Goal: Task Accomplishment & Management: Manage account settings

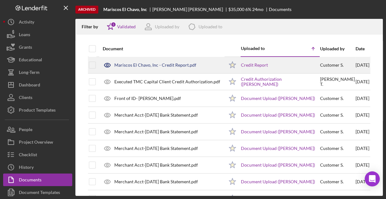
click at [161, 67] on div "Mariscos El Chavo, Inc - Credit Report.pdf" at bounding box center [155, 64] width 82 height 5
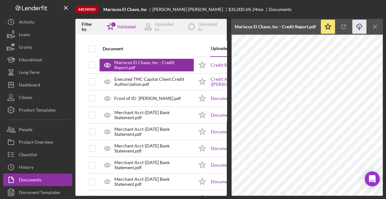
click at [357, 28] on icon "Icon/Download" at bounding box center [359, 27] width 14 height 14
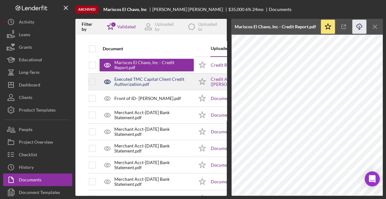
click at [150, 85] on div "Executed TMC Capital Client Credit Authorization.pdf" at bounding box center [153, 82] width 79 height 10
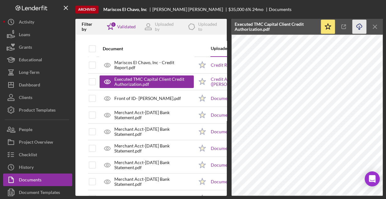
click at [360, 25] on icon "Icon/Download" at bounding box center [359, 27] width 14 height 14
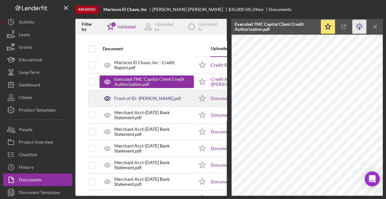
click at [123, 96] on div "Front of ID- Carlos Torres.pdf" at bounding box center [147, 98] width 67 height 5
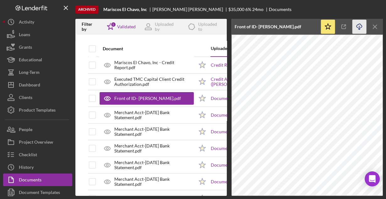
click at [356, 26] on icon "Icon/Download" at bounding box center [359, 27] width 14 height 14
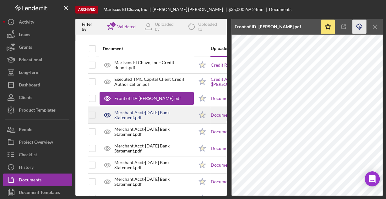
click at [120, 112] on div "Merchant Acct-August 2023 Bank Statement.pdf" at bounding box center [153, 115] width 79 height 10
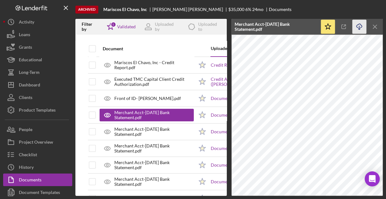
click at [357, 25] on icon "button" at bounding box center [358, 25] width 5 height 3
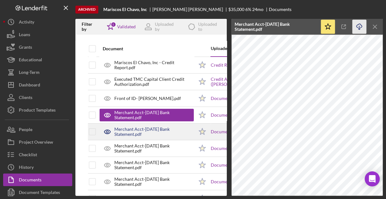
click at [153, 127] on div "Merchant Acct-July 2023 Bank Statement.pdf" at bounding box center [153, 131] width 79 height 10
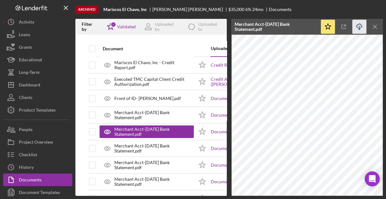
click at [358, 27] on icon "Icon/Download" at bounding box center [359, 27] width 14 height 14
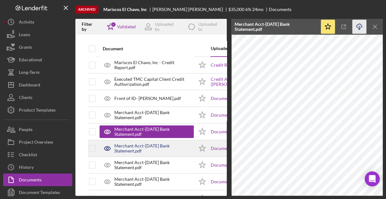
click at [158, 143] on div "Merchant Acct-June 2023 Bank Statement.pdf" at bounding box center [153, 148] width 79 height 10
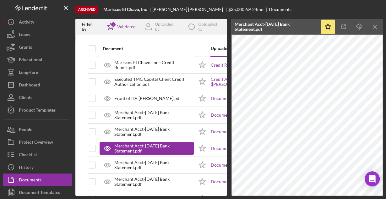
drag, startPoint x: 356, startPoint y: 26, endPoint x: 351, endPoint y: 29, distance: 5.8
click at [356, 26] on icon "button" at bounding box center [358, 25] width 5 height 3
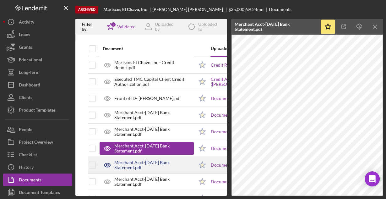
click at [134, 167] on div "Merchant Acct-October 2023 Bank Statement.pdf" at bounding box center [153, 165] width 79 height 10
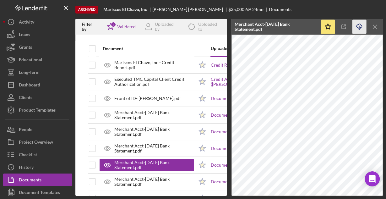
click at [357, 28] on icon "Icon/Download" at bounding box center [359, 27] width 14 height 14
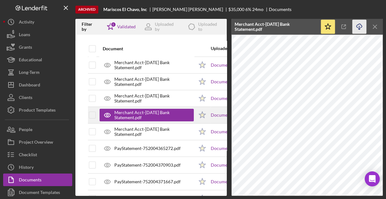
scroll to position [50, 0]
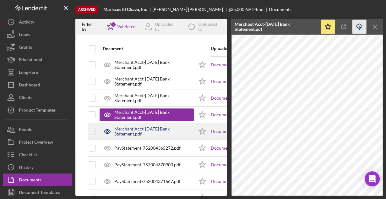
click at [134, 128] on div "Merchant Acct-September 2023 Bank Statement.pdf" at bounding box center [153, 131] width 79 height 10
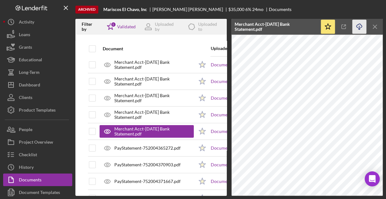
click at [357, 26] on icon "Icon/Download" at bounding box center [359, 27] width 14 height 14
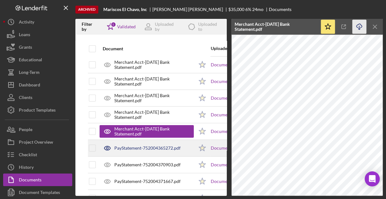
click at [152, 147] on div "PayStatement-752004365272.pdf" at bounding box center [147, 147] width 66 height 5
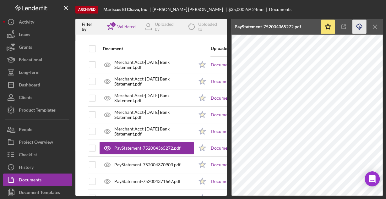
click at [356, 23] on icon "Icon/Download" at bounding box center [359, 27] width 14 height 14
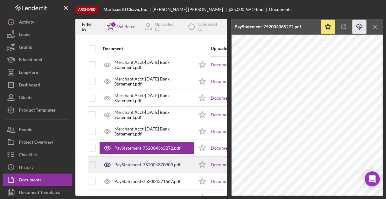
click at [130, 162] on div "PayStatement-752004370903.pdf" at bounding box center [147, 164] width 66 height 5
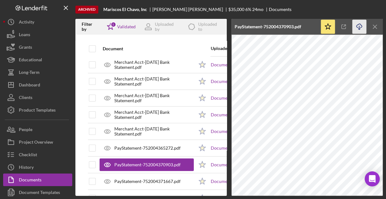
click at [359, 26] on icon "Icon/Download" at bounding box center [359, 27] width 14 height 14
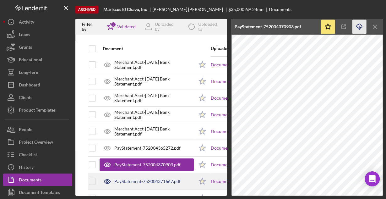
click at [150, 177] on div "PayStatement-752004371667.pdf" at bounding box center [146, 181] width 94 height 16
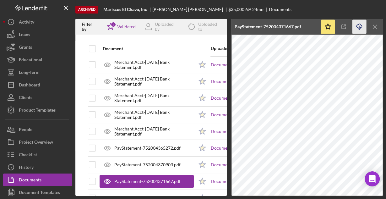
click at [357, 22] on icon "Icon/Download" at bounding box center [359, 27] width 14 height 14
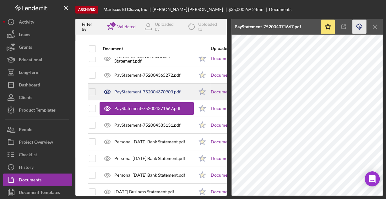
scroll to position [125, 0]
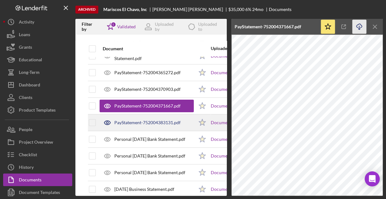
click at [139, 118] on div "PayStatement-752004383131.pdf" at bounding box center [146, 123] width 94 height 16
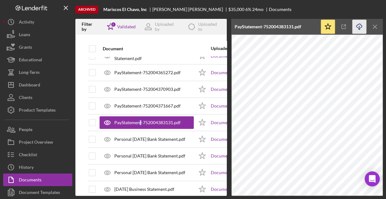
click at [359, 27] on line "button" at bounding box center [359, 27] width 0 height 3
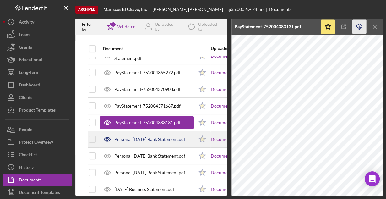
click at [170, 139] on div "Personal April 2023 Bank Statement.pdf" at bounding box center [149, 138] width 71 height 5
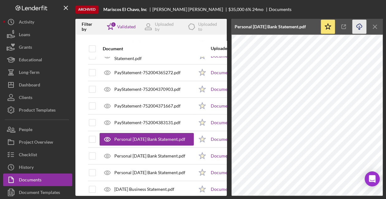
click at [357, 28] on icon "Icon/Download" at bounding box center [359, 27] width 14 height 14
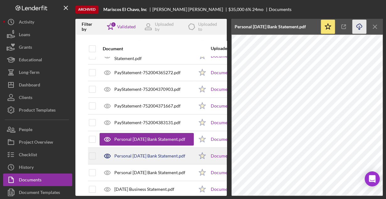
click at [158, 153] on div "Personal June 2023 Bank Statement.pdf" at bounding box center [149, 155] width 71 height 5
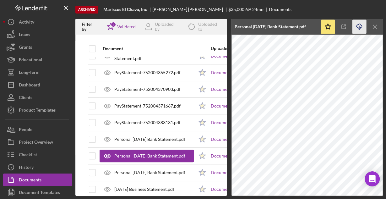
click at [360, 25] on icon "button" at bounding box center [358, 25] width 5 height 3
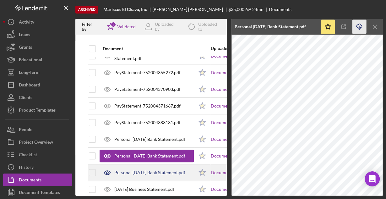
click at [157, 171] on div "Personal May 2023 Bank Statement.pdf" at bounding box center [149, 172] width 71 height 5
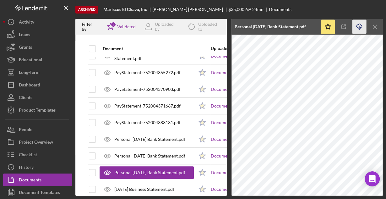
click at [357, 28] on icon "Icon/Download" at bounding box center [359, 27] width 14 height 14
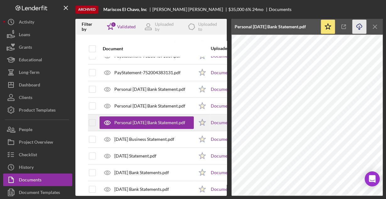
scroll to position [176, 0]
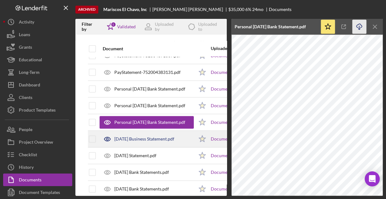
click at [164, 136] on div "October 2023 Business Statement.pdf" at bounding box center [144, 138] width 60 height 5
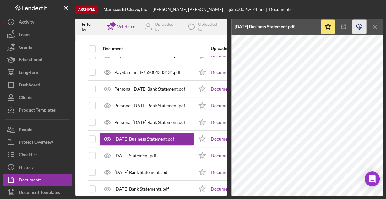
click at [357, 29] on icon "Icon/Download" at bounding box center [359, 27] width 14 height 14
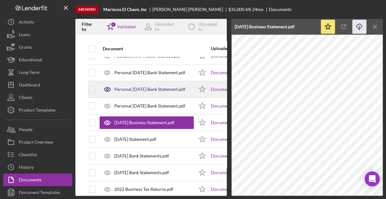
scroll to position [201, 0]
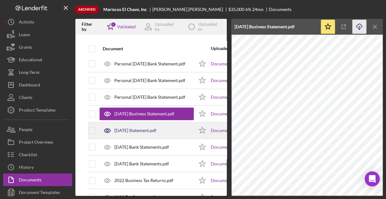
click at [156, 128] on div "October 2023 Statement.pdf" at bounding box center [135, 130] width 42 height 5
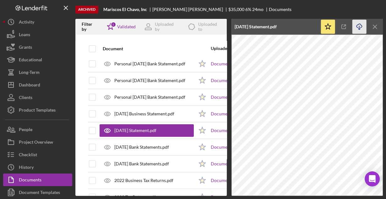
click at [361, 29] on icon "Icon/Download" at bounding box center [359, 27] width 14 height 14
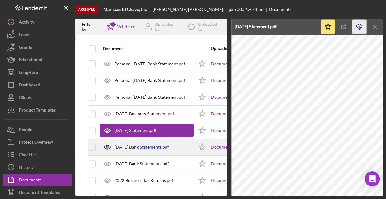
click at [162, 142] on div "June 2023 Bank Statements.pdf" at bounding box center [146, 147] width 94 height 16
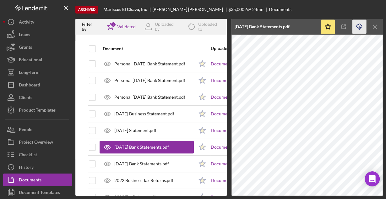
click at [357, 28] on icon "Icon/Download" at bounding box center [359, 27] width 14 height 14
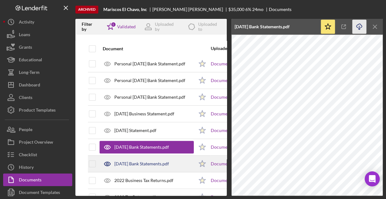
click at [136, 161] on div "May 2023 Bank Statements.pdf" at bounding box center [141, 163] width 55 height 5
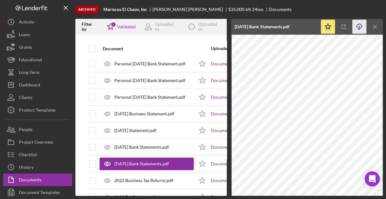
click at [357, 27] on icon "button" at bounding box center [358, 25] width 5 height 3
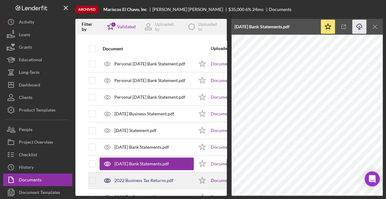
click at [160, 180] on div "2022 Business Tax Returns.pdf" at bounding box center [143, 180] width 59 height 5
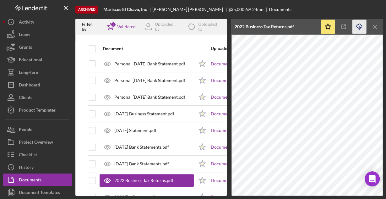
click at [360, 28] on icon "Icon/Download" at bounding box center [359, 27] width 14 height 14
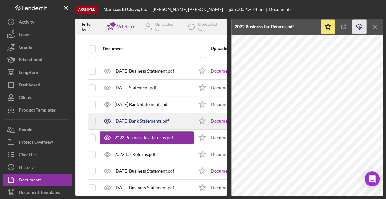
scroll to position [251, 0]
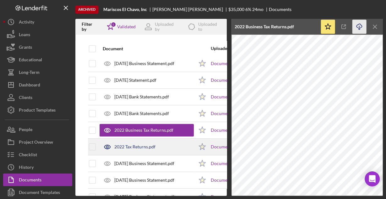
click at [134, 144] on div "2022 Tax Returns.pdf" at bounding box center [134, 146] width 41 height 5
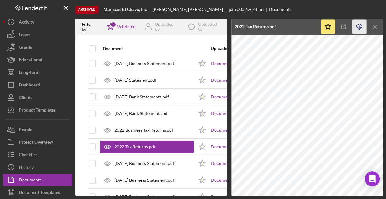
click at [359, 27] on line "button" at bounding box center [359, 27] width 0 height 3
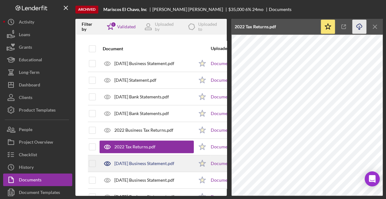
click at [133, 161] on div "August 2023 Business Statement.pdf" at bounding box center [144, 163] width 60 height 5
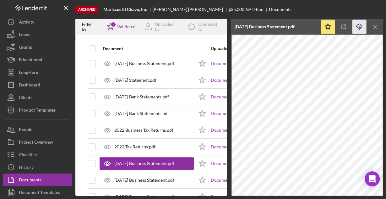
click at [360, 27] on icon "button" at bounding box center [358, 25] width 5 height 3
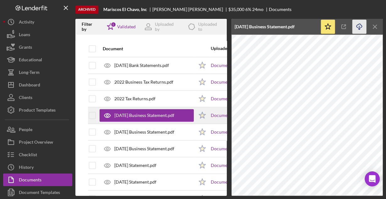
scroll to position [301, 0]
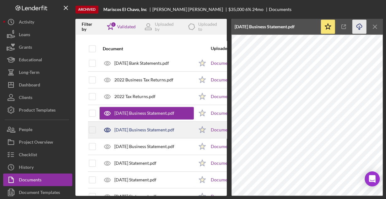
click at [147, 129] on div "July 2023 Business Statement.pdf" at bounding box center [144, 129] width 60 height 5
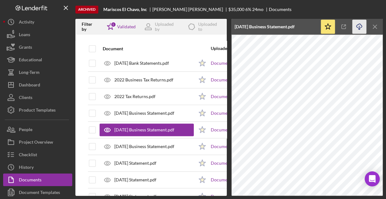
click at [361, 27] on icon "Icon/Download" at bounding box center [359, 27] width 14 height 14
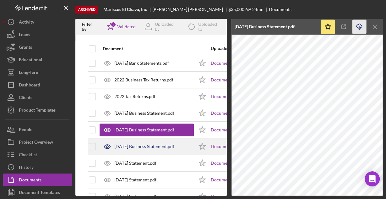
click at [157, 144] on div "September 2023 Business Statement.pdf" at bounding box center [144, 146] width 60 height 5
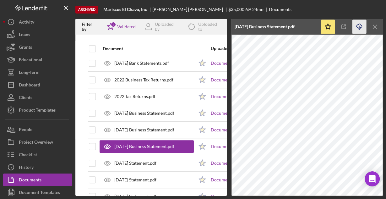
click at [359, 27] on icon "Icon/Download" at bounding box center [359, 27] width 14 height 14
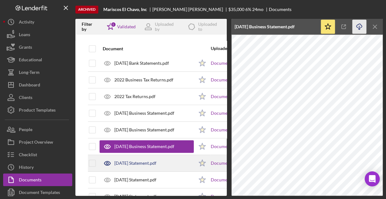
click at [139, 160] on div "August 2023 Statement.pdf" at bounding box center [135, 162] width 42 height 5
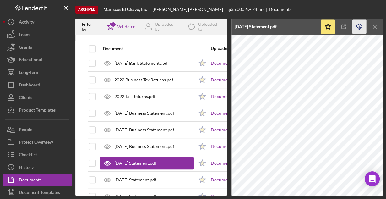
click at [358, 26] on icon "Icon/Download" at bounding box center [359, 27] width 14 height 14
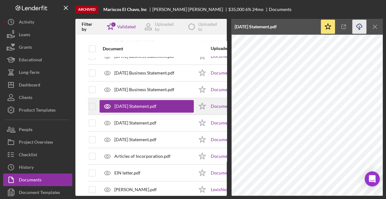
scroll to position [376, 0]
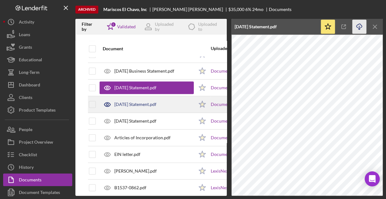
click at [155, 102] on div "July 2023 Statement.pdf" at bounding box center [135, 104] width 42 height 5
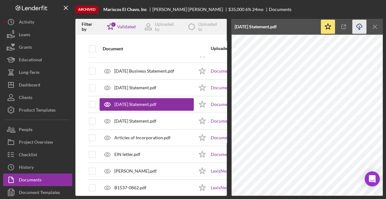
click at [358, 26] on icon "Icon/Download" at bounding box center [359, 27] width 14 height 14
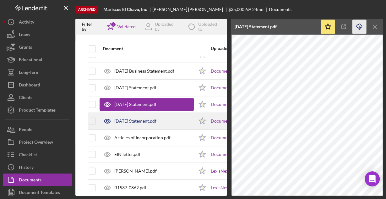
click at [141, 120] on div "September 2023 Statement.pdf" at bounding box center [135, 120] width 42 height 5
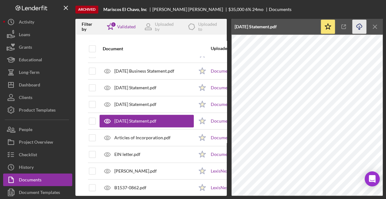
click at [356, 22] on icon "Icon/Download" at bounding box center [359, 27] width 14 height 14
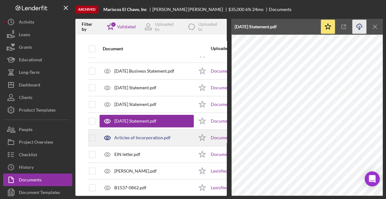
click at [154, 135] on div "Articles of Incorporation.pdf" at bounding box center [142, 137] width 56 height 5
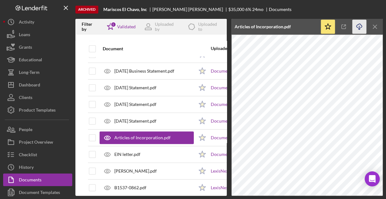
click at [355, 25] on icon "Icon/Download" at bounding box center [359, 27] width 14 height 14
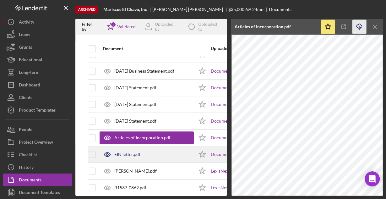
click at [120, 147] on div "EIN letter.pdf" at bounding box center [146, 154] width 94 height 16
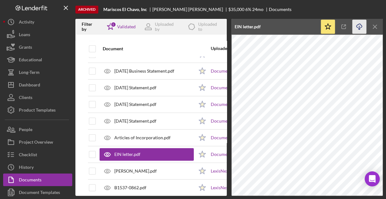
click at [358, 25] on icon "Icon/Download" at bounding box center [359, 27] width 14 height 14
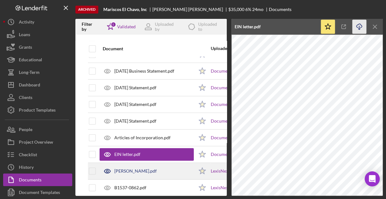
click at [128, 168] on div "LexisNexis_Carlos torres.pdf" at bounding box center [135, 170] width 42 height 5
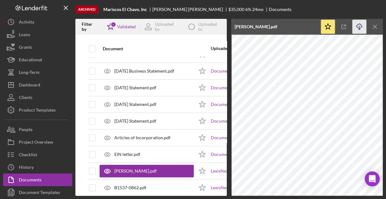
click at [359, 25] on icon "Icon/Download" at bounding box center [359, 27] width 14 height 14
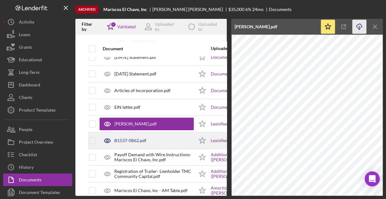
scroll to position [427, 0]
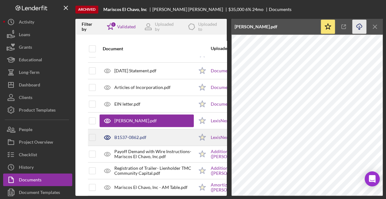
click at [123, 135] on div "B1537-0862.pdf" at bounding box center [130, 137] width 32 height 5
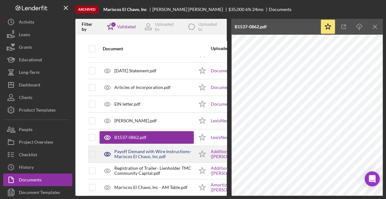
click at [149, 155] on div "Payoff Demand with Wire Instructions- Mariscos El Chavo, Inc.pdf" at bounding box center [146, 154] width 94 height 16
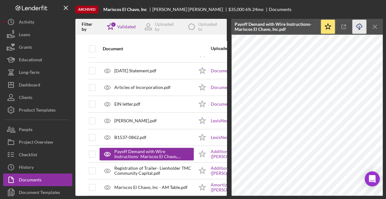
click at [358, 25] on icon "Icon/Download" at bounding box center [359, 27] width 14 height 14
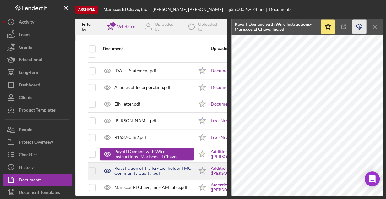
click at [158, 165] on div "Registration of Trailer- Lienholder TMC Community Capital.pdf" at bounding box center [153, 170] width 79 height 10
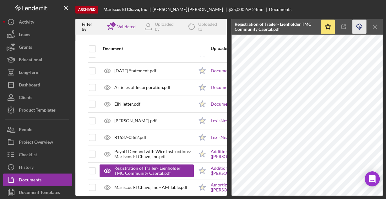
click at [359, 25] on icon "Icon/Download" at bounding box center [359, 27] width 14 height 14
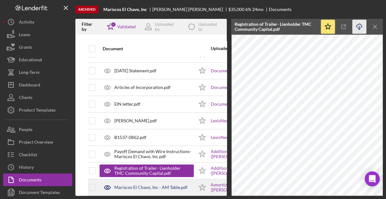
click at [137, 184] on div "Mariscos El Chavo, Inc - AM Table.pdf" at bounding box center [150, 186] width 73 height 5
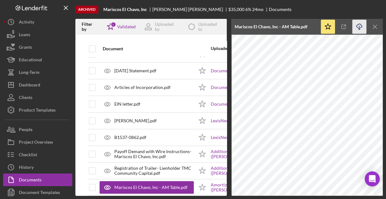
click at [357, 26] on icon "Icon/Download" at bounding box center [359, 27] width 14 height 14
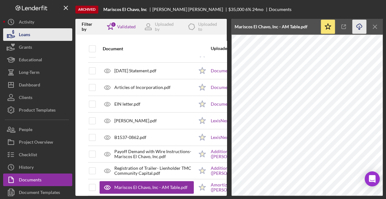
click at [29, 37] on div "Loans" at bounding box center [24, 35] width 11 height 14
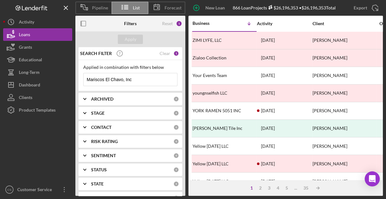
click at [141, 78] on input "Mariscos El Chavo, Inc" at bounding box center [129, 79] width 93 height 13
paste input "KING LEO'S PIZZA LLC"
type input "KING LEO'S PIZZA LLC"
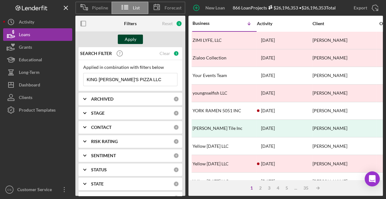
click at [128, 41] on div "Apply" at bounding box center [131, 39] width 12 height 9
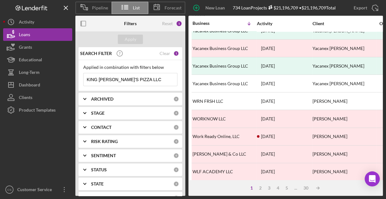
scroll to position [292, 0]
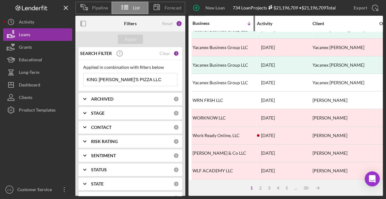
click at [205, 25] on div "Business" at bounding box center [207, 23] width 31 height 5
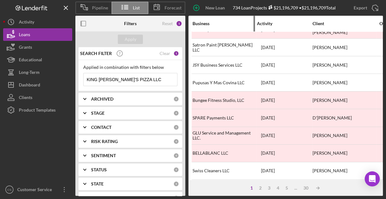
click at [206, 23] on div "Business" at bounding box center [223, 23] width 63 height 5
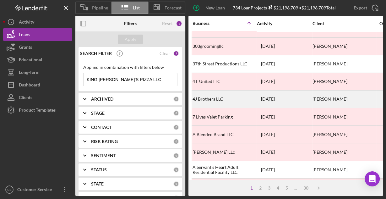
scroll to position [0, 0]
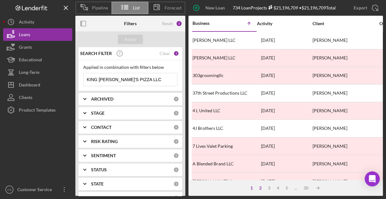
click at [261, 187] on div "2" at bounding box center [260, 187] width 9 height 5
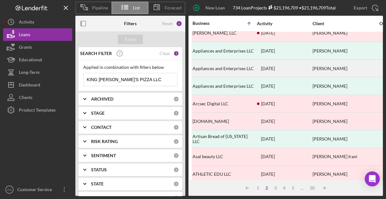
scroll to position [292, 0]
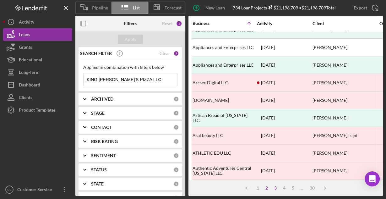
click at [275, 187] on div "3" at bounding box center [275, 187] width 9 height 5
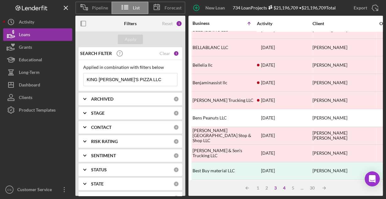
click at [285, 188] on div "4" at bounding box center [284, 187] width 9 height 5
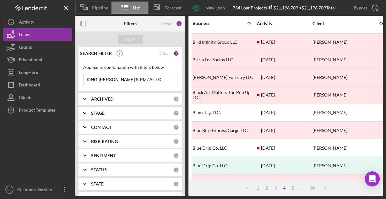
scroll to position [0, 0]
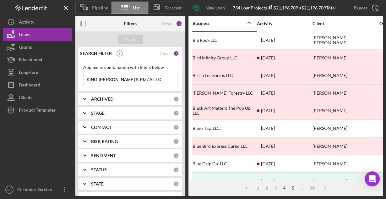
click at [292, 189] on div "5" at bounding box center [292, 187] width 9 height 5
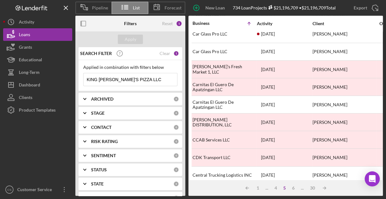
scroll to position [292, 0]
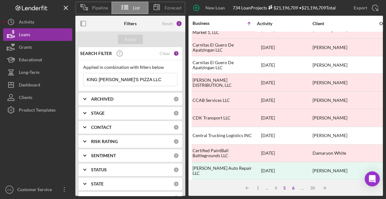
click at [293, 189] on div "6" at bounding box center [293, 187] width 9 height 5
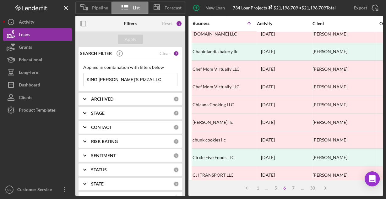
scroll to position [0, 0]
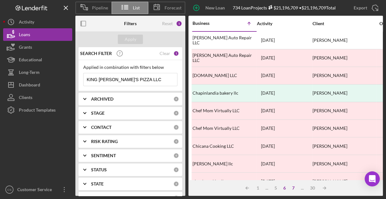
click at [293, 187] on div "7" at bounding box center [293, 187] width 9 height 5
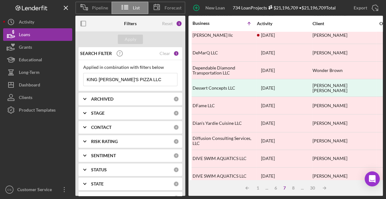
scroll to position [292, 0]
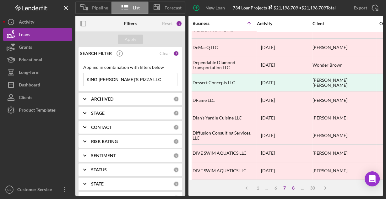
click at [294, 189] on div "8" at bounding box center [293, 187] width 9 height 5
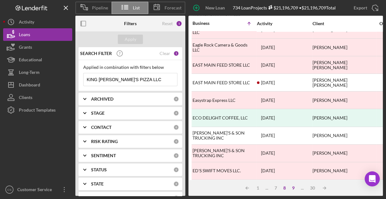
click at [292, 186] on div "9" at bounding box center [293, 187] width 9 height 5
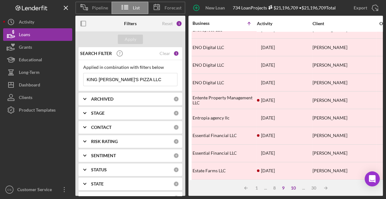
click at [292, 189] on div "10" at bounding box center [292, 187] width 11 height 5
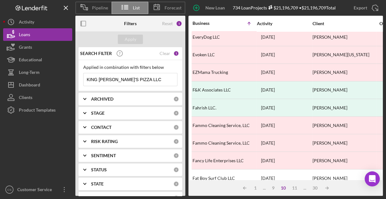
scroll to position [0, 0]
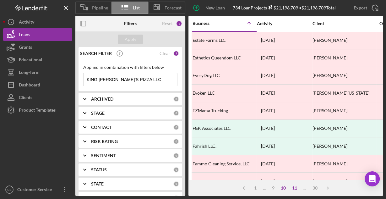
click at [295, 189] on div "11" at bounding box center [294, 187] width 11 height 5
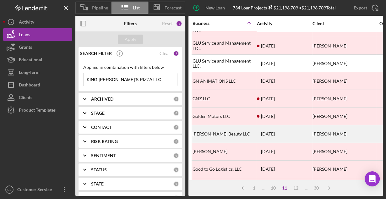
scroll to position [292, 0]
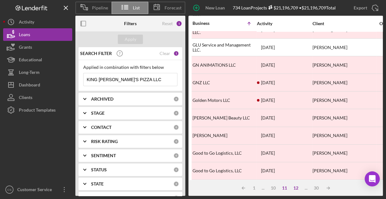
click at [295, 188] on div "12" at bounding box center [295, 187] width 11 height 5
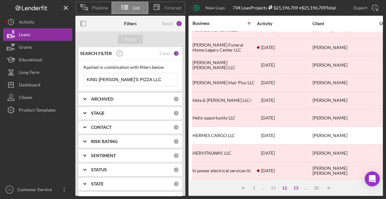
click at [294, 188] on div "13" at bounding box center [295, 187] width 11 height 5
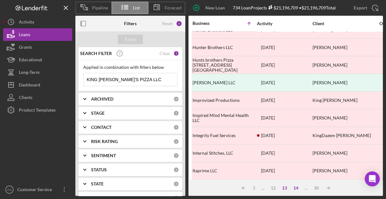
click at [294, 187] on div "14" at bounding box center [295, 187] width 11 height 5
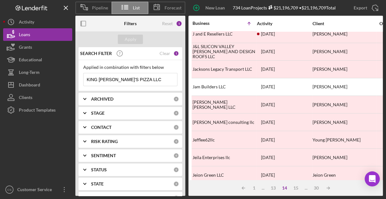
scroll to position [0, 0]
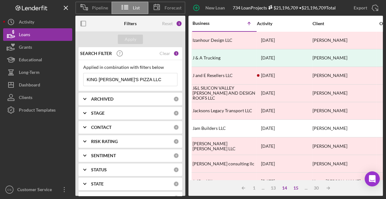
click at [296, 186] on div "15" at bounding box center [295, 187] width 11 height 5
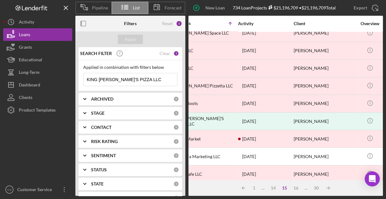
scroll to position [201, 0]
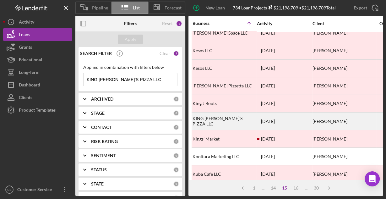
click at [234, 117] on div "KING LEO'S PIZZA LLC" at bounding box center [223, 121] width 63 height 17
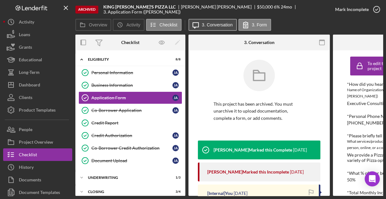
click at [210, 28] on button "Icon/Message 3. Conversation" at bounding box center [212, 25] width 48 height 12
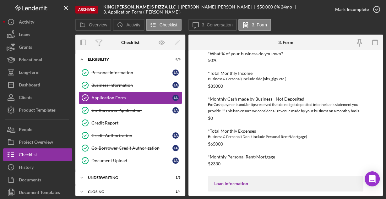
scroll to position [174, 0]
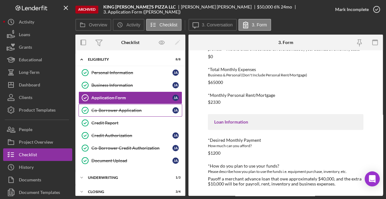
click at [113, 111] on div "Co-Borrower Application" at bounding box center [131, 110] width 81 height 5
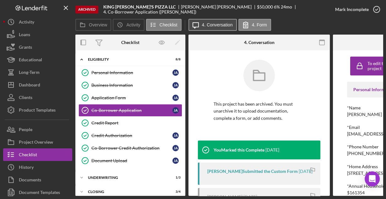
click at [213, 22] on button "Icon/Message 4. Conversation" at bounding box center [212, 25] width 48 height 12
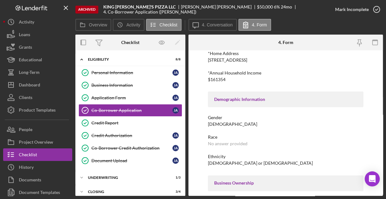
scroll to position [157, 0]
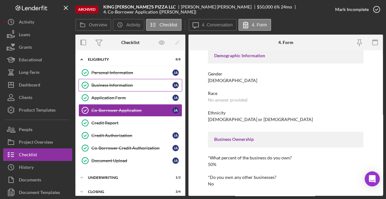
click at [101, 85] on div "Business Information" at bounding box center [131, 85] width 81 height 5
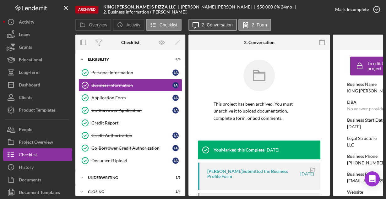
click at [210, 24] on label "2. Conversation" at bounding box center [217, 24] width 31 height 5
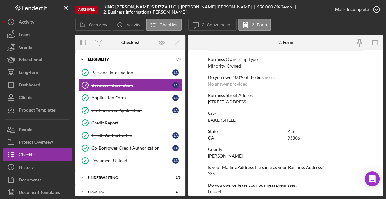
scroll to position [328, 0]
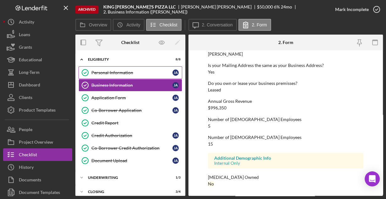
click at [103, 71] on div "Personal Information" at bounding box center [131, 72] width 81 height 5
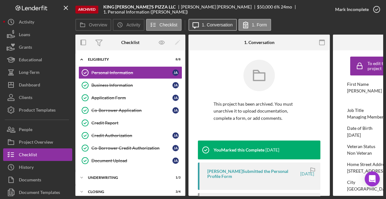
click at [223, 21] on button "Icon/Message 1. Conversation" at bounding box center [212, 25] width 48 height 12
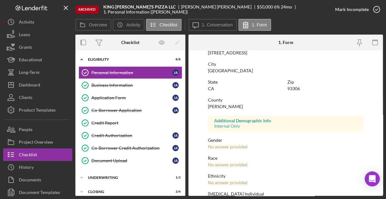
scroll to position [148, 0]
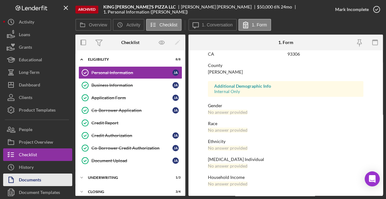
click at [35, 176] on div "Documents" at bounding box center [30, 180] width 22 height 14
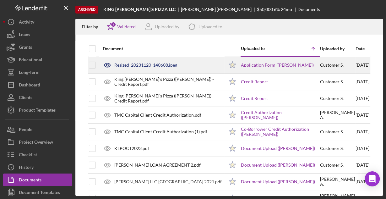
click at [148, 67] on div "Resized_20231120_140608.jpeg" at bounding box center [145, 64] width 63 height 5
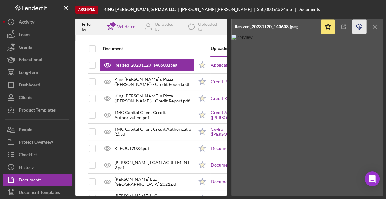
click at [358, 26] on icon "Icon/Download" at bounding box center [359, 27] width 14 height 14
click at [251, 40] on img at bounding box center [306, 115] width 151 height 161
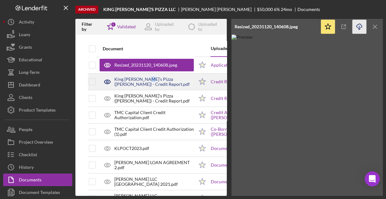
click at [143, 79] on div "King Leo's Pizza (Herlinda) - Credit Report.pdf" at bounding box center [153, 82] width 79 height 10
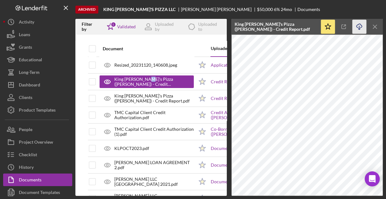
click at [356, 26] on icon "Icon/Download" at bounding box center [359, 27] width 14 height 14
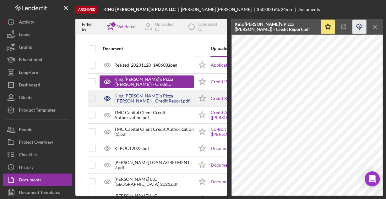
click at [134, 96] on div "King Leo's Pizza (John) - Credit Report.pdf" at bounding box center [153, 98] width 79 height 10
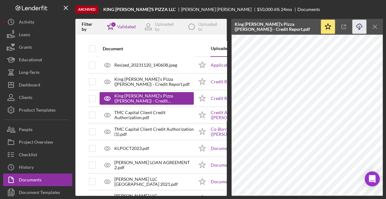
click at [358, 29] on icon "Icon/Download" at bounding box center [359, 27] width 14 height 14
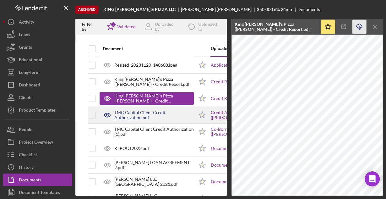
click at [141, 112] on div "TMC Capital Client Credit Authorization.pdf" at bounding box center [153, 115] width 79 height 10
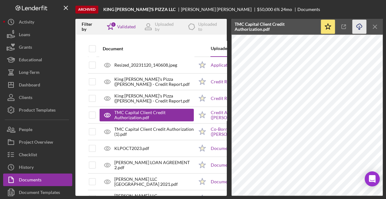
click at [359, 26] on line "button" at bounding box center [359, 27] width 0 height 3
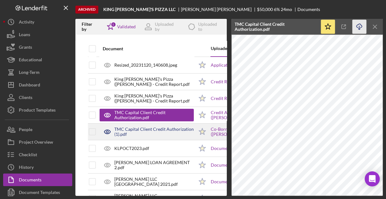
click at [163, 128] on div "TMC Capital Client Credit Authorization (1).pdf" at bounding box center [153, 131] width 79 height 10
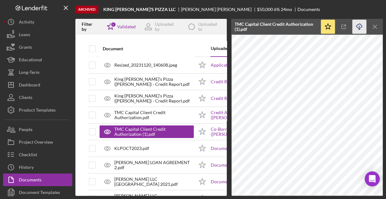
click at [359, 26] on icon "Icon/Download" at bounding box center [359, 27] width 14 height 14
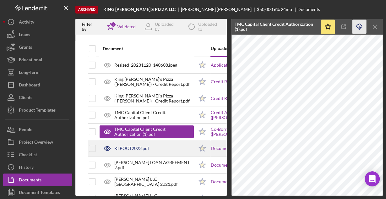
click at [127, 147] on div "KLPOCT2023.pdf" at bounding box center [131, 148] width 35 height 5
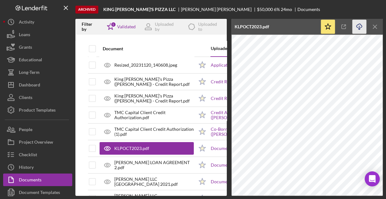
click at [359, 26] on icon "Icon/Download" at bounding box center [359, 27] width 14 height 14
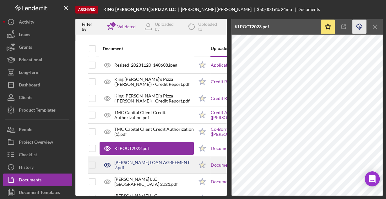
click at [130, 163] on div "KING LEOS LOAN AGREEMENT 2.pdf" at bounding box center [153, 165] width 79 height 10
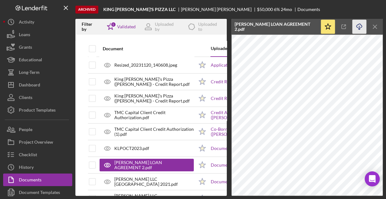
click at [359, 27] on icon "Icon/Download" at bounding box center [359, 27] width 14 height 14
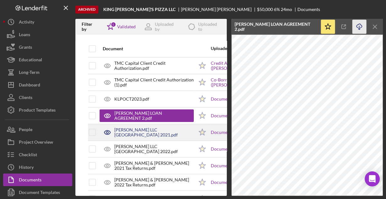
scroll to position [50, 0]
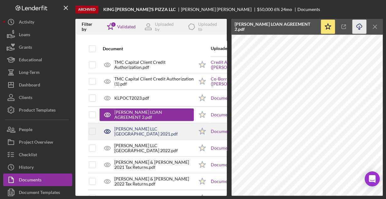
click at [145, 129] on div "King Leos LLC TXS 2021.pdf" at bounding box center [153, 131] width 79 height 10
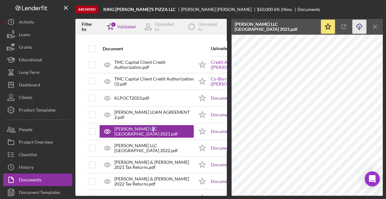
click at [358, 27] on icon "Icon/Download" at bounding box center [359, 27] width 14 height 14
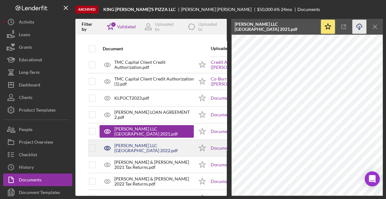
click at [137, 145] on div "King Leos LLC TXS 2022.pdf" at bounding box center [153, 148] width 79 height 10
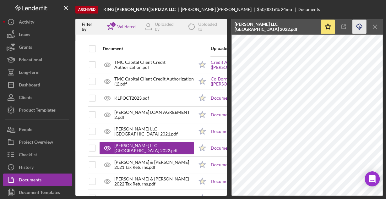
click at [358, 26] on icon "Icon/Download" at bounding box center [359, 27] width 14 height 14
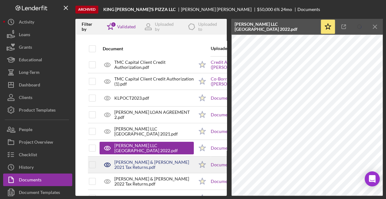
click at [152, 163] on div "John & Herlinda 2021 Tax Returns.pdf" at bounding box center [153, 164] width 79 height 10
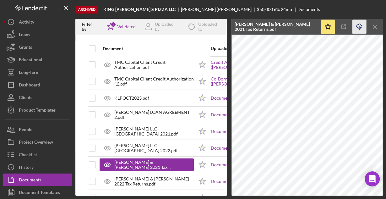
click at [361, 25] on icon "Icon/Download" at bounding box center [359, 27] width 14 height 14
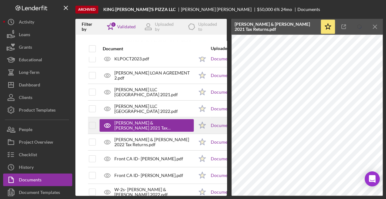
scroll to position [100, 0]
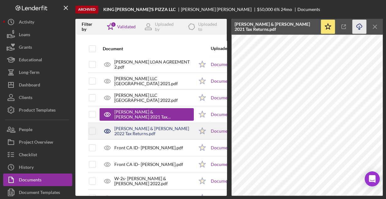
click at [164, 130] on div "John & Herlinda 2022 Tax Returns.pdf" at bounding box center [153, 131] width 79 height 10
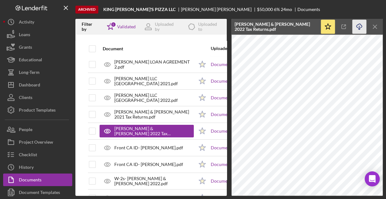
click at [360, 26] on icon "Icon/Download" at bounding box center [359, 27] width 14 height 14
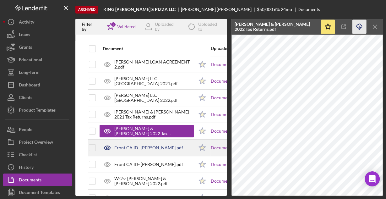
click at [152, 147] on div "Front CA ID- Herlinda Avalos.pdf" at bounding box center [148, 147] width 69 height 5
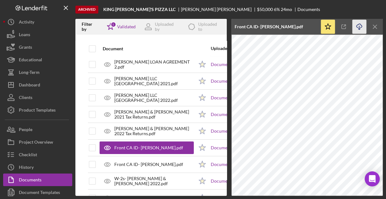
click at [358, 25] on icon "Icon/Download" at bounding box center [359, 27] width 14 height 14
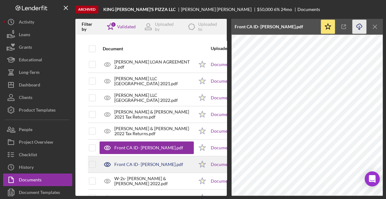
click at [133, 160] on div "Front CA ID- John Avalos.pdf" at bounding box center [146, 164] width 94 height 16
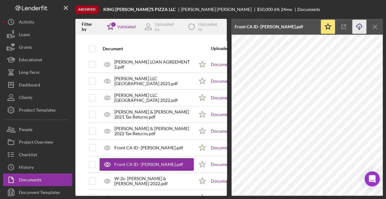
click at [358, 25] on icon "Icon/Download" at bounding box center [359, 27] width 14 height 14
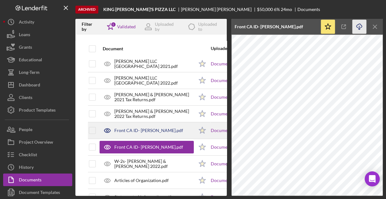
scroll to position [125, 0]
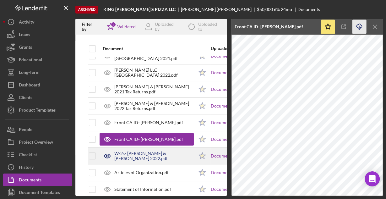
click at [158, 156] on div "W-2s- John & Herlinda 2022.pdf" at bounding box center [153, 156] width 79 height 10
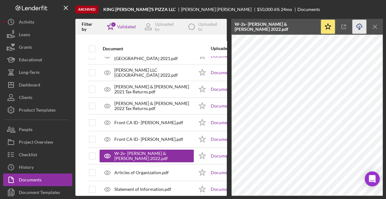
click at [360, 25] on icon "Icon/Download" at bounding box center [359, 27] width 14 height 14
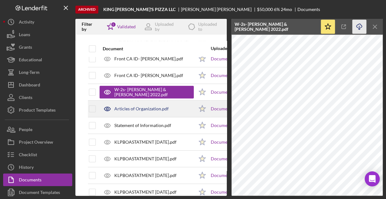
scroll to position [201, 0]
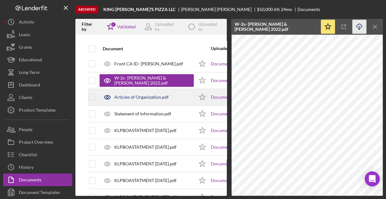
click at [148, 97] on div "Articles of Organization.pdf" at bounding box center [141, 96] width 54 height 5
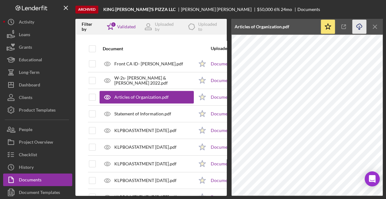
click at [359, 26] on icon "Icon/Download" at bounding box center [359, 27] width 14 height 14
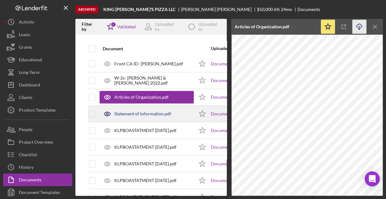
click at [145, 115] on div "Statement of Information.pdf" at bounding box center [146, 114] width 94 height 16
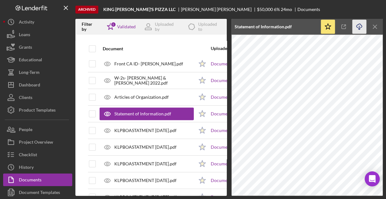
click at [359, 29] on line "button" at bounding box center [359, 27] width 0 height 3
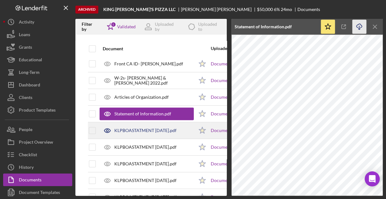
click at [144, 128] on div "KLPBOASTATMENT APRIL2023.pdf" at bounding box center [145, 130] width 62 height 5
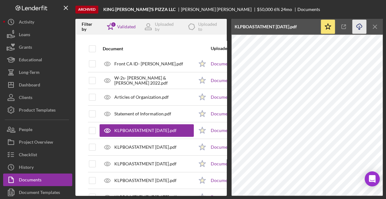
click at [356, 27] on icon "Icon/Download" at bounding box center [359, 27] width 14 height 14
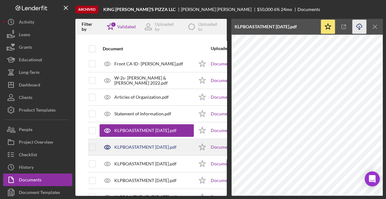
click at [166, 141] on div "KLPBOASTATMENT AUG2023.pdf" at bounding box center [146, 147] width 94 height 16
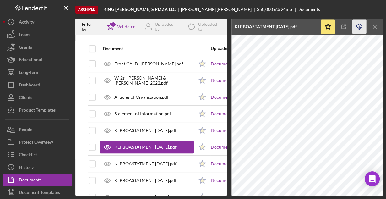
click at [359, 24] on icon "Icon/Download" at bounding box center [359, 27] width 14 height 14
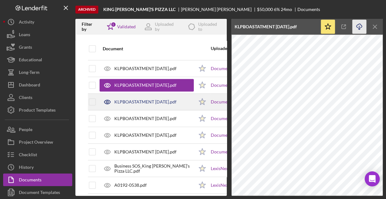
scroll to position [276, 0]
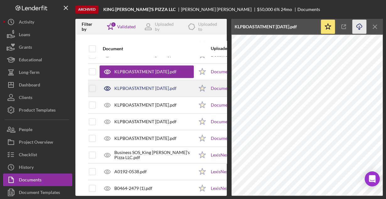
click at [160, 86] on div "KLPBOASTATMENT JULY2023.pdf" at bounding box center [145, 88] width 62 height 5
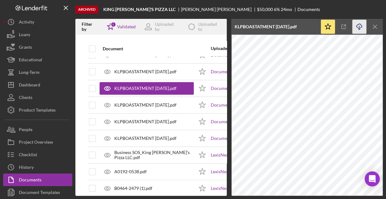
click at [358, 27] on icon "Icon/Download" at bounding box center [359, 27] width 14 height 14
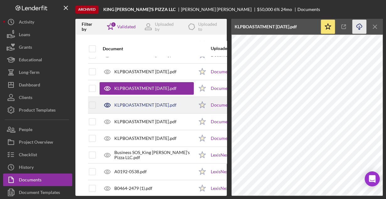
click at [163, 99] on div "KLPBOASTATMENT JUNE2023.pdf" at bounding box center [146, 105] width 94 height 16
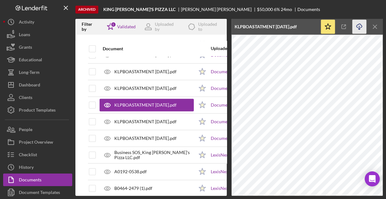
click at [359, 26] on icon "Icon/Download" at bounding box center [359, 27] width 14 height 14
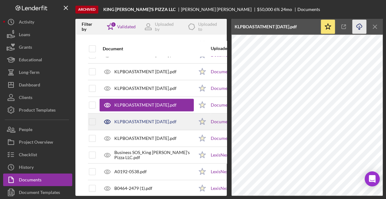
click at [144, 119] on div "KLPBOASTATMENT MAY2023.pdf" at bounding box center [145, 121] width 62 height 5
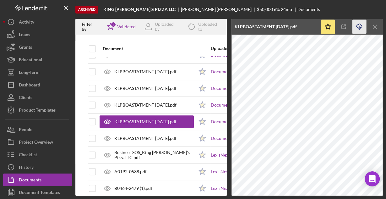
click at [357, 26] on icon "Icon/Download" at bounding box center [359, 27] width 14 height 14
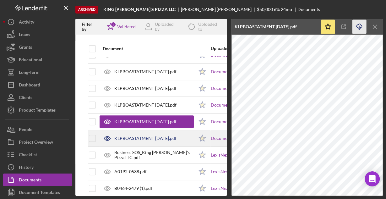
click at [129, 136] on div "KLPBOASTATMENT SEPT2023.pdf" at bounding box center [145, 138] width 62 height 5
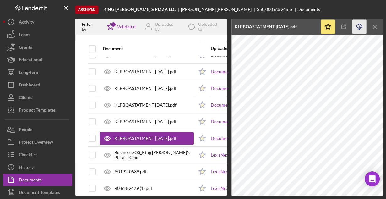
click at [357, 27] on icon "Icon/Download" at bounding box center [359, 27] width 14 height 14
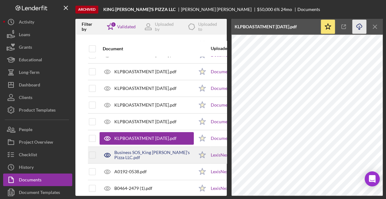
click at [125, 153] on div "Business SOS_King Leo's Pizza LLC.pdf" at bounding box center [153, 155] width 79 height 10
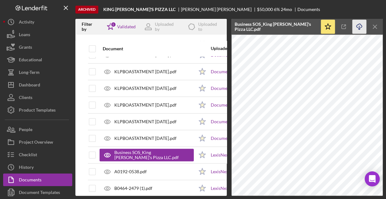
click at [359, 26] on icon "Icon/Download" at bounding box center [359, 27] width 14 height 14
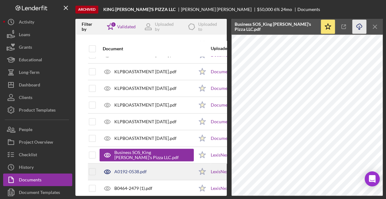
click at [149, 167] on div "A0192-0538.pdf" at bounding box center [146, 171] width 94 height 16
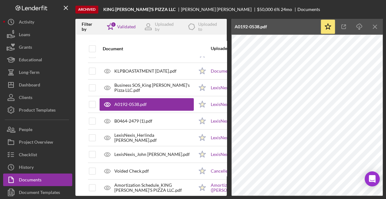
scroll to position [351, 0]
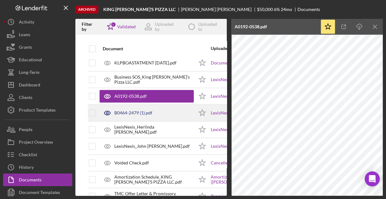
click at [130, 112] on div "B0464-2479 (1).pdf" at bounding box center [133, 112] width 38 height 5
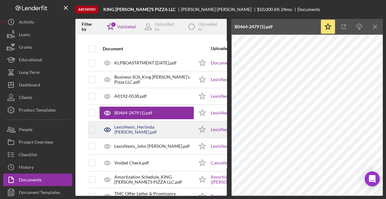
click at [160, 126] on div "LexisNexis_Herlinda Avalos.pdf" at bounding box center [153, 129] width 79 height 10
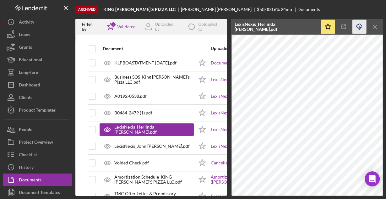
click at [356, 26] on icon "button" at bounding box center [358, 25] width 5 height 3
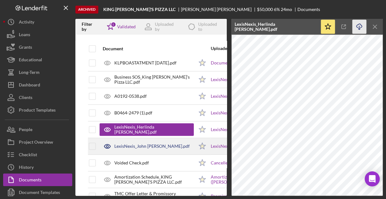
click at [150, 143] on div "LexisNexis_John Avalos.pdf" at bounding box center [151, 145] width 75 height 5
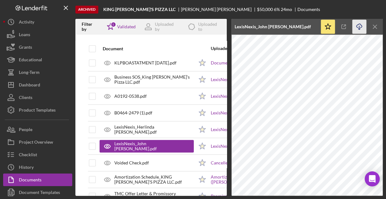
click at [357, 24] on icon "button" at bounding box center [358, 25] width 5 height 3
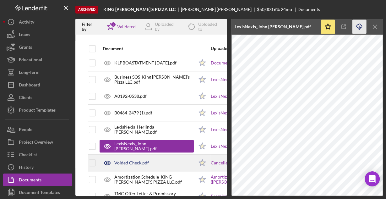
click at [160, 157] on div "Voided Check.pdf" at bounding box center [146, 163] width 94 height 16
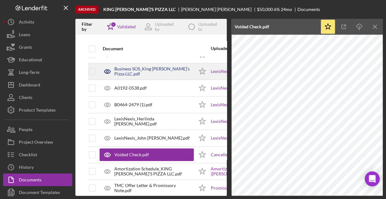
scroll to position [367, 0]
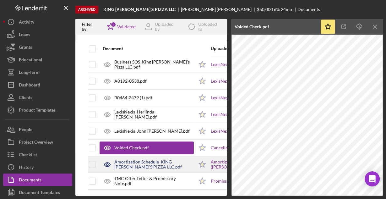
click at [153, 159] on div "Amortization Schedule_KING LEO'S PIZZA LLC.pdf" at bounding box center [153, 164] width 79 height 10
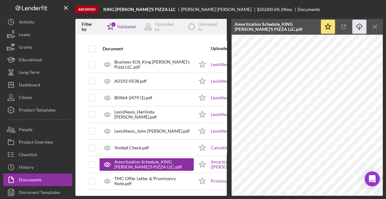
click at [355, 27] on icon "Icon/Download" at bounding box center [359, 27] width 14 height 14
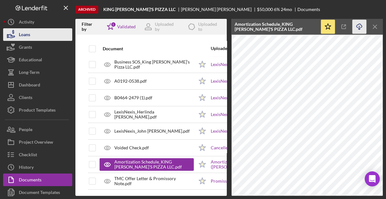
click at [29, 37] on div "Loans" at bounding box center [24, 35] width 11 height 14
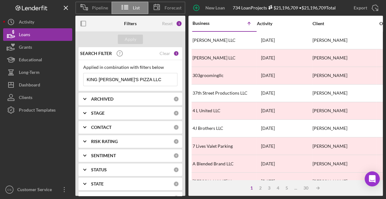
click at [140, 79] on input "KING LEO'S PIZZA LLC" at bounding box center [129, 79] width 93 height 13
paste input "Jamis Boutique"
type input "Jamis Boutique"
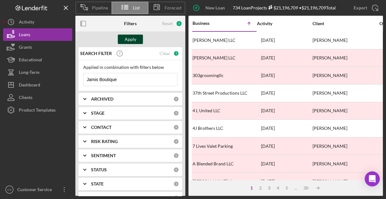
click at [130, 40] on div "Apply" at bounding box center [131, 39] width 12 height 9
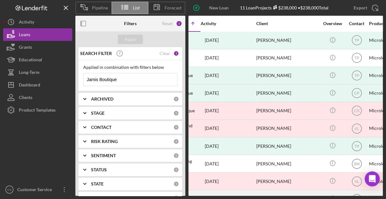
scroll to position [0, 56]
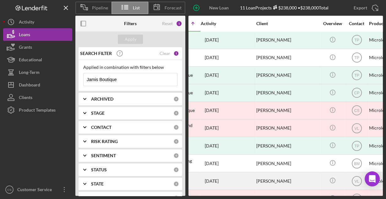
drag, startPoint x: 254, startPoint y: 188, endPoint x: 275, endPoint y: 186, distance: 21.4
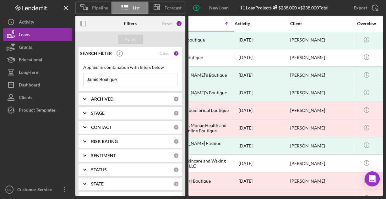
scroll to position [0, 0]
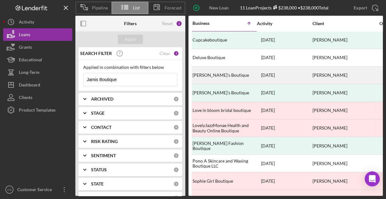
click at [204, 74] on div "Jami's Boutique" at bounding box center [223, 75] width 63 height 17
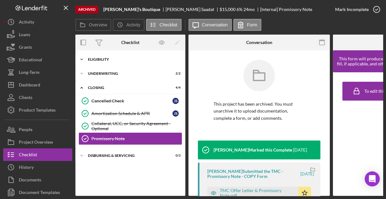
click at [90, 57] on div "Eligibility" at bounding box center [132, 59] width 89 height 4
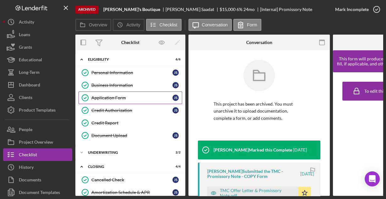
click at [106, 97] on div "Application Form" at bounding box center [131, 97] width 81 height 5
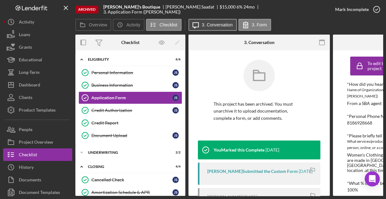
click at [213, 26] on label "3. Conversation" at bounding box center [217, 24] width 31 height 5
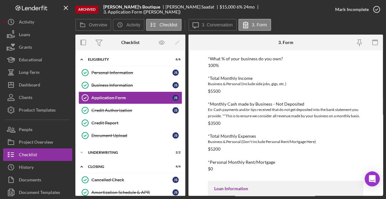
scroll to position [174, 0]
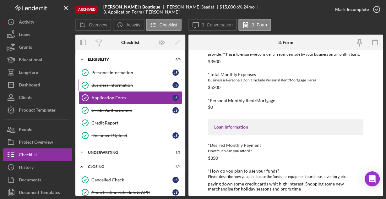
click at [123, 84] on div "Business Information" at bounding box center [131, 85] width 81 height 5
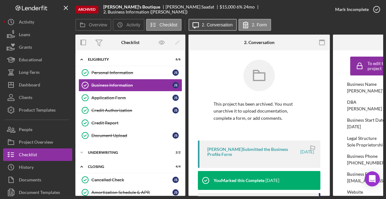
click at [227, 21] on button "Icon/Message 2. Conversation" at bounding box center [212, 25] width 48 height 12
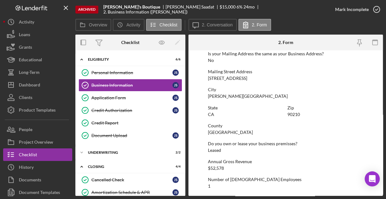
scroll to position [400, 0]
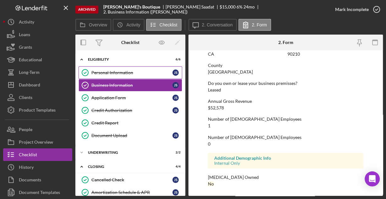
click at [114, 71] on div "Personal Information" at bounding box center [131, 72] width 81 height 5
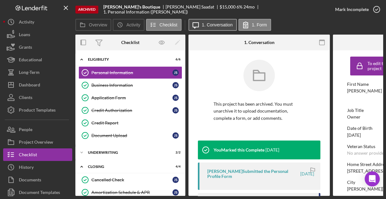
click at [209, 23] on label "1. Conversation" at bounding box center [217, 24] width 31 height 5
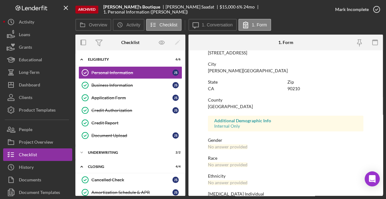
scroll to position [148, 0]
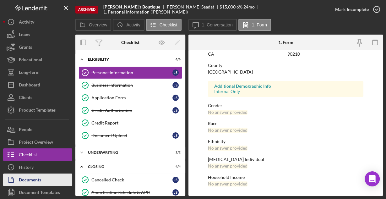
click at [35, 176] on div "Documents" at bounding box center [30, 180] width 22 height 14
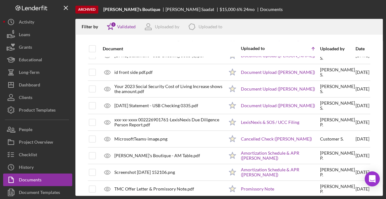
scroll to position [181, 0]
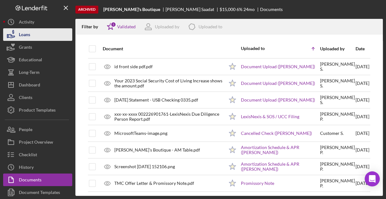
click at [30, 34] on div "Loans" at bounding box center [24, 35] width 11 height 14
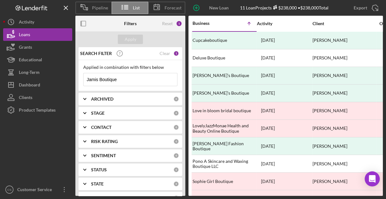
click at [136, 77] on input "Jamis Boutique" at bounding box center [129, 79] width 93 height 13
drag, startPoint x: 85, startPoint y: 80, endPoint x: 72, endPoint y: 80, distance: 12.2
click at [73, 80] on div "Pipeline List Forecast New Loan Project 11 Loan Projects $238,000 • $238,000 To…" at bounding box center [192, 97] width 379 height 195
paste input "MDF Window Tint"
click at [136, 32] on div "Apply" at bounding box center [130, 39] width 110 height 16
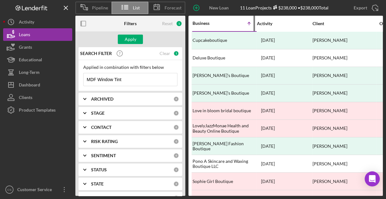
click at [208, 24] on div "Business" at bounding box center [207, 23] width 31 height 5
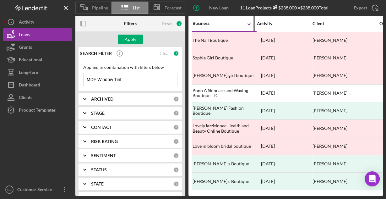
click at [208, 24] on div "Business" at bounding box center [207, 23] width 31 height 5
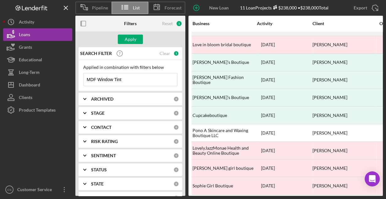
scroll to position [34, 0]
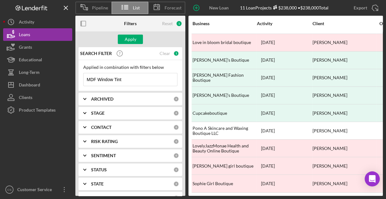
click at [138, 82] on input "MDF Window Tint" at bounding box center [129, 79] width 93 height 13
type input "MDF Window"
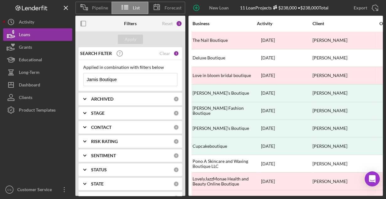
click at [140, 77] on input "Jamis Boutique" at bounding box center [129, 79] width 93 height 13
drag, startPoint x: 138, startPoint y: 78, endPoint x: 83, endPoint y: 77, distance: 55.5
click at [83, 77] on div "Applied in combination with filters below Jamis Boutique Icon/Menu Close" at bounding box center [130, 75] width 104 height 31
paste input "MDF Window Tint"
type input "MDF Window Tint"
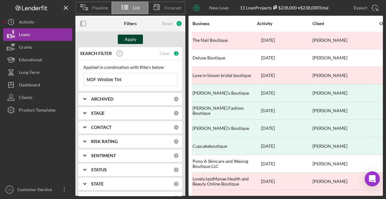
click at [129, 40] on div "Apply" at bounding box center [131, 39] width 12 height 9
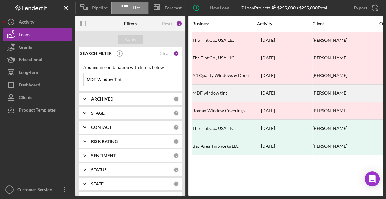
click at [206, 93] on div "MDF window tint" at bounding box center [223, 93] width 63 height 17
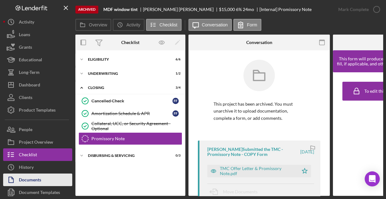
click at [24, 179] on div "Documents" at bounding box center [30, 180] width 22 height 14
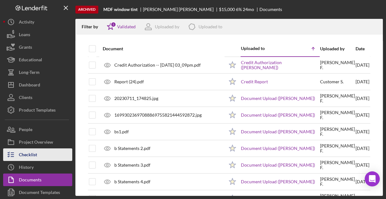
click at [23, 154] on div "Checklist" at bounding box center [28, 155] width 18 height 14
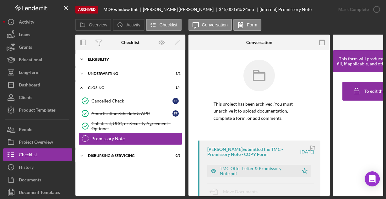
click at [117, 59] on div "Eligibility" at bounding box center [132, 59] width 89 height 4
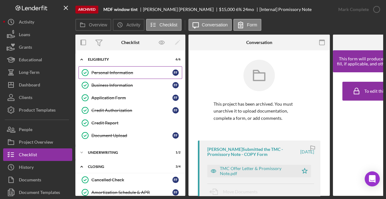
click at [120, 72] on div "Personal Information" at bounding box center [131, 72] width 81 height 5
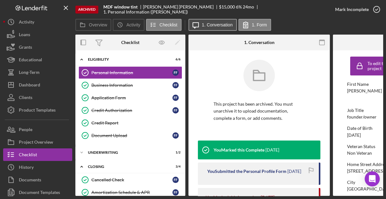
click at [220, 21] on button "Icon/Message 1. Conversation" at bounding box center [212, 25] width 48 height 12
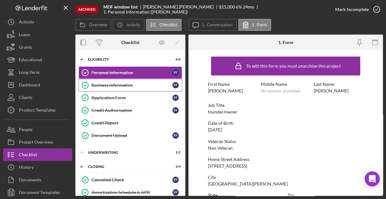
click at [123, 83] on div "Business Information" at bounding box center [131, 85] width 81 height 5
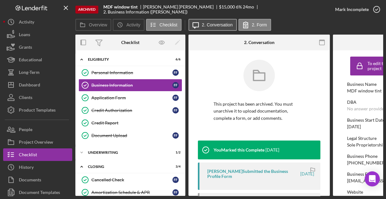
click at [210, 22] on label "2. Conversation" at bounding box center [217, 24] width 31 height 5
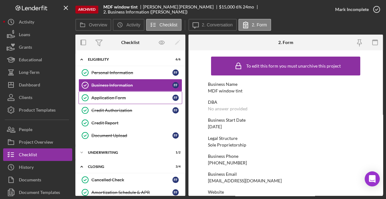
click at [107, 99] on div "Application Form" at bounding box center [131, 97] width 81 height 5
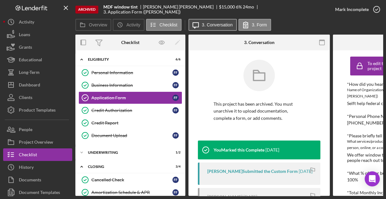
click at [217, 26] on label "3. Conversation" at bounding box center [217, 24] width 31 height 5
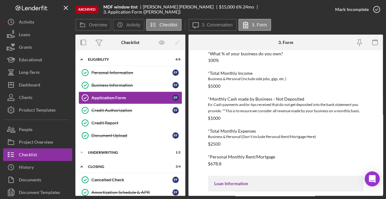
scroll to position [169, 0]
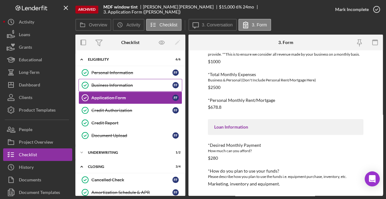
click at [120, 84] on div "Business Information" at bounding box center [131, 85] width 81 height 5
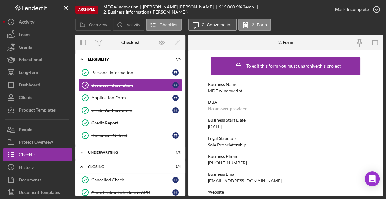
click at [217, 26] on label "2. Conversation" at bounding box center [217, 24] width 31 height 5
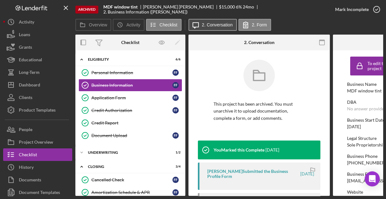
click at [217, 26] on label "2. Conversation" at bounding box center [217, 24] width 31 height 5
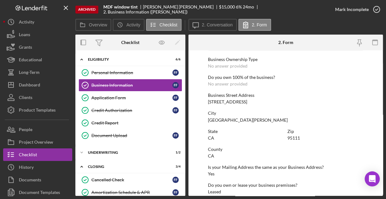
scroll to position [328, 0]
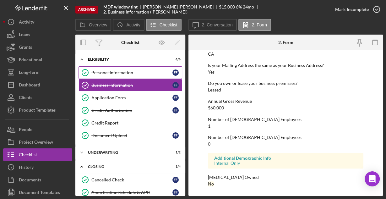
click at [111, 74] on div "Personal Information" at bounding box center [131, 72] width 81 height 5
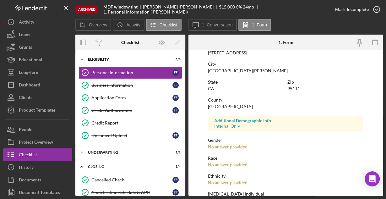
scroll to position [148, 0]
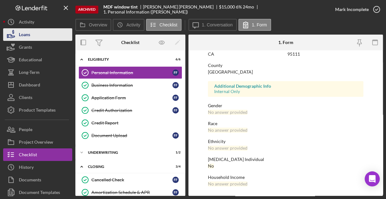
click at [32, 35] on button "Loans" at bounding box center [37, 34] width 69 height 13
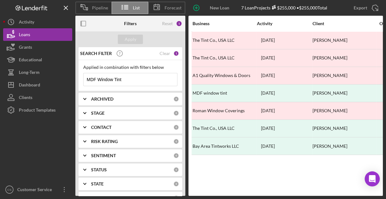
click at [134, 76] on input "MDF Window Tint" at bounding box center [129, 79] width 93 height 13
drag, startPoint x: 130, startPoint y: 77, endPoint x: 72, endPoint y: 78, distance: 57.1
click at [72, 78] on div "Pipeline List Forecast New Loan Project 7 Loan Projects $255,000 • $255,000 Tot…" at bounding box center [192, 97] width 379 height 195
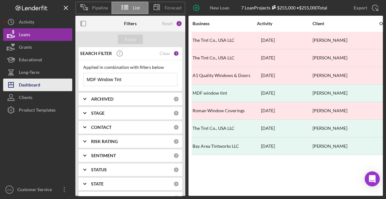
paste input "[PERSON_NAME]"
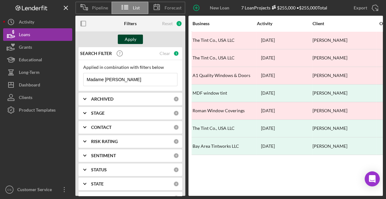
type input "Madame [PERSON_NAME]"
click at [136, 40] on button "Apply" at bounding box center [130, 39] width 25 height 9
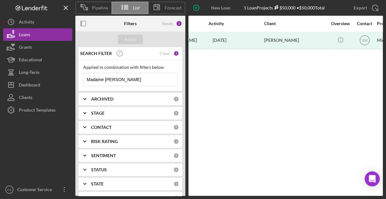
scroll to position [0, 35]
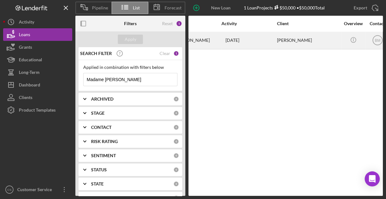
click at [222, 41] on div "[DATE] [PERSON_NAME]" at bounding box center [230, 40] width 18 height 5
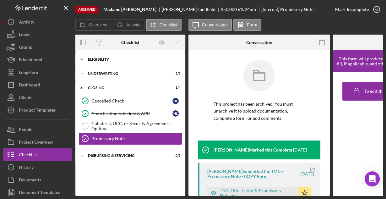
click at [101, 59] on div "Eligibility" at bounding box center [132, 59] width 89 height 4
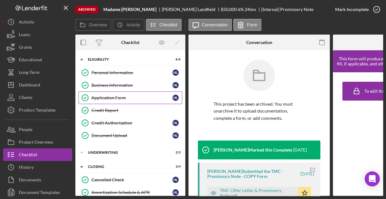
click at [104, 92] on link "Application Form Application Form H L" at bounding box center [130, 97] width 104 height 13
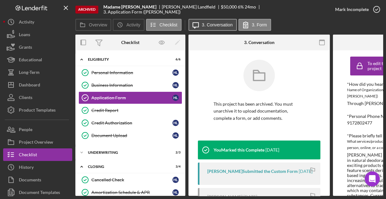
click at [206, 25] on label "3. Conversation" at bounding box center [217, 24] width 31 height 5
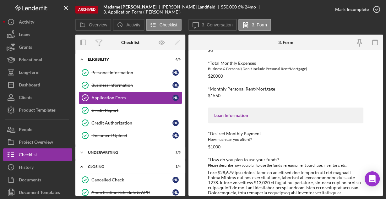
scroll to position [275, 0]
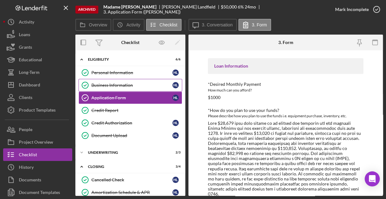
click at [114, 79] on link "Business Information Business Information H L" at bounding box center [130, 85] width 104 height 13
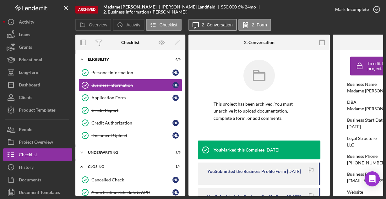
click at [207, 24] on label "2. Conversation" at bounding box center [217, 24] width 31 height 5
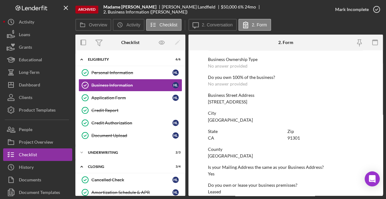
scroll to position [328, 0]
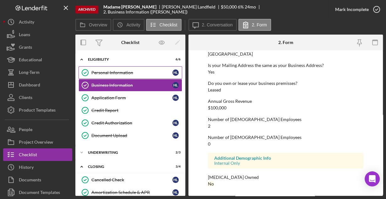
click at [120, 70] on div "Personal Information" at bounding box center [131, 72] width 81 height 5
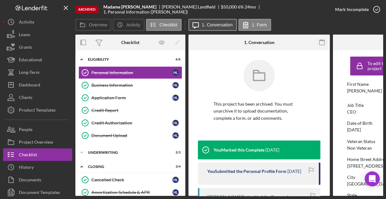
click at [207, 23] on label "1. Conversation" at bounding box center [217, 24] width 31 height 5
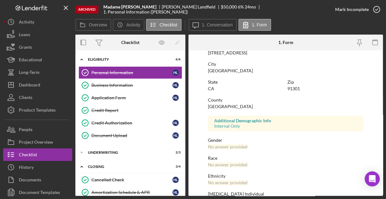
scroll to position [148, 0]
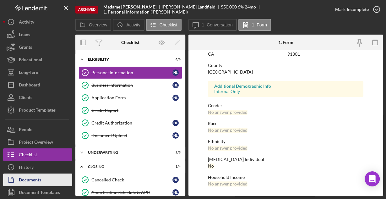
click at [45, 177] on button "Documents" at bounding box center [37, 179] width 69 height 13
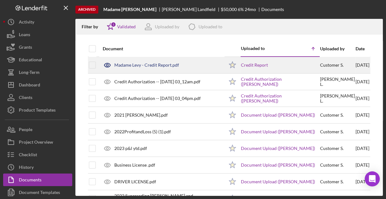
click at [152, 64] on div "Madame Levy - Credit Report.pdf" at bounding box center [146, 64] width 65 height 5
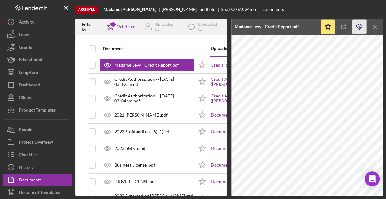
click at [359, 25] on icon "Icon/Download" at bounding box center [359, 27] width 14 height 14
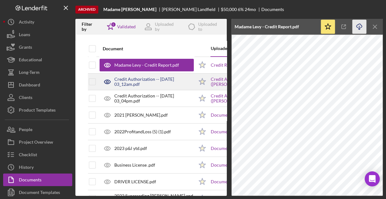
click at [129, 81] on div "Credit Authorization -- 2023-11-07 03_12am.pdf" at bounding box center [153, 82] width 79 height 10
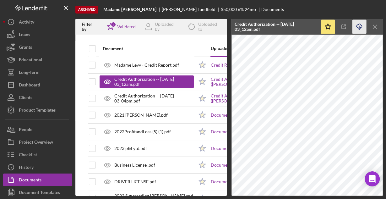
click at [361, 27] on icon "Icon/Download" at bounding box center [359, 27] width 14 height 14
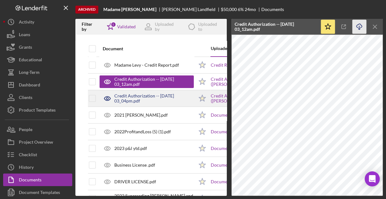
click at [135, 97] on div "Credit Authorization -- 2023-11-08 03_04pm.pdf" at bounding box center [153, 98] width 79 height 10
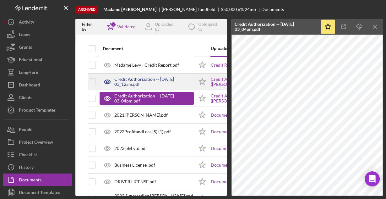
click at [144, 80] on div "Credit Authorization -- 2023-11-07 03_12am.pdf" at bounding box center [153, 82] width 79 height 10
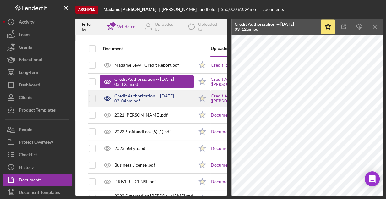
click at [142, 96] on div "Credit Authorization -- 2023-11-08 03_04pm.pdf" at bounding box center [153, 98] width 79 height 10
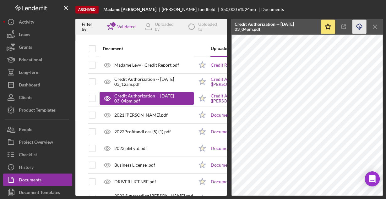
click at [359, 25] on icon "Icon/Download" at bounding box center [359, 27] width 14 height 14
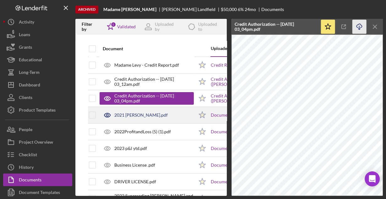
click at [157, 113] on div "2021 TR Landfield Zaniboni.pdf" at bounding box center [140, 114] width 53 height 5
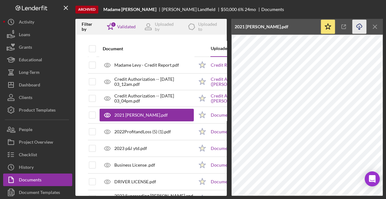
click at [358, 26] on icon "Icon/Download" at bounding box center [359, 27] width 14 height 14
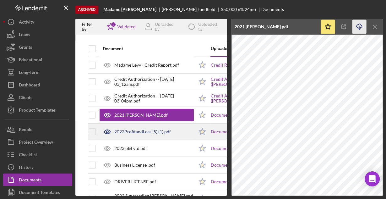
click at [153, 130] on div "2022ProfitandLoss (5) (1).pdf" at bounding box center [142, 131] width 56 height 5
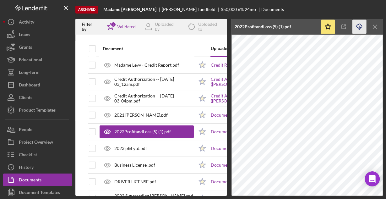
click at [356, 26] on icon "Icon/Download" at bounding box center [359, 27] width 14 height 14
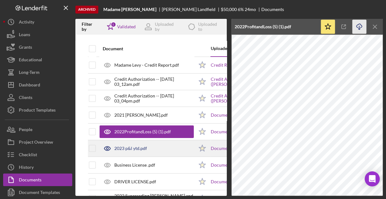
click at [135, 147] on div "2023 p&l ytd.pdf" at bounding box center [130, 148] width 33 height 5
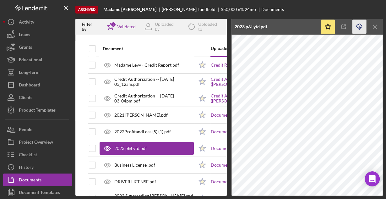
click at [359, 27] on icon "Icon/Download" at bounding box center [359, 27] width 14 height 14
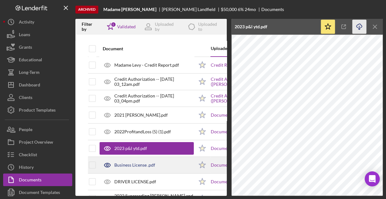
click at [134, 164] on div "Business License .pdf" at bounding box center [134, 164] width 41 height 5
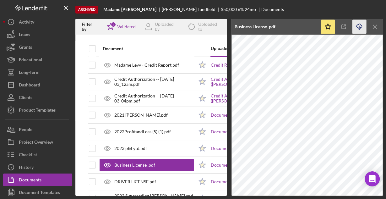
click at [360, 25] on icon "button" at bounding box center [358, 25] width 5 height 3
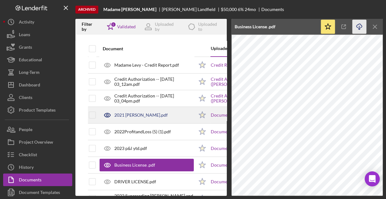
scroll to position [25, 0]
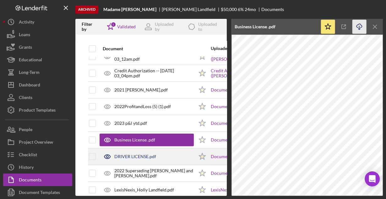
click at [128, 154] on div "DRIVER LICENSE.pdf" at bounding box center [135, 156] width 42 height 5
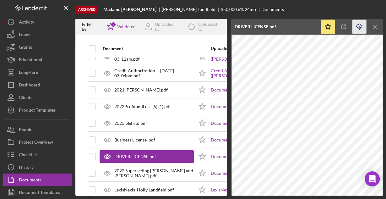
click at [359, 26] on icon "Icon/Download" at bounding box center [359, 27] width 14 height 14
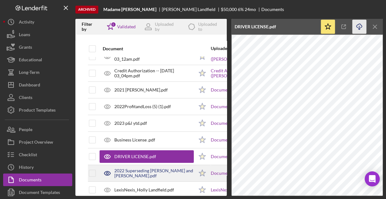
click at [141, 171] on div "2022 Superseding TR - Holly and Bruno.pdf" at bounding box center [153, 173] width 79 height 10
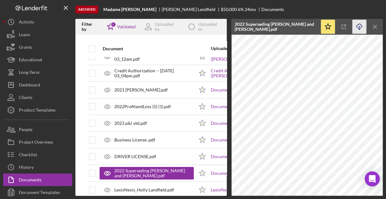
click at [360, 26] on icon "Icon/Download" at bounding box center [359, 27] width 14 height 14
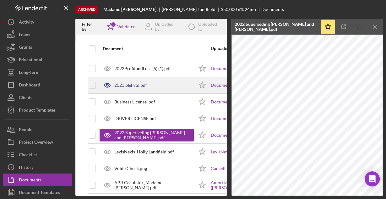
scroll to position [75, 0]
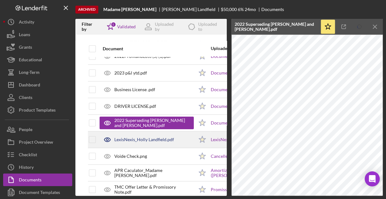
click at [149, 138] on div "LexisNexis_Holly Landfield.pdf" at bounding box center [144, 139] width 60 height 5
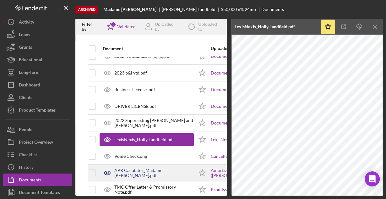
click at [137, 173] on div "APR Caculator_Madame Lemy.pdf" at bounding box center [153, 173] width 79 height 10
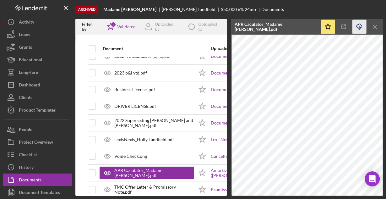
click at [356, 24] on icon "Icon/Download" at bounding box center [359, 27] width 14 height 14
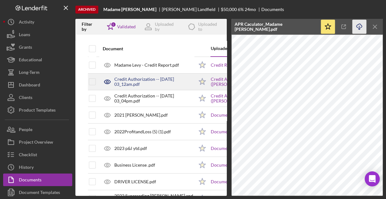
scroll to position [25, 0]
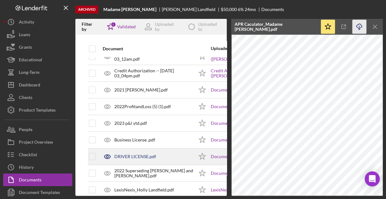
click at [132, 156] on div "DRIVER LICENSE.pdf" at bounding box center [135, 156] width 42 height 5
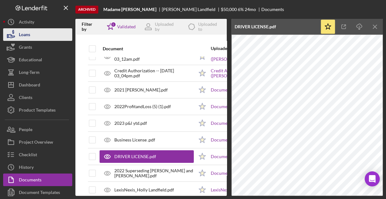
click at [14, 34] on icon "button" at bounding box center [11, 35] width 16 height 16
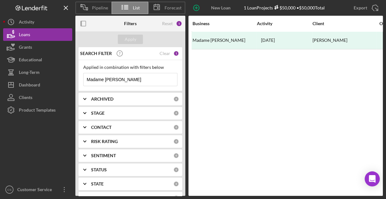
click at [124, 79] on input "Madame [PERSON_NAME]" at bounding box center [129, 79] width 93 height 13
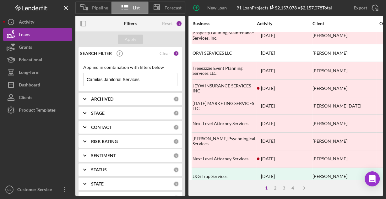
scroll to position [292, 0]
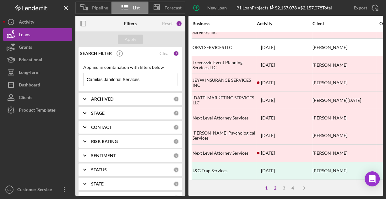
type input "Camilas Janitorial Services"
click at [273, 190] on div "2" at bounding box center [274, 187] width 9 height 5
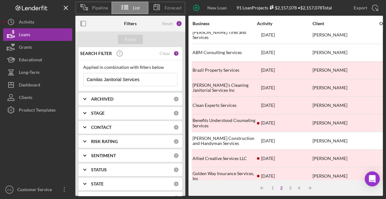
scroll to position [0, 0]
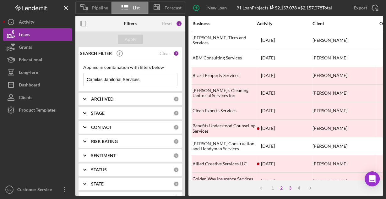
click at [288, 188] on div "3" at bounding box center [290, 187] width 9 height 5
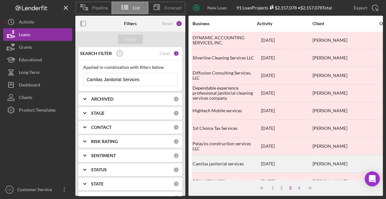
click at [218, 161] on div "Camilas janitorial services" at bounding box center [223, 163] width 63 height 17
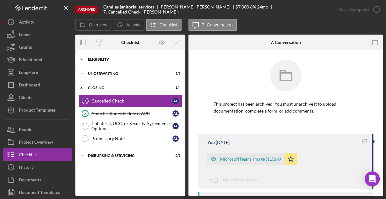
click at [104, 58] on div "Eligibility" at bounding box center [132, 59] width 89 height 4
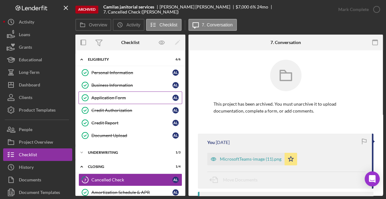
click at [97, 95] on div "Application Form" at bounding box center [131, 97] width 81 height 5
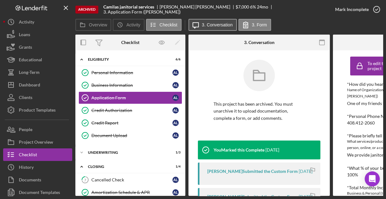
click at [213, 27] on label "3. Conversation" at bounding box center [217, 24] width 31 height 5
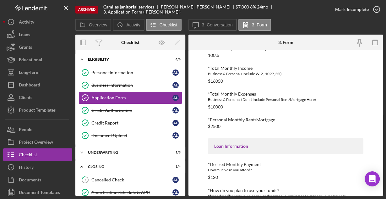
scroll to position [137, 0]
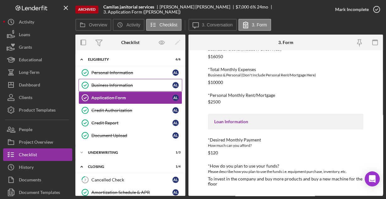
click at [119, 83] on div "Business Information" at bounding box center [131, 85] width 81 height 5
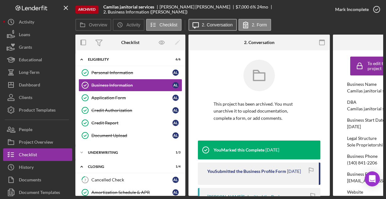
click at [206, 21] on button "Icon/Message 2. Conversation" at bounding box center [212, 25] width 48 height 12
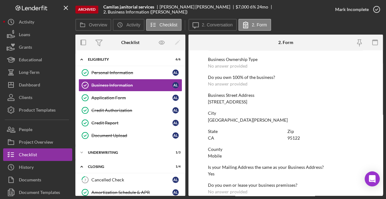
scroll to position [328, 0]
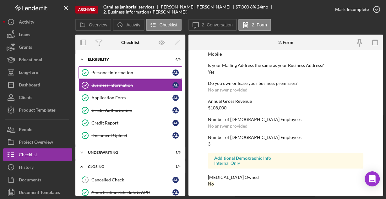
click at [108, 68] on link "Personal Information Personal Information A L" at bounding box center [130, 72] width 104 height 13
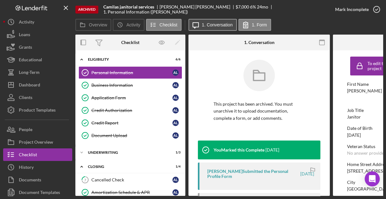
click at [212, 23] on label "1. Conversation" at bounding box center [217, 24] width 31 height 5
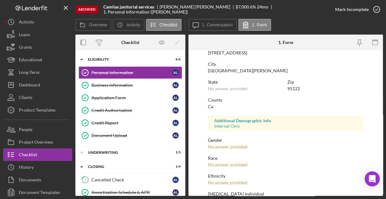
scroll to position [148, 0]
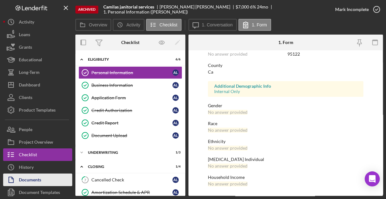
click at [33, 177] on div "Documents" at bounding box center [30, 180] width 22 height 14
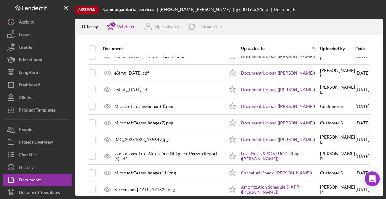
scroll to position [100, 0]
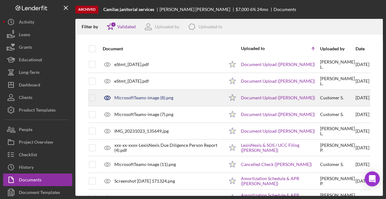
click at [146, 98] on div "MicrosoftTeams-image (8).png" at bounding box center [143, 97] width 59 height 5
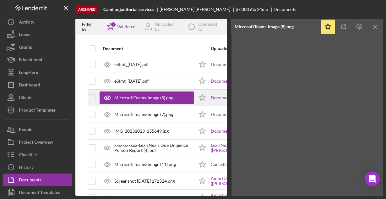
scroll to position [119, 0]
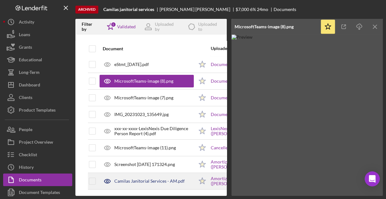
click at [154, 173] on div "Camilas Janitorial Services - AM.pdf" at bounding box center [146, 181] width 94 height 16
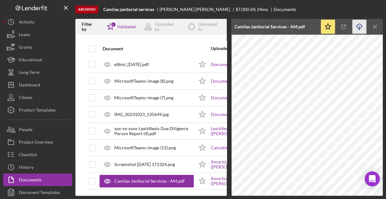
click at [359, 25] on icon "Icon/Download" at bounding box center [359, 27] width 14 height 14
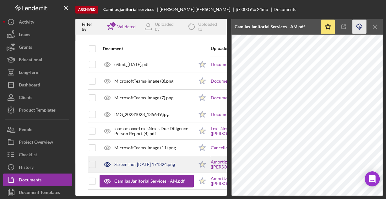
click at [140, 162] on div "Screenshot 2023-11-21 171324.png" at bounding box center [144, 164] width 61 height 5
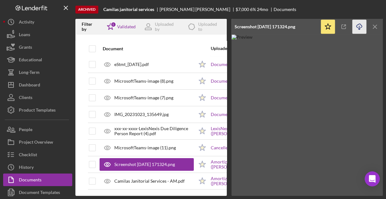
click at [358, 24] on icon "button" at bounding box center [358, 25] width 5 height 3
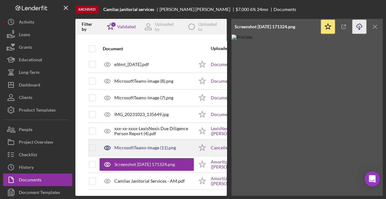
click at [153, 145] on div "MicrosoftTeams-image (11).png" at bounding box center [144, 147] width 61 height 5
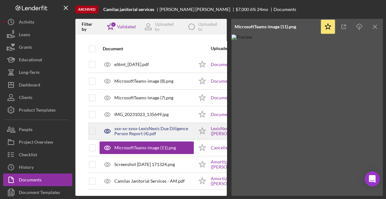
click at [132, 126] on div "xxx-xx-xxxx-LexisNexis Due Diligence Person Report (4).pdf" at bounding box center [153, 131] width 79 height 10
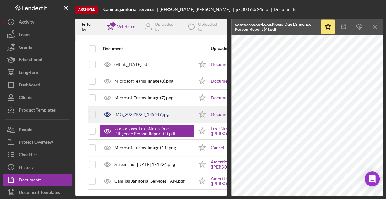
click at [128, 112] on div "IMG_20231023_135649.jpg" at bounding box center [141, 114] width 54 height 5
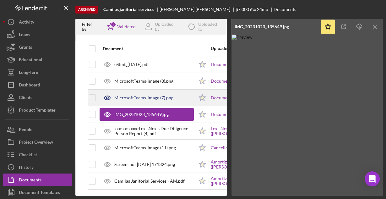
click at [133, 95] on div "MicrosoftTeams-image (7).png" at bounding box center [143, 97] width 59 height 5
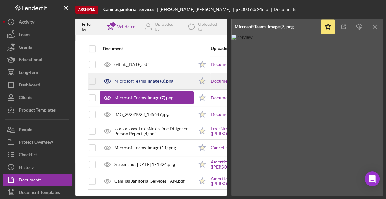
click at [129, 73] on div "MicrosoftTeams-image (8).png" at bounding box center [146, 81] width 94 height 16
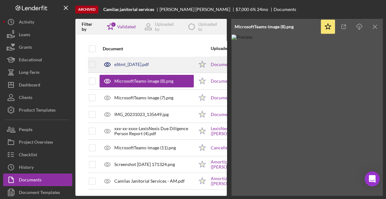
click at [130, 63] on div "eStmt_[DATE].pdf" at bounding box center [131, 64] width 35 height 5
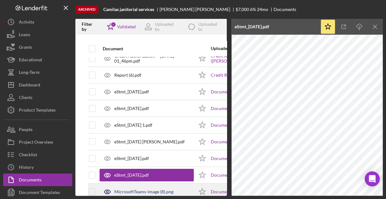
scroll to position [0, 0]
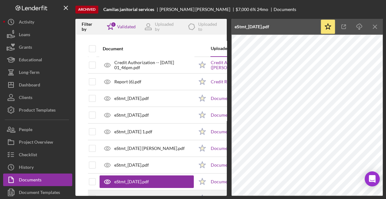
click at [135, 84] on div "Report (6).pdf" at bounding box center [127, 81] width 27 height 5
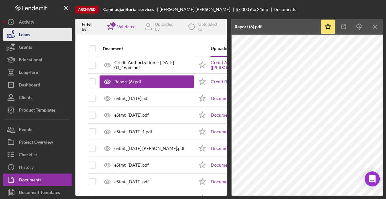
click at [27, 34] on div "Loans" at bounding box center [24, 35] width 11 height 14
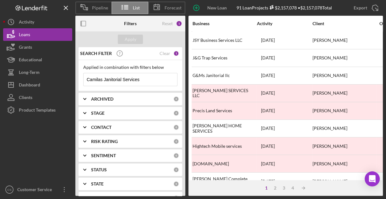
click at [153, 80] on input "Camilas Janitorial Services" at bounding box center [129, 79] width 93 height 13
paste input "Turnkey Pattern"
type input "Turnkey Patterns"
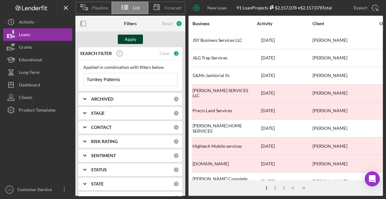
click at [131, 38] on div "Apply" at bounding box center [131, 39] width 12 height 9
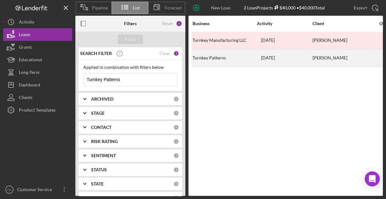
click at [208, 57] on div "Turnkey Patterns" at bounding box center [223, 58] width 63 height 17
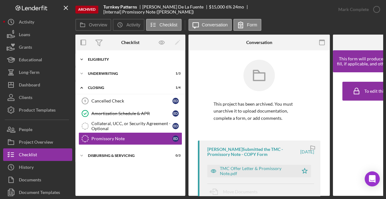
click at [98, 63] on div "Icon/Expander Eligibility 7 / 8" at bounding box center [130, 59] width 110 height 13
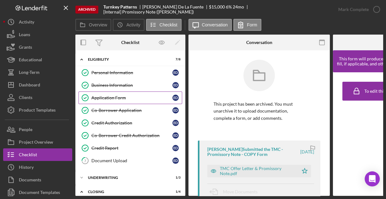
click at [105, 95] on div "Application Form" at bounding box center [131, 97] width 81 height 5
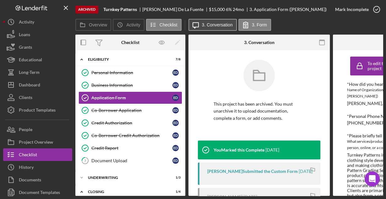
click at [209, 26] on label "3. Conversation" at bounding box center [217, 24] width 31 height 5
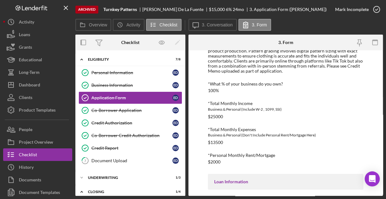
scroll to position [173, 0]
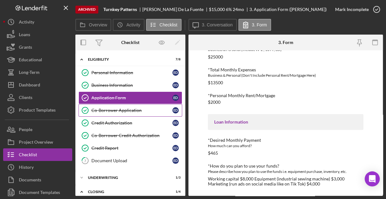
click at [129, 111] on div "Co-Borrower Application" at bounding box center [131, 110] width 81 height 5
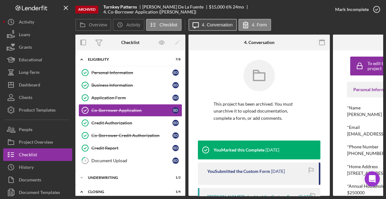
click at [209, 25] on label "4. Conversation" at bounding box center [217, 24] width 31 height 5
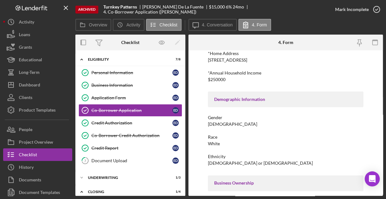
scroll to position [157, 0]
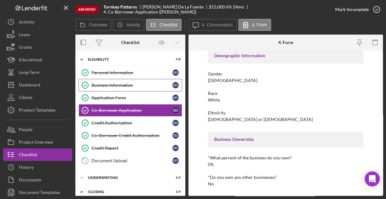
click at [110, 84] on div "Business Information" at bounding box center [131, 85] width 81 height 5
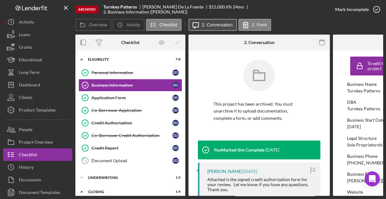
click at [205, 25] on label "2. Conversation" at bounding box center [217, 24] width 31 height 5
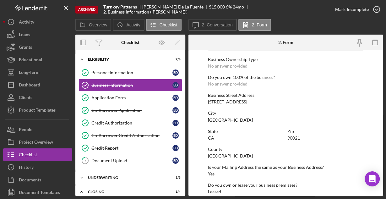
scroll to position [328, 0]
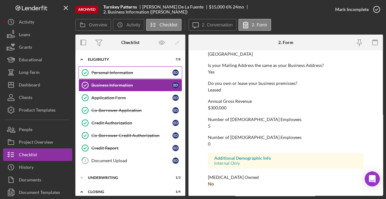
click at [126, 71] on div "Personal Information" at bounding box center [131, 72] width 81 height 5
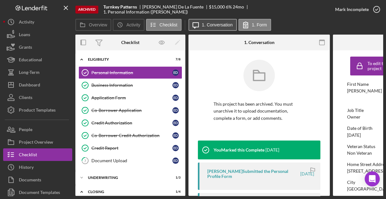
click at [216, 24] on label "1. Conversation" at bounding box center [217, 24] width 31 height 5
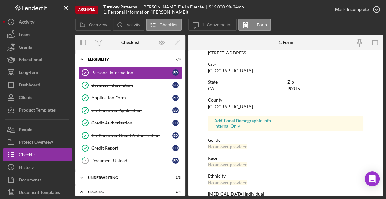
scroll to position [148, 0]
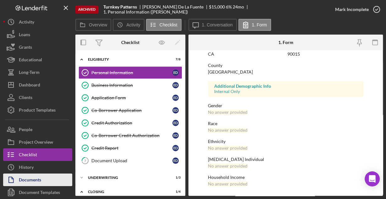
click at [38, 174] on div "Documents" at bounding box center [30, 180] width 22 height 14
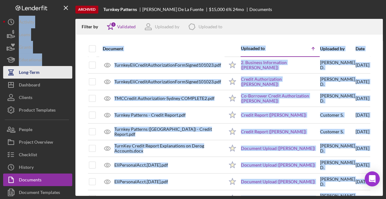
click at [67, 69] on div "Archived Turnkey Patterns Eli De La Fuente $15,000 6 % 24 mo Documents Filter b…" at bounding box center [192, 97] width 379 height 195
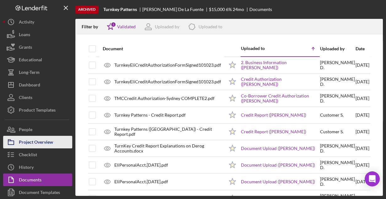
drag, startPoint x: 51, startPoint y: 121, endPoint x: 44, endPoint y: 138, distance: 19.0
click at [48, 129] on div "Icon/History Activity Loans Grants Educational Long-Term Icon/Dashboard Dashboa…" at bounding box center [37, 113] width 69 height 195
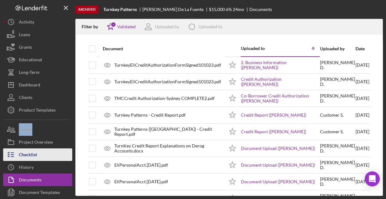
click at [38, 150] on button "Checklist" at bounding box center [37, 154] width 69 height 13
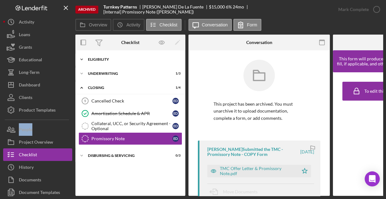
click at [100, 60] on div "Eligibility" at bounding box center [132, 59] width 89 height 4
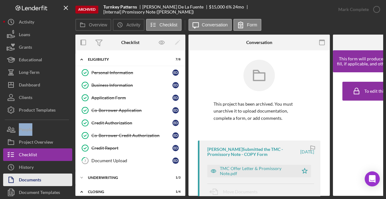
click at [42, 176] on button "Documents" at bounding box center [37, 179] width 69 height 13
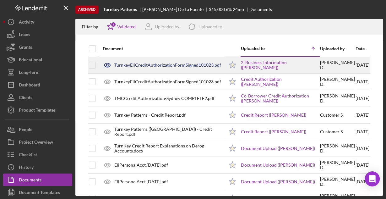
click at [141, 64] on div "TurnkeyEliCreditAuthorizationFormSigned101023.pdf" at bounding box center [167, 64] width 107 height 5
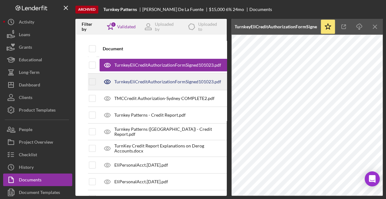
click at [140, 84] on div "TurnkeyEliCreditAuthorizationFormSigned101023.pdf" at bounding box center [163, 82] width 128 height 16
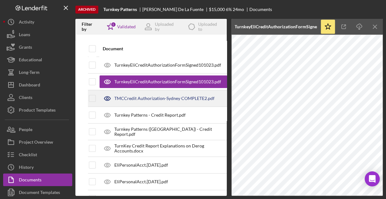
click at [135, 98] on div "TMCCredit Authorization-Sydney COMPLETE2.pdf" at bounding box center [164, 98] width 100 height 5
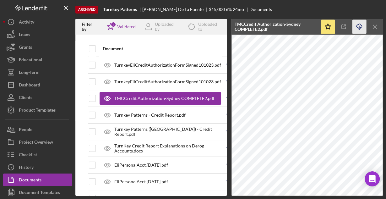
click at [359, 26] on icon "Icon/Download" at bounding box center [359, 27] width 14 height 14
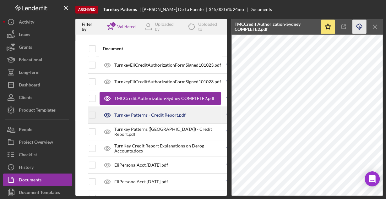
click at [154, 114] on div "Turnkey Patterns - Credit Report.pdf" at bounding box center [149, 114] width 71 height 5
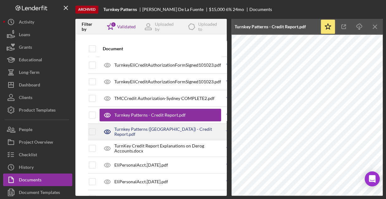
click at [131, 130] on div "Turnkey Patterns (Sydney) - Credit Report.pdf" at bounding box center [167, 131] width 107 height 10
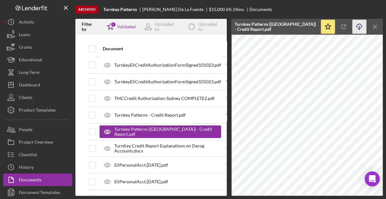
click at [356, 28] on icon "Icon/Download" at bounding box center [359, 27] width 14 height 14
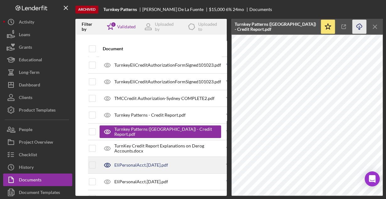
click at [148, 161] on div "EliPersonalAcct.Aug2023.pdf" at bounding box center [159, 165] width 121 height 16
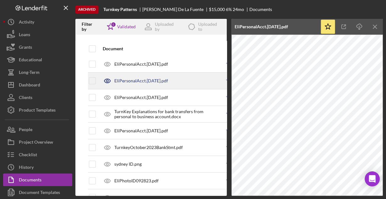
scroll to position [176, 0]
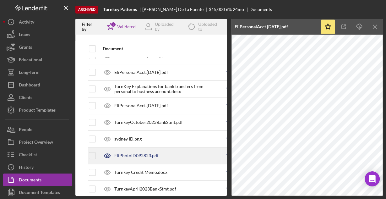
click at [146, 153] on div "EliPhotoID092823.pdf" at bounding box center [136, 155] width 44 height 5
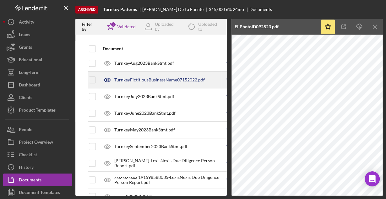
scroll to position [326, 0]
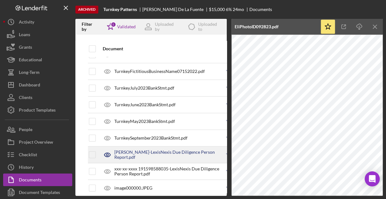
click at [151, 147] on div "Eli-LexisNexis Due Diligence Person Report.pdf" at bounding box center [159, 155] width 121 height 16
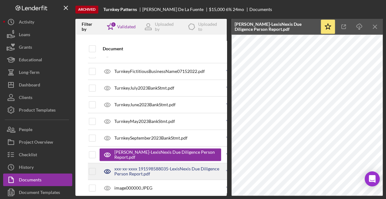
click at [153, 163] on div "xxx-xx-xxxx 191598588035-LexisNexis Due Diligence Person Report.pdf" at bounding box center [159, 171] width 121 height 16
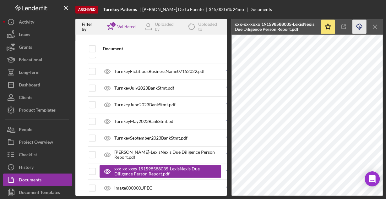
click at [357, 24] on icon "Icon/Download" at bounding box center [359, 27] width 14 height 14
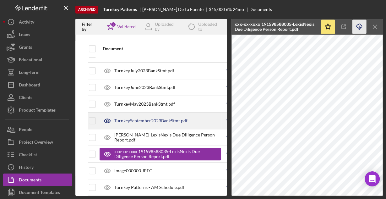
scroll to position [367, 0]
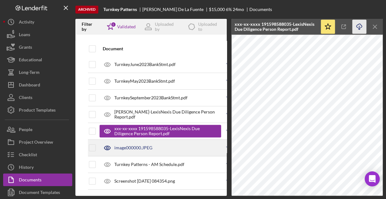
click at [151, 145] on div "image000000.JPEG" at bounding box center [133, 147] width 38 height 5
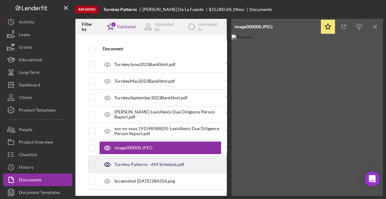
click at [156, 162] on div "Turnkey Patterns - AM Schedule.pdf" at bounding box center [149, 164] width 70 height 5
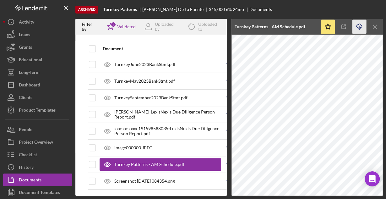
click at [362, 25] on icon "Icon/Download" at bounding box center [359, 27] width 14 height 14
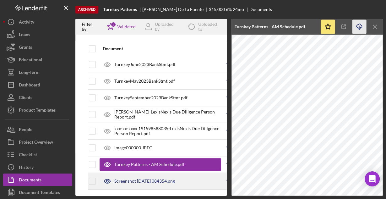
click at [129, 178] on div "Screenshot 2023-11-20 084354.png" at bounding box center [144, 180] width 61 height 5
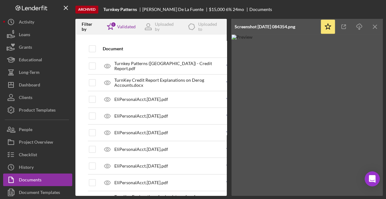
scroll to position [0, 0]
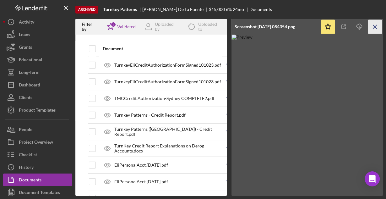
click at [375, 27] on icon "Icon/Menu Close" at bounding box center [375, 27] width 14 height 14
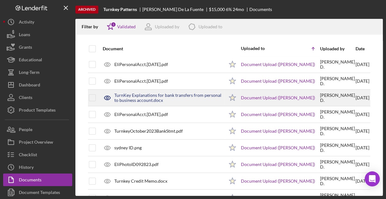
scroll to position [176, 0]
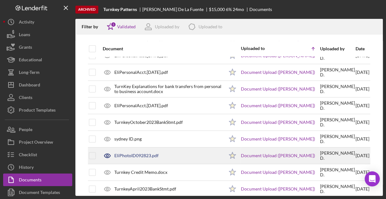
click at [133, 153] on div "EliPhotoID092823.pdf" at bounding box center [136, 155] width 44 height 5
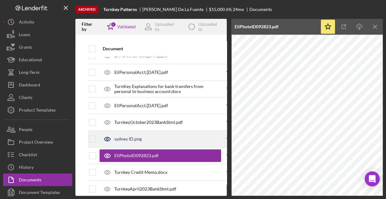
click at [127, 136] on div "sydney ID.png" at bounding box center [127, 138] width 27 height 5
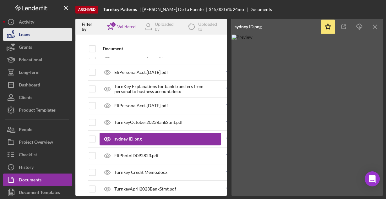
click at [28, 32] on div "Loans" at bounding box center [24, 35] width 11 height 14
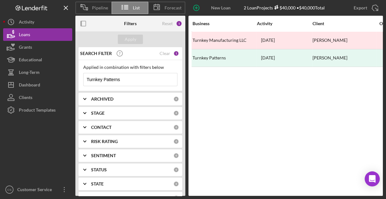
click at [143, 82] on input "Turnkey Patterns" at bounding box center [129, 79] width 93 height 13
paste input "Cosmic Vinyl LLC"
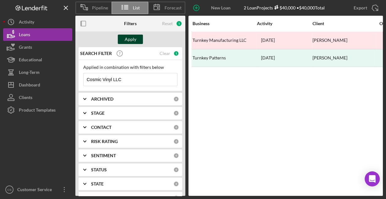
type input "Cosmic Vinyl LLC"
click at [127, 38] on div "Apply" at bounding box center [131, 39] width 12 height 9
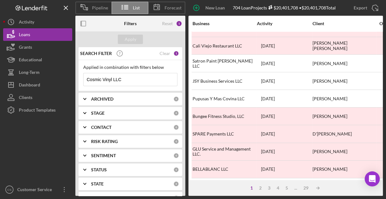
scroll to position [292, 0]
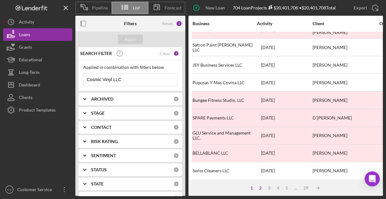
click at [258, 188] on div "2" at bounding box center [260, 187] width 9 height 5
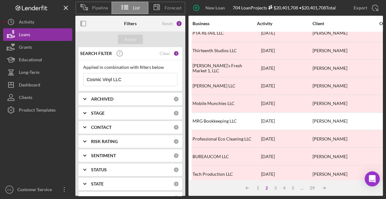
scroll to position [0, 0]
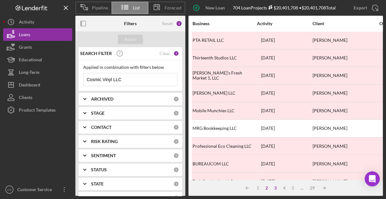
click at [275, 188] on div "3" at bounding box center [275, 187] width 9 height 5
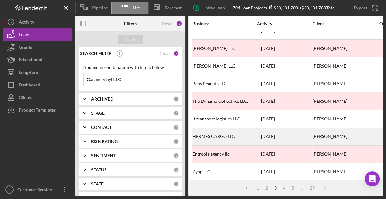
scroll to position [292, 0]
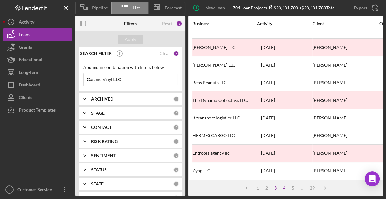
click at [283, 187] on div "4" at bounding box center [284, 187] width 9 height 5
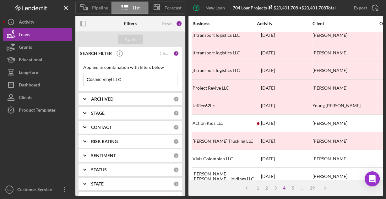
scroll to position [0, 0]
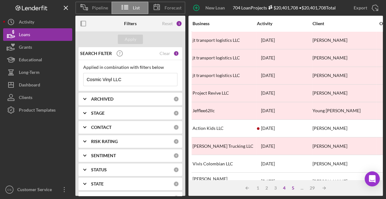
click at [293, 189] on div "5" at bounding box center [292, 187] width 9 height 5
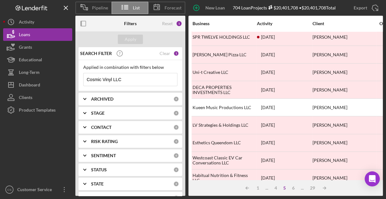
scroll to position [292, 0]
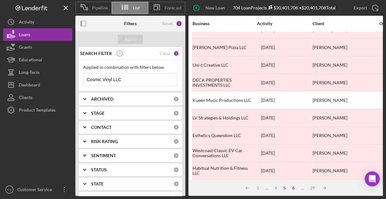
click at [293, 189] on div "6" at bounding box center [293, 187] width 9 height 5
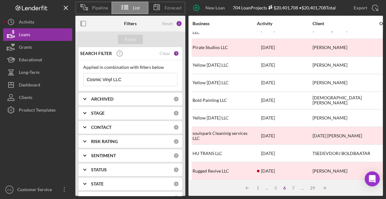
scroll to position [0, 0]
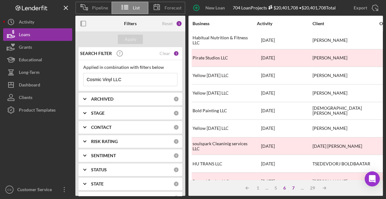
click at [292, 189] on div "7" at bounding box center [293, 187] width 9 height 5
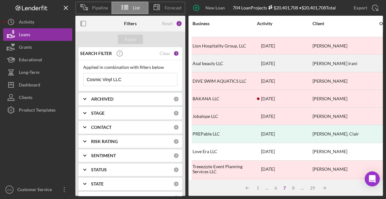
scroll to position [292, 0]
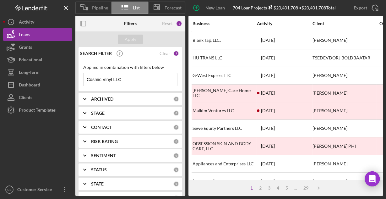
click at [136, 77] on input "Cosmic Vinyl LLC" at bounding box center [129, 79] width 93 height 13
click at [203, 24] on div "Business" at bounding box center [223, 23] width 63 height 5
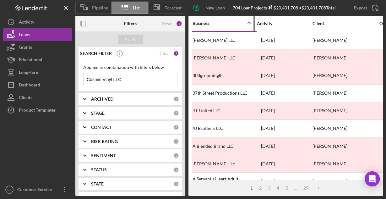
click at [203, 24] on div "Business" at bounding box center [207, 23] width 31 height 5
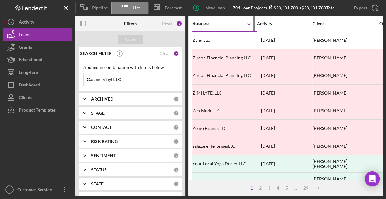
click at [205, 24] on div "Business" at bounding box center [207, 23] width 31 height 5
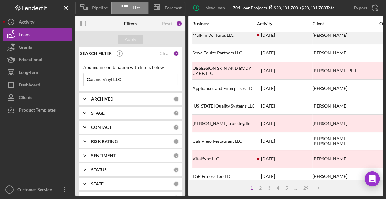
scroll to position [25, 0]
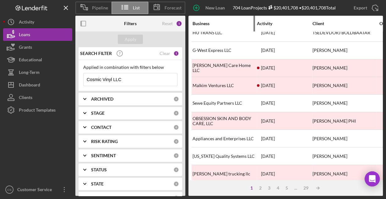
click at [202, 23] on div "Business" at bounding box center [223, 23] width 63 height 5
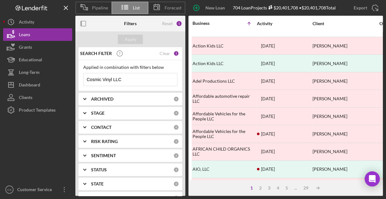
scroll to position [292, 0]
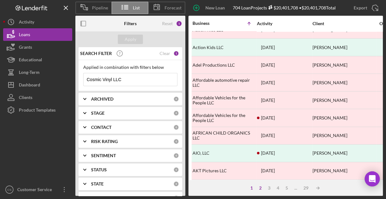
click at [260, 187] on div "2" at bounding box center [260, 187] width 9 height 5
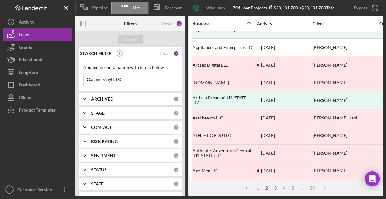
click at [276, 187] on div "3" at bounding box center [275, 187] width 9 height 5
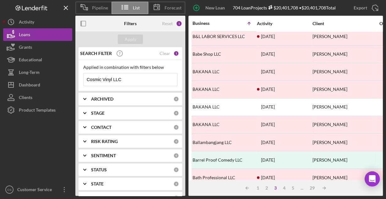
scroll to position [0, 0]
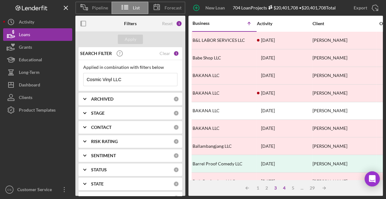
click at [283, 188] on div "4" at bounding box center [284, 187] width 9 height 5
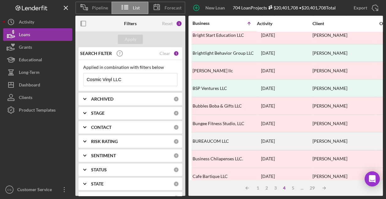
scroll to position [292, 0]
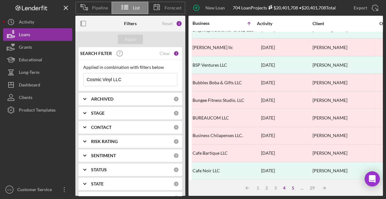
click at [292, 187] on div "5" at bounding box center [292, 187] width 9 height 5
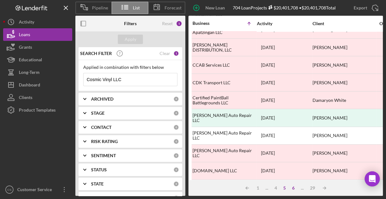
click at [292, 190] on div "6" at bounding box center [293, 187] width 9 height 5
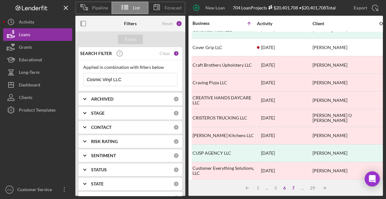
click at [292, 187] on div "7" at bounding box center [293, 187] width 9 height 5
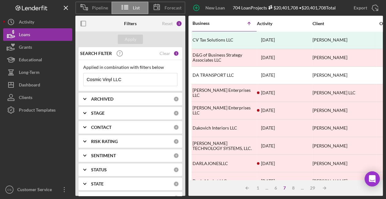
scroll to position [0, 0]
click at [291, 188] on div "8" at bounding box center [293, 187] width 9 height 5
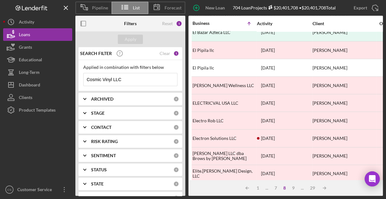
scroll to position [292, 0]
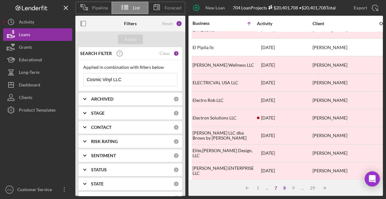
click at [275, 186] on div "7" at bounding box center [275, 187] width 9 height 5
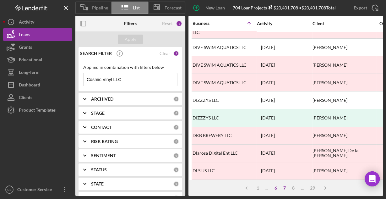
click at [275, 186] on div "6" at bounding box center [275, 187] width 9 height 5
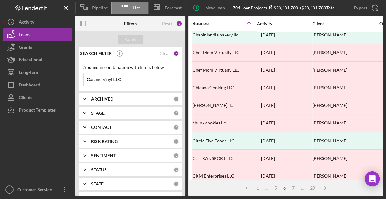
scroll to position [0, 0]
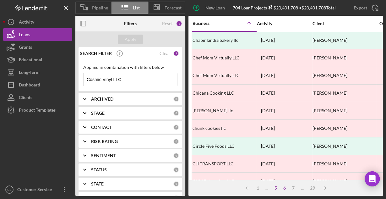
click at [274, 187] on div "5" at bounding box center [275, 187] width 9 height 5
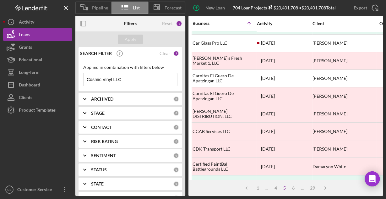
scroll to position [292, 0]
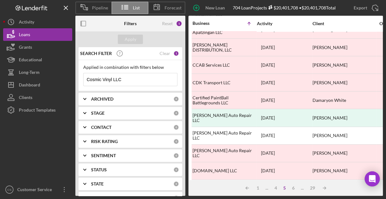
drag, startPoint x: 130, startPoint y: 77, endPoint x: 84, endPoint y: 75, distance: 46.2
click at [84, 75] on input "Cosmic Vinyl LLC" at bounding box center [129, 79] width 93 height 13
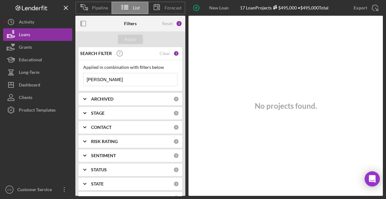
click at [127, 77] on input "Oren Pius" at bounding box center [129, 79] width 93 height 13
paste input "M & M DIESEL TECHNICIAN LLC"
type input "M & M DIESEL TECHNICIAN LLC"
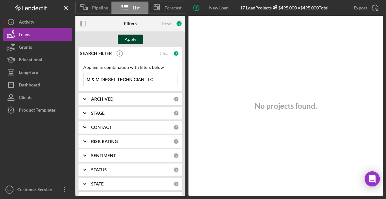
click at [138, 39] on button "Apply" at bounding box center [130, 39] width 25 height 9
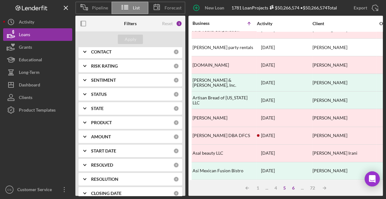
click at [294, 189] on div "6" at bounding box center [293, 187] width 9 height 5
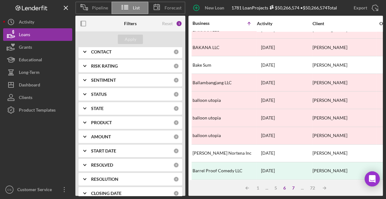
click at [292, 186] on div "7" at bounding box center [293, 187] width 9 height 5
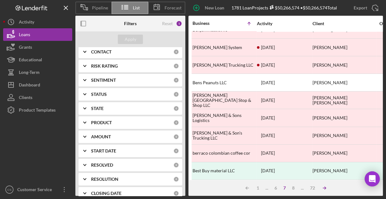
click at [321, 188] on icon "Icon/Table Sort Arrow" at bounding box center [324, 187] width 13 height 13
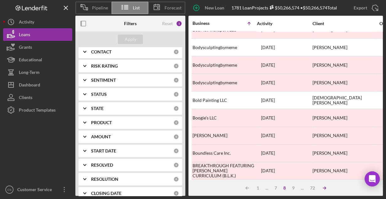
click at [321, 188] on icon "Icon/Table Sort Arrow" at bounding box center [324, 187] width 13 height 13
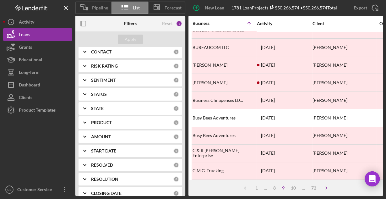
click at [322, 188] on icon "Icon/Table Sort Arrow" at bounding box center [325, 187] width 13 height 13
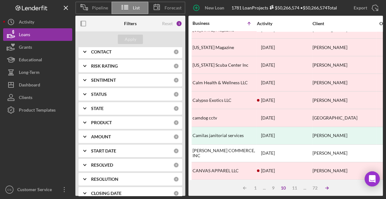
click at [324, 188] on icon "Icon/Table Sort Arrow" at bounding box center [326, 187] width 13 height 13
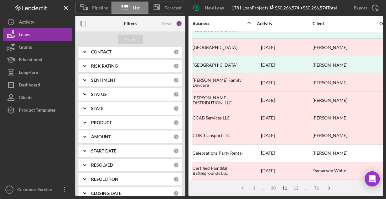
click at [324, 188] on icon "Icon/Table Sort Arrow" at bounding box center [328, 187] width 13 height 13
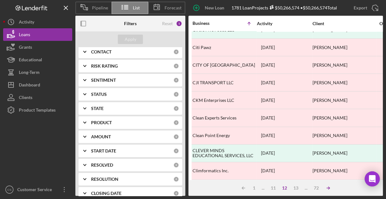
click at [324, 188] on icon "Icon/Table Sort Arrow" at bounding box center [328, 187] width 13 height 13
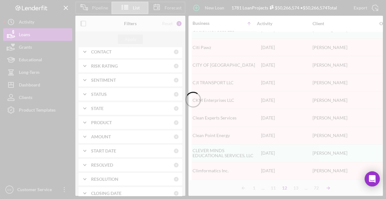
click at [324, 188] on div at bounding box center [193, 99] width 386 height 199
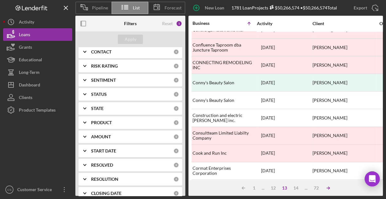
click at [326, 188] on icon "Icon/Table Sort Arrow" at bounding box center [328, 187] width 13 height 13
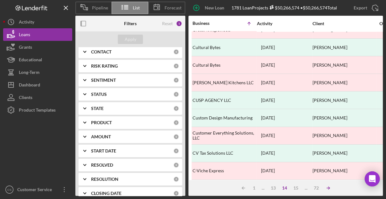
click at [327, 188] on icon "Icon/Table Sort Arrow" at bounding box center [328, 187] width 13 height 13
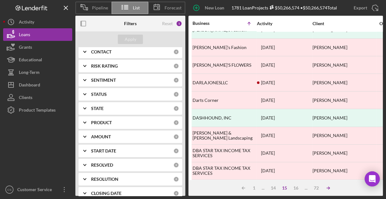
click at [327, 188] on icon "Icon/Table Sort Arrow" at bounding box center [328, 187] width 13 height 13
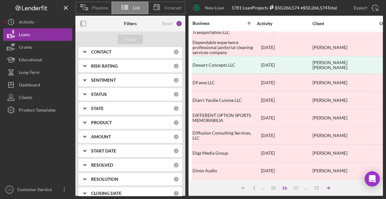
click at [327, 188] on icon "Icon/Table Sort Arrow" at bounding box center [328, 187] width 13 height 13
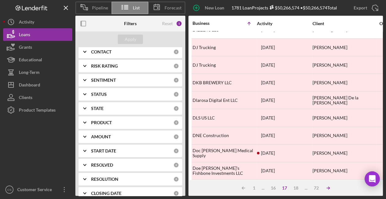
click at [327, 188] on icon "Icon/Table Sort Arrow" at bounding box center [328, 187] width 13 height 13
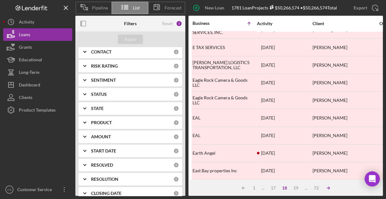
click at [329, 188] on line at bounding box center [327, 188] width 3 height 0
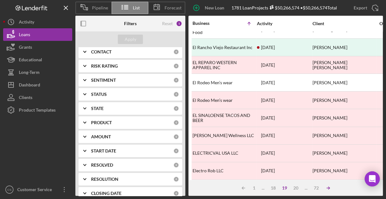
click at [330, 188] on icon "Icon/Table Sort Arrow" at bounding box center [328, 187] width 13 height 13
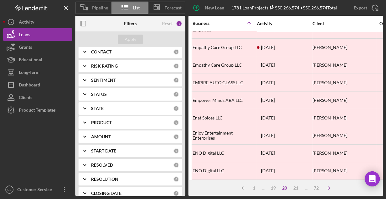
click at [328, 186] on icon "Icon/Table Sort Arrow" at bounding box center [328, 187] width 13 height 13
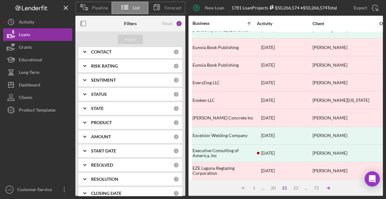
click at [329, 185] on icon "Icon/Table Sort Arrow" at bounding box center [328, 187] width 13 height 13
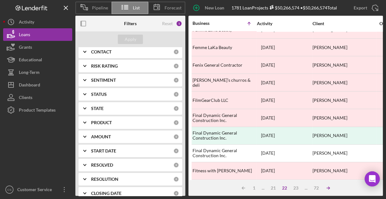
click at [329, 185] on icon "Icon/Table Sort Arrow" at bounding box center [328, 187] width 13 height 13
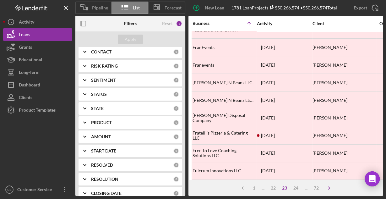
click at [329, 186] on icon "Icon/Table Sort Arrow" at bounding box center [328, 187] width 13 height 13
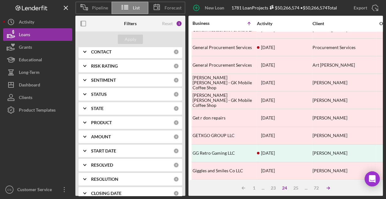
click at [329, 186] on icon "Icon/Table Sort Arrow" at bounding box center [328, 187] width 13 height 13
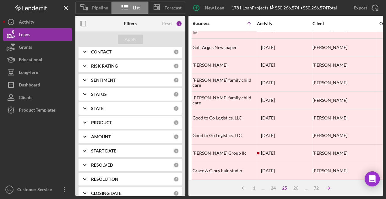
click at [329, 186] on icon "Icon/Table Sort Arrow" at bounding box center [328, 187] width 13 height 13
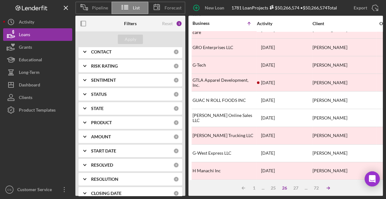
click at [329, 186] on icon "Icon/Table Sort Arrow" at bounding box center [328, 187] width 13 height 13
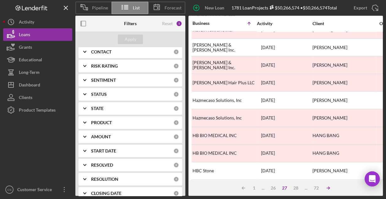
click at [328, 189] on polyline at bounding box center [328, 187] width 1 height 3
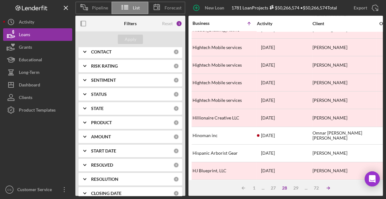
click at [328, 189] on polyline at bounding box center [328, 187] width 1 height 3
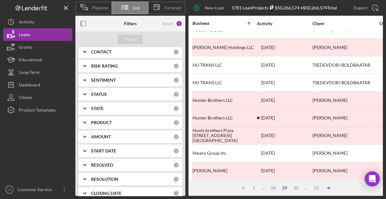
click at [328, 189] on polyline at bounding box center [328, 187] width 1 height 3
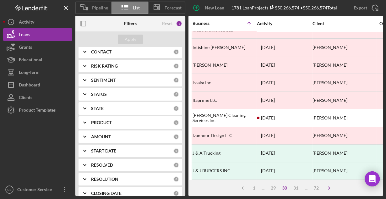
click at [328, 189] on polyline at bounding box center [328, 187] width 1 height 3
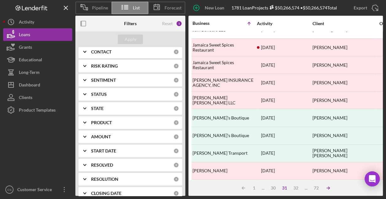
click at [328, 189] on polyline at bounding box center [328, 187] width 1 height 3
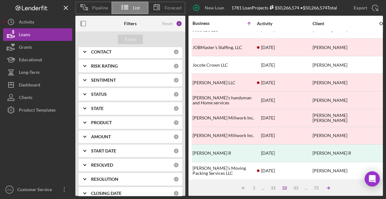
click at [328, 189] on polyline at bounding box center [328, 187] width 1 height 3
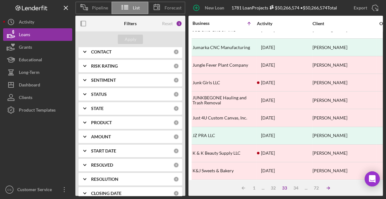
click at [328, 189] on polyline at bounding box center [328, 187] width 1 height 3
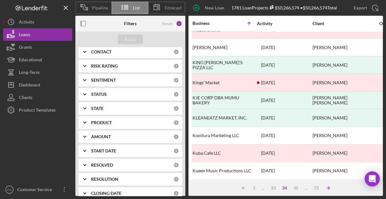
click at [328, 189] on polyline at bounding box center [328, 187] width 1 height 3
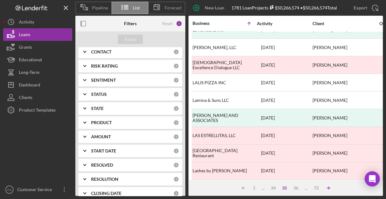
click at [328, 189] on polyline at bounding box center [328, 187] width 1 height 3
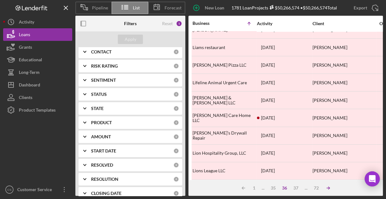
click at [328, 189] on polyline at bounding box center [328, 187] width 1 height 3
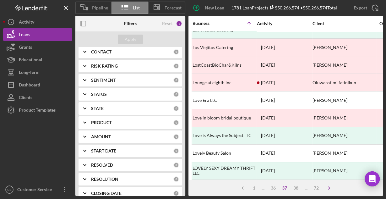
click at [328, 189] on polyline at bounding box center [328, 187] width 1 height 3
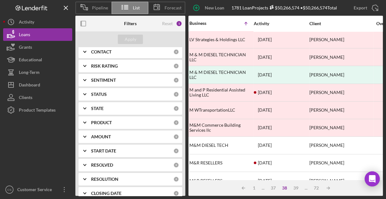
scroll to position [141, 0]
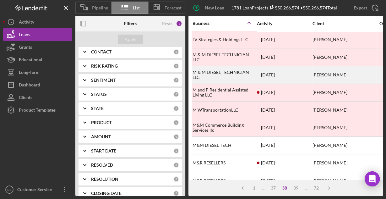
click at [241, 69] on div "M & M DIESEL TECHNICIAN LLC" at bounding box center [223, 74] width 63 height 17
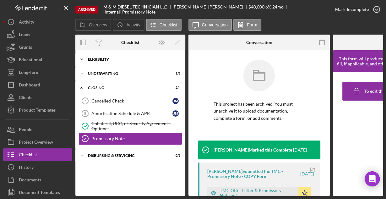
click at [105, 57] on div "Eligibility" at bounding box center [132, 59] width 89 height 4
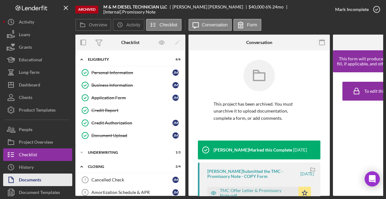
click at [30, 179] on div "Documents" at bounding box center [30, 180] width 22 height 14
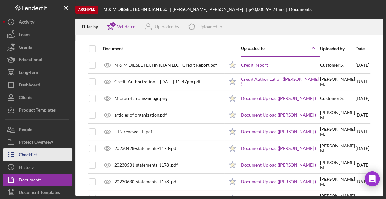
click at [54, 151] on button "Checklist" at bounding box center [37, 154] width 69 height 13
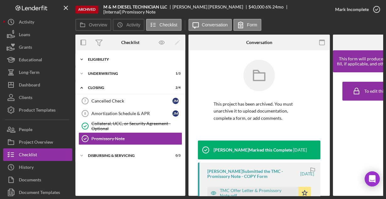
click at [100, 62] on div "Icon/Expander Eligibility 6 / 6" at bounding box center [130, 59] width 110 height 13
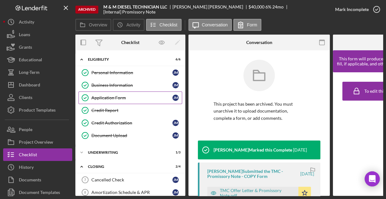
click at [106, 95] on div "Application Form" at bounding box center [131, 97] width 81 height 5
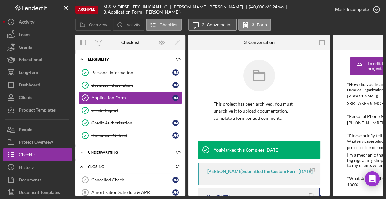
click at [205, 23] on label "3. Conversation" at bounding box center [217, 24] width 31 height 5
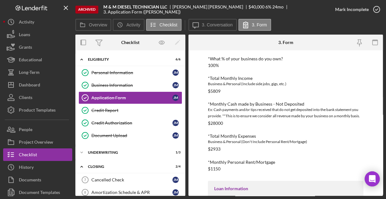
scroll to position [179, 0]
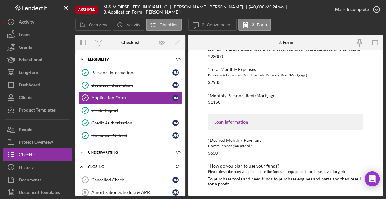
click at [125, 84] on div "Business Information" at bounding box center [131, 85] width 81 height 5
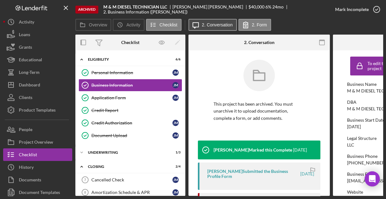
click at [208, 30] on button "Icon/Message 2. Conversation" at bounding box center [212, 25] width 48 height 12
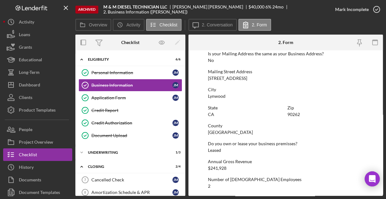
scroll to position [400, 0]
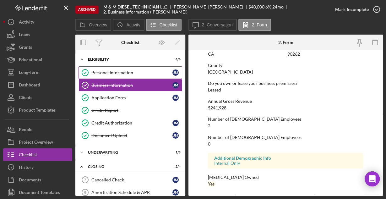
click at [112, 71] on div "Personal Information" at bounding box center [131, 72] width 81 height 5
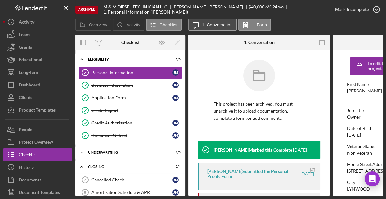
click at [214, 24] on label "1. Conversation" at bounding box center [217, 24] width 31 height 5
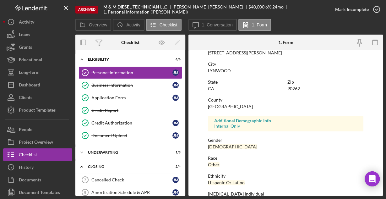
scroll to position [148, 0]
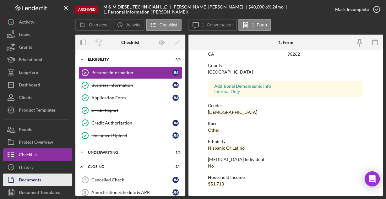
click at [35, 179] on div "Documents" at bounding box center [30, 180] width 22 height 14
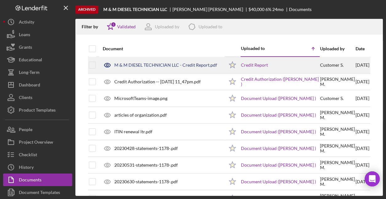
click at [129, 66] on div "M & M DIESEL TECHNICIAN LLC - Credit Report.pdf" at bounding box center [165, 64] width 103 height 5
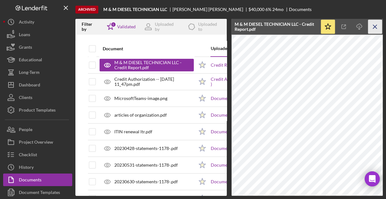
click at [374, 29] on icon "Icon/Menu Close" at bounding box center [375, 27] width 14 height 14
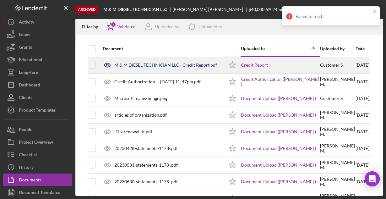
click at [165, 66] on div "M & M DIESEL TECHNICIAN LLC - Credit Report.pdf" at bounding box center [165, 64] width 103 height 5
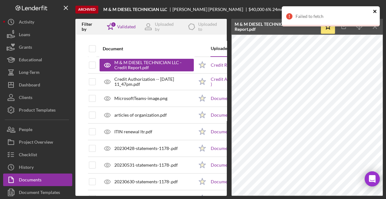
click at [374, 10] on icon "close" at bounding box center [374, 11] width 4 height 5
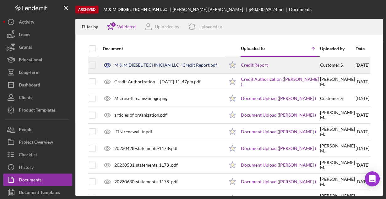
click at [145, 63] on div "M & M DIESEL TECHNICIAN LLC - Credit Report.pdf" at bounding box center [165, 64] width 103 height 5
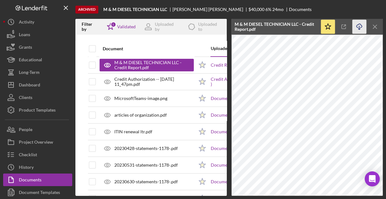
click at [359, 28] on line "button" at bounding box center [359, 27] width 0 height 3
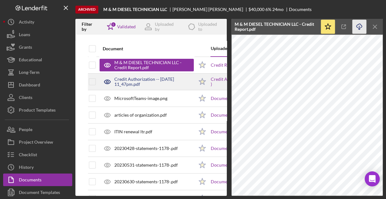
click at [136, 83] on div "Credit Authorization -- [DATE] 11_47pm.pdf" at bounding box center [153, 82] width 79 height 10
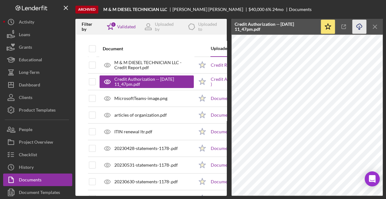
click at [358, 26] on icon "Icon/Download" at bounding box center [359, 27] width 14 height 14
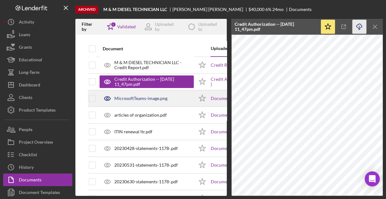
click at [149, 100] on div "MicrosoftTeams-image.png" at bounding box center [140, 98] width 53 height 5
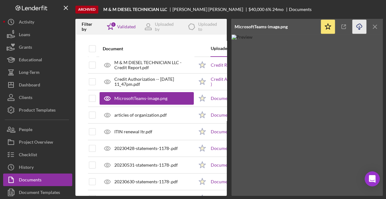
click at [359, 26] on line "button" at bounding box center [359, 27] width 0 height 3
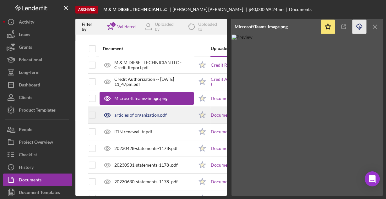
click at [142, 114] on div "articles of organization.pdf" at bounding box center [140, 114] width 52 height 5
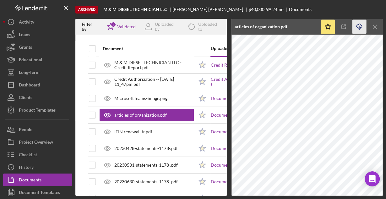
click at [357, 24] on icon "Icon/Download" at bounding box center [359, 27] width 14 height 14
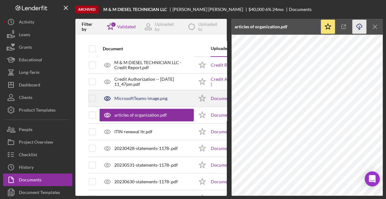
click at [128, 101] on div "MicrosoftTeams-image.png" at bounding box center [146, 98] width 94 height 16
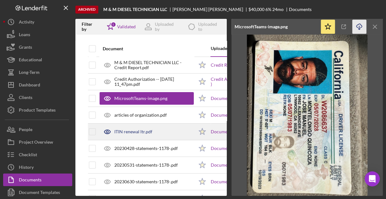
click at [127, 132] on div "ITIN renewal ltr.pdf" at bounding box center [133, 131] width 38 height 5
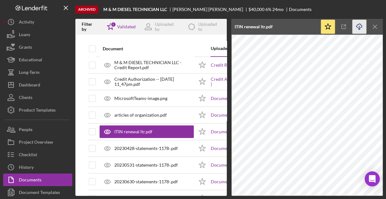
click at [360, 28] on icon "Icon/Download" at bounding box center [359, 27] width 14 height 14
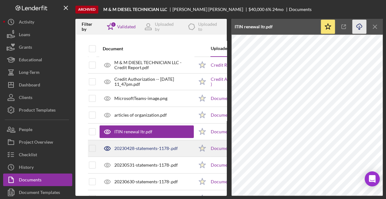
click at [125, 147] on div "20230428-statements-1178-.pdf" at bounding box center [145, 148] width 63 height 5
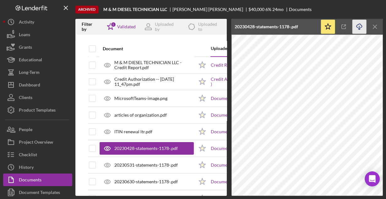
click at [358, 24] on icon "Icon/Download" at bounding box center [359, 27] width 14 height 14
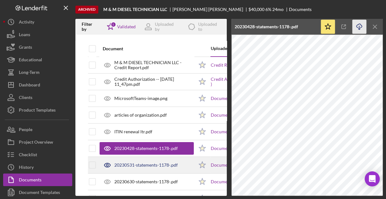
click at [153, 161] on div "20230531-statements-1178-.pdf" at bounding box center [146, 165] width 94 height 16
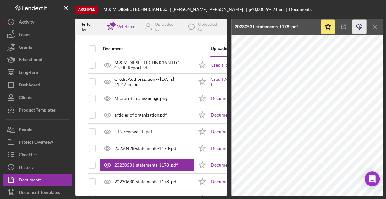
click at [355, 25] on icon "Icon/Download" at bounding box center [359, 27] width 14 height 14
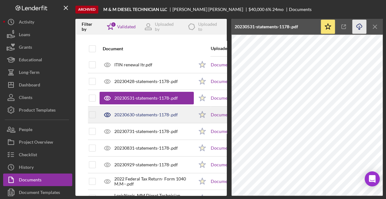
scroll to position [75, 0]
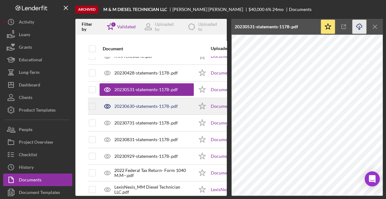
click at [130, 106] on div "20230630-statements-1178-.pdf" at bounding box center [145, 106] width 63 height 5
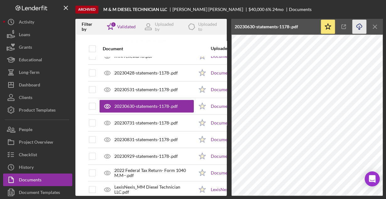
click at [356, 28] on icon "Icon/Download" at bounding box center [359, 27] width 14 height 14
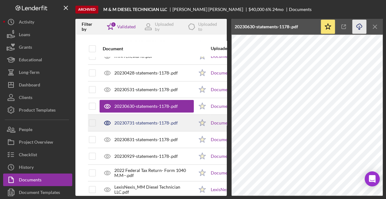
click at [151, 121] on div "20230731-statements-1178-.pdf" at bounding box center [145, 122] width 63 height 5
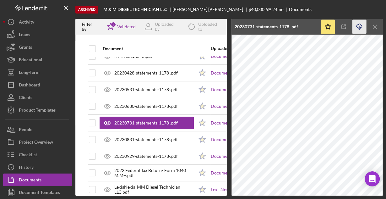
click at [359, 28] on icon "Icon/Download" at bounding box center [359, 27] width 14 height 14
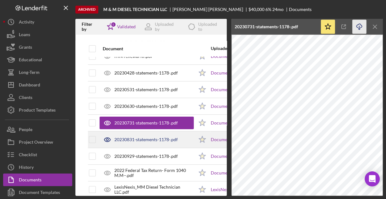
click at [152, 137] on div "20230831-statements-1178-.pdf" at bounding box center [145, 139] width 63 height 5
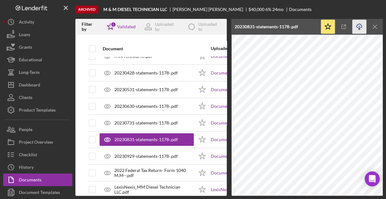
click at [361, 24] on icon "Icon/Download" at bounding box center [359, 27] width 14 height 14
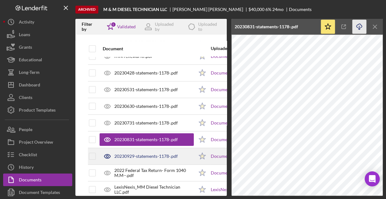
click at [151, 156] on div "20230929-statements-1178-.pdf" at bounding box center [145, 155] width 63 height 5
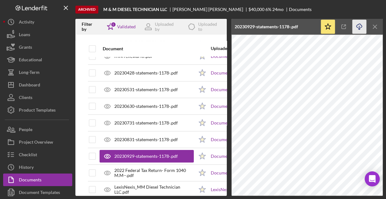
click at [359, 26] on icon "Icon/Download" at bounding box center [359, 27] width 14 height 14
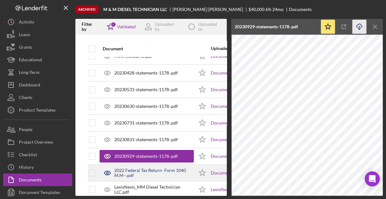
click at [133, 169] on div "2022 Federal Tax Return- Form 1040 M.M--.pdf" at bounding box center [153, 173] width 79 height 10
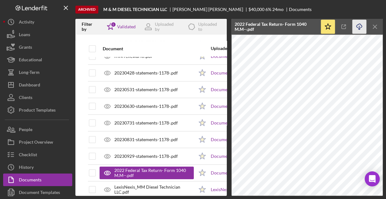
click at [357, 26] on icon "Icon/Download" at bounding box center [359, 27] width 14 height 14
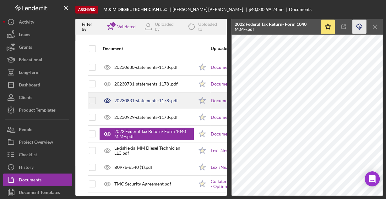
scroll to position [125, 0]
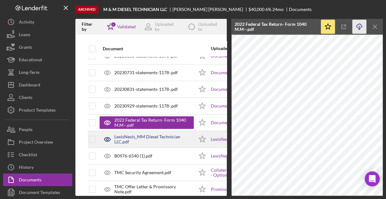
click at [163, 139] on div "LexisNexis_MM Diesel Technician LLC.pdf" at bounding box center [153, 139] width 79 height 10
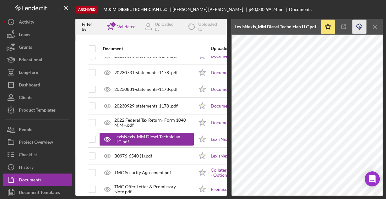
click at [360, 26] on icon "Icon/Download" at bounding box center [359, 27] width 14 height 14
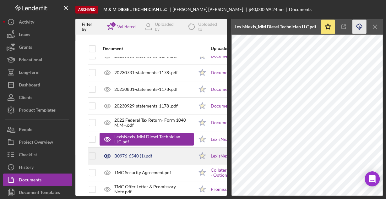
click at [141, 151] on div "B0976-6540 (1).pdf" at bounding box center [146, 156] width 94 height 16
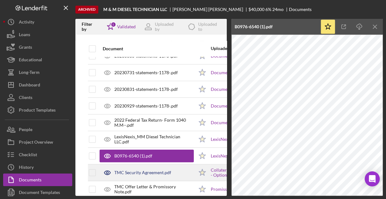
click at [152, 170] on div "TMC Security Agreement.pdf" at bounding box center [142, 172] width 57 height 5
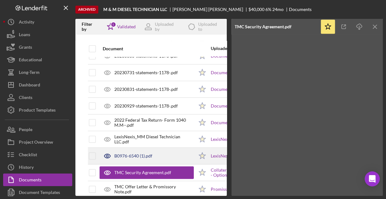
scroll to position [136, 0]
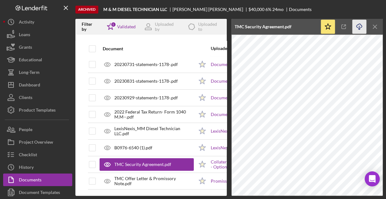
click at [359, 26] on line "button" at bounding box center [359, 27] width 0 height 3
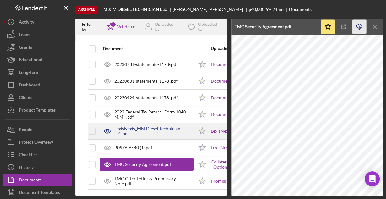
click at [125, 128] on div "LexisNexis_MM Diesel Technician LLC.pdf" at bounding box center [153, 131] width 79 height 10
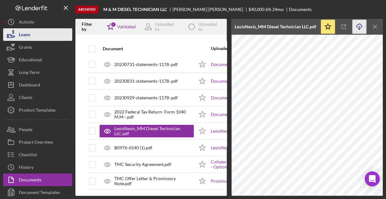
click at [28, 37] on div "Loans" at bounding box center [24, 35] width 11 height 14
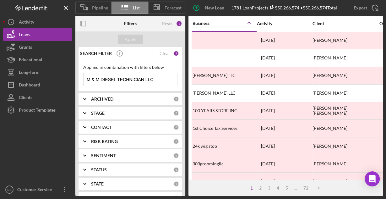
click at [109, 78] on input "M & M DIESEL TECHNICIAN LLC" at bounding box center [129, 79] width 93 height 13
paste input "Lenderfit Application Form M&M Diesel Technician"
click at [118, 80] on input "Lenderfit Application Form M&M Diesel Technician LLC" at bounding box center [129, 79] width 93 height 13
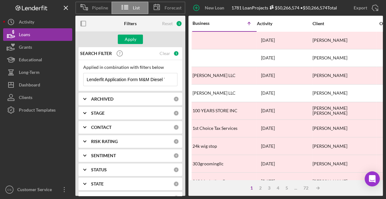
click at [118, 80] on input "Lenderfit Application Form M&M Diesel Technician LLC" at bounding box center [129, 79] width 93 height 13
paste input "FOTOS DEL SOL,"
type input "FOTOS DEL SOL, LLC"
click at [128, 40] on div "Apply" at bounding box center [131, 39] width 12 height 9
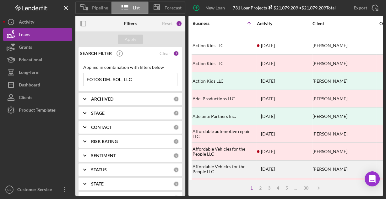
scroll to position [292, 0]
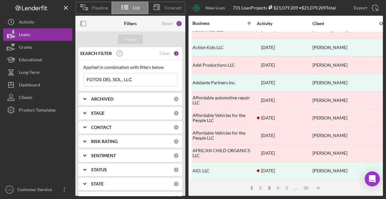
click at [268, 187] on div "3" at bounding box center [268, 187] width 9 height 5
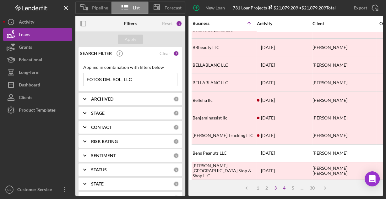
click at [283, 186] on div "4" at bounding box center [284, 187] width 9 height 5
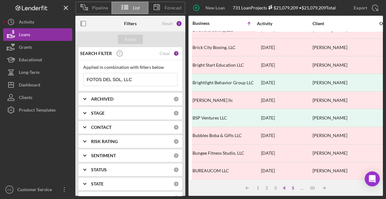
click at [291, 189] on div "5" at bounding box center [292, 187] width 9 height 5
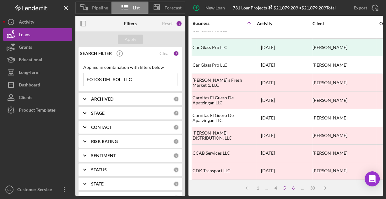
click at [292, 189] on div "6" at bounding box center [293, 187] width 9 height 5
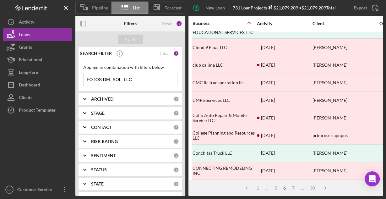
click at [293, 190] on div "Icon/Table Sort Arrow 1 ... 5 6 7 ... 30 Icon/Table Sort Arrow" at bounding box center [285, 188] width 194 height 16
click at [293, 188] on div "7" at bounding box center [293, 187] width 9 height 5
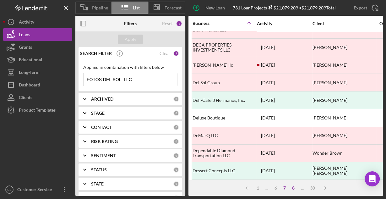
click at [291, 187] on div "8" at bounding box center [293, 187] width 9 height 5
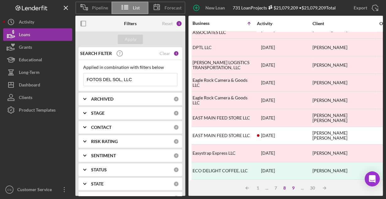
click at [293, 189] on div "9" at bounding box center [293, 187] width 9 height 5
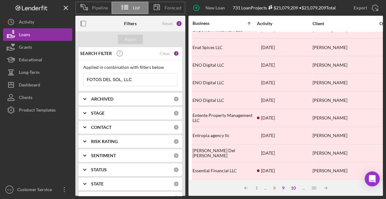
click at [293, 189] on div "10" at bounding box center [292, 187] width 11 height 5
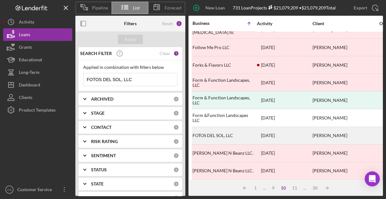
click at [218, 130] on div "FOTOS DEL SOL, LLC" at bounding box center [223, 135] width 63 height 17
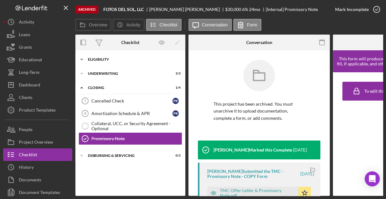
click at [101, 61] on div "Eligibility" at bounding box center [132, 59] width 89 height 4
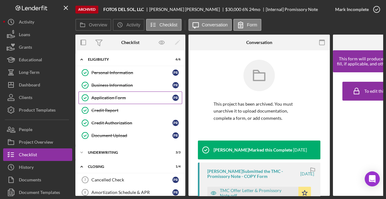
click at [106, 97] on div "Application Form" at bounding box center [131, 97] width 81 height 5
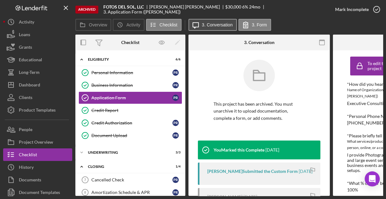
click at [218, 25] on label "3. Conversation" at bounding box center [217, 24] width 31 height 5
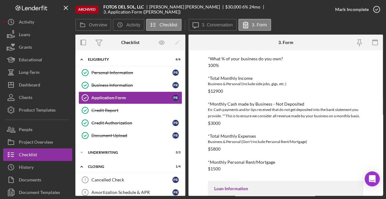
scroll to position [205, 0]
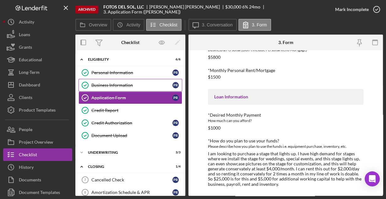
click at [111, 85] on div "Business Information" at bounding box center [131, 85] width 81 height 5
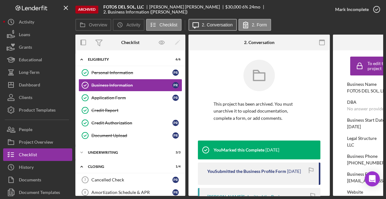
click at [209, 25] on label "2. Conversation" at bounding box center [217, 24] width 31 height 5
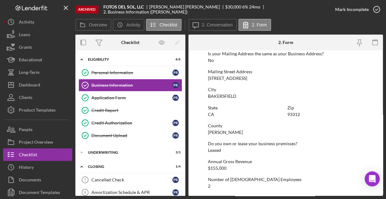
scroll to position [400, 0]
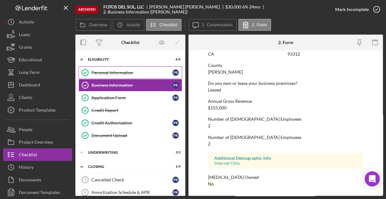
click at [120, 70] on div "Personal Information" at bounding box center [131, 72] width 81 height 5
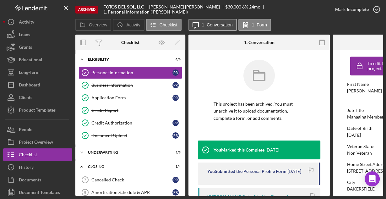
click at [218, 26] on label "1. Conversation" at bounding box center [217, 24] width 31 height 5
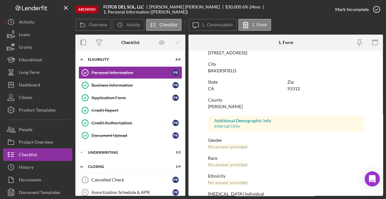
scroll to position [148, 0]
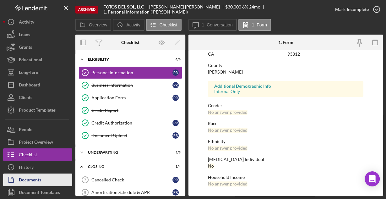
click at [37, 178] on div "Documents" at bounding box center [30, 180] width 22 height 14
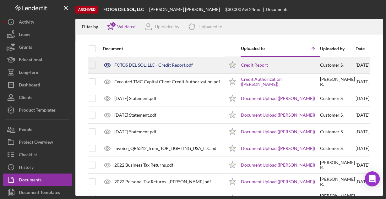
click at [147, 66] on div "FOTOS DEL SOL, LLC - Credit Report.pdf" at bounding box center [153, 64] width 78 height 5
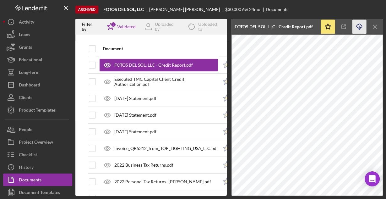
click at [359, 25] on icon "Icon/Download" at bounding box center [359, 27] width 14 height 14
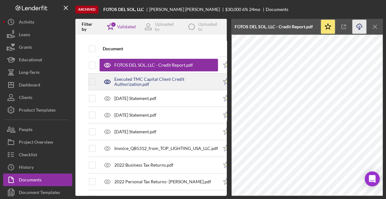
click at [143, 77] on div "Executed TMC Capital Client Credit Authorization.pdf" at bounding box center [166, 82] width 104 height 10
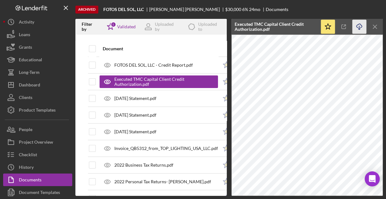
click at [360, 26] on icon "Icon/Download" at bounding box center [359, 27] width 14 height 14
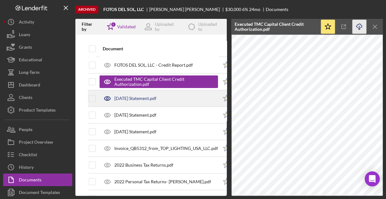
click at [169, 101] on div "August 2023 Statement.pdf" at bounding box center [158, 98] width 118 height 16
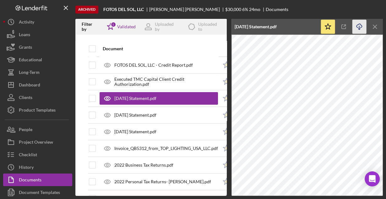
click at [357, 24] on icon "Icon/Download" at bounding box center [359, 27] width 14 height 14
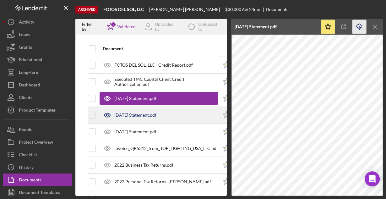
click at [155, 114] on div "October 2023 Statement.pdf" at bounding box center [135, 114] width 42 height 5
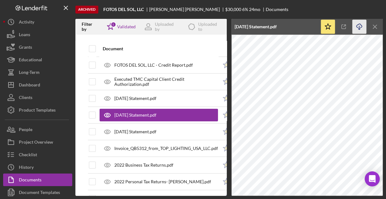
click at [358, 25] on icon "Icon/Download" at bounding box center [359, 27] width 14 height 14
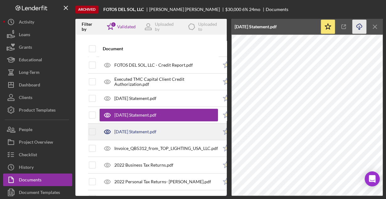
click at [149, 128] on div "September 2023 Statement.pdf" at bounding box center [158, 132] width 118 height 16
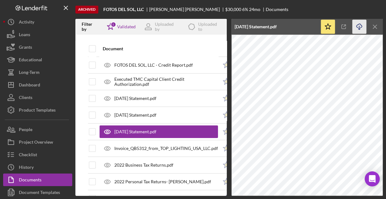
click at [357, 27] on icon "Icon/Download" at bounding box center [359, 27] width 14 height 14
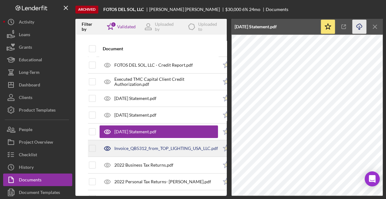
click at [157, 144] on div "Invoice_QB5312_from_TOP_LIGHTING_USA_LLC.pdf" at bounding box center [158, 148] width 118 height 16
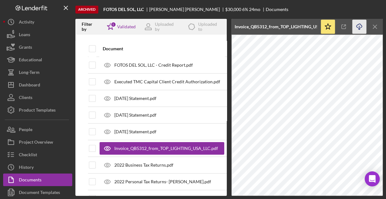
click at [356, 26] on icon "Icon/Download" at bounding box center [359, 27] width 14 height 14
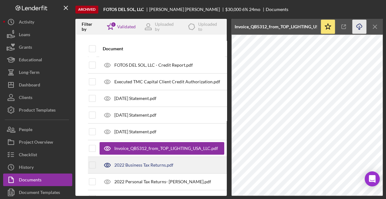
click at [129, 161] on div "2022 Business Tax Returns.pdf" at bounding box center [161, 165] width 125 height 16
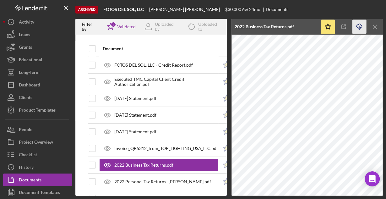
click at [358, 25] on icon "Icon/Download" at bounding box center [359, 27] width 14 height 14
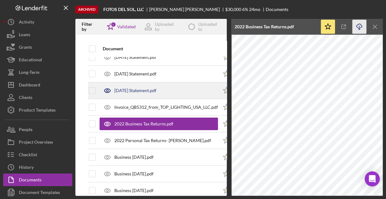
scroll to position [50, 0]
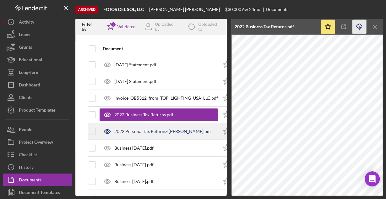
click at [137, 129] on div "2022 Personal Tax Returns- Patricia Castillo.pdf" at bounding box center [162, 131] width 97 height 5
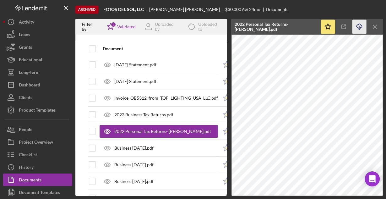
click at [355, 25] on icon "Icon/Download" at bounding box center [359, 27] width 14 height 14
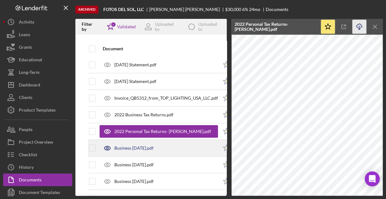
click at [143, 143] on div "Business August 2023.pdf" at bounding box center [158, 148] width 118 height 16
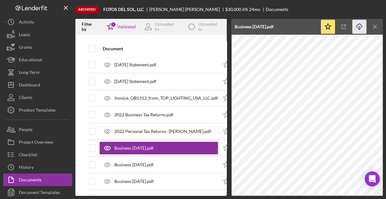
click at [359, 26] on line "button" at bounding box center [359, 27] width 0 height 3
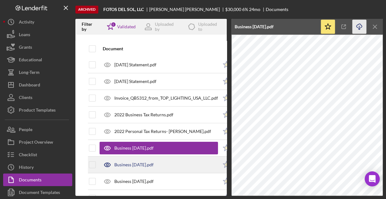
click at [142, 160] on div "Business July 2023.pdf" at bounding box center [158, 165] width 118 height 16
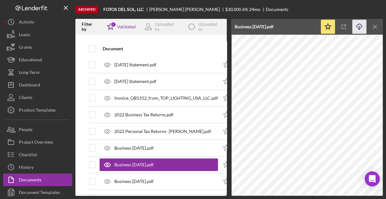
click at [359, 25] on icon "Icon/Download" at bounding box center [359, 27] width 14 height 14
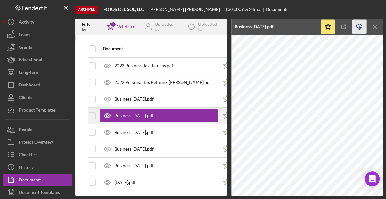
scroll to position [100, 0]
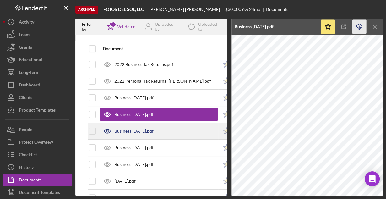
click at [145, 130] on div "Business June 2023.pdf" at bounding box center [133, 130] width 39 height 5
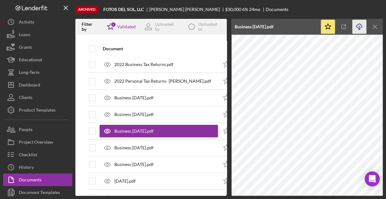
click at [359, 24] on icon "button" at bounding box center [358, 25] width 5 height 3
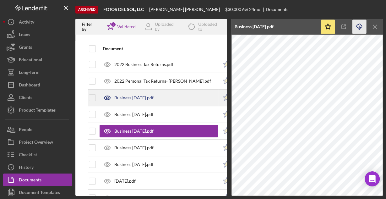
scroll to position [125, 0]
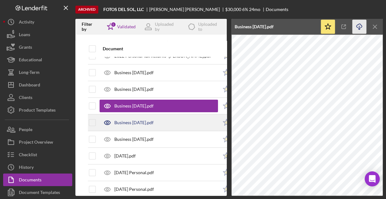
click at [147, 117] on div "Business May 2023.pdf" at bounding box center [158, 123] width 118 height 16
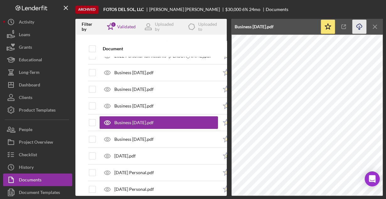
click at [360, 26] on icon "Icon/Download" at bounding box center [359, 27] width 14 height 14
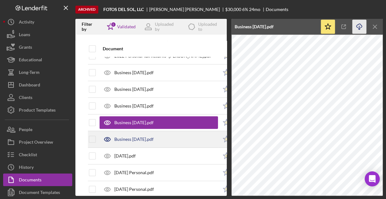
click at [178, 135] on div "Business September 2023.pdf" at bounding box center [158, 139] width 118 height 16
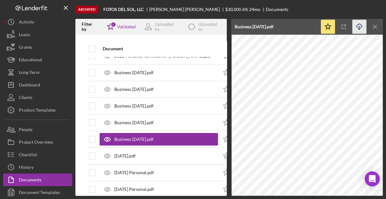
click at [359, 26] on line "button" at bounding box center [359, 27] width 0 height 3
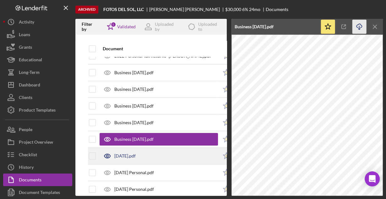
click at [146, 152] on div "April 2023.pdf" at bounding box center [158, 156] width 118 height 16
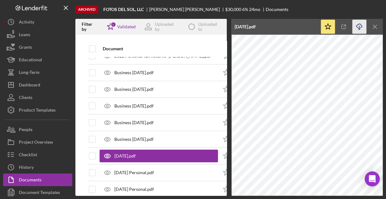
click at [360, 26] on icon "Icon/Download" at bounding box center [359, 27] width 14 height 14
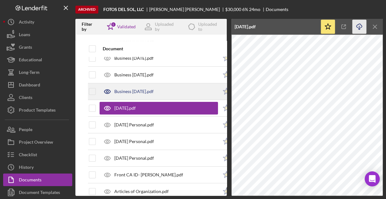
scroll to position [176, 0]
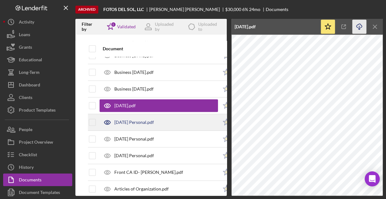
click at [159, 120] on div "July 2023 Personal.pdf" at bounding box center [158, 122] width 118 height 16
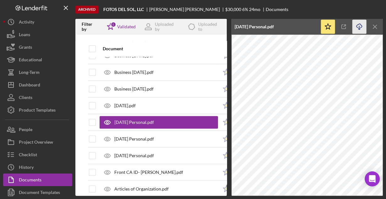
click at [359, 26] on line "button" at bounding box center [359, 27] width 0 height 3
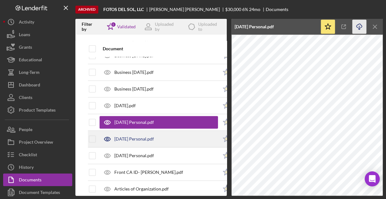
click at [132, 136] on div "June 2023 Personal.pdf" at bounding box center [134, 138] width 40 height 5
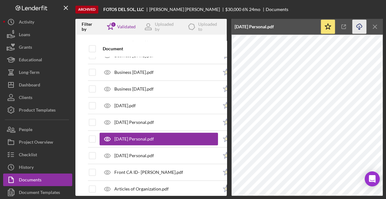
click at [358, 25] on icon "Icon/Download" at bounding box center [359, 27] width 14 height 14
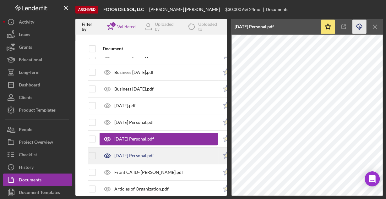
click at [131, 153] on div "May 2023 Personal.pdf" at bounding box center [134, 155] width 40 height 5
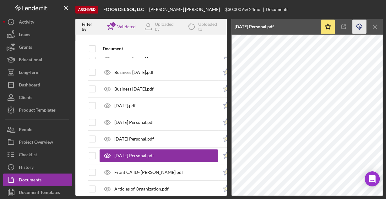
click at [357, 26] on icon "Icon/Download" at bounding box center [359, 27] width 14 height 14
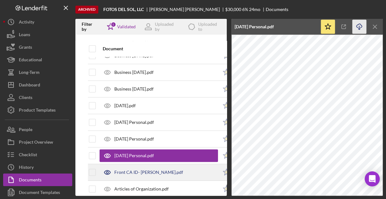
click at [159, 169] on div "Front CA ID- Patricia Ramriez.pdf" at bounding box center [148, 171] width 69 height 5
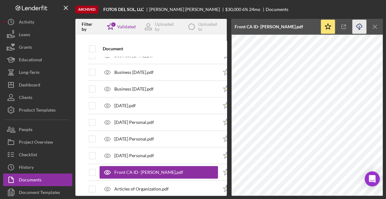
click at [359, 26] on icon "Icon/Download" at bounding box center [359, 27] width 14 height 14
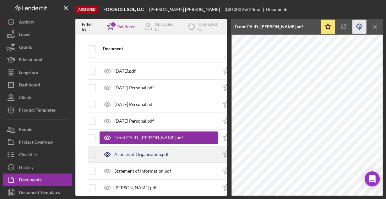
scroll to position [226, 0]
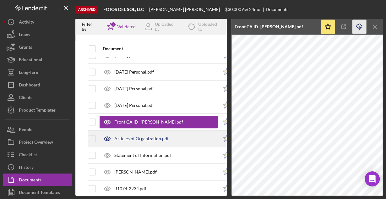
click at [133, 136] on div "Articles of Organization.pdf" at bounding box center [141, 138] width 54 height 5
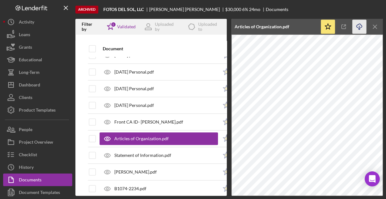
click at [358, 23] on icon "Icon/Download" at bounding box center [359, 27] width 14 height 14
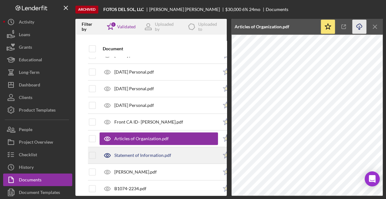
click at [125, 153] on div "Statement of Information.pdf" at bounding box center [142, 154] width 57 height 5
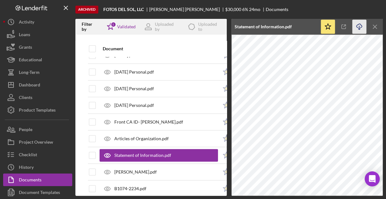
click at [359, 24] on icon "Icon/Download" at bounding box center [359, 27] width 14 height 14
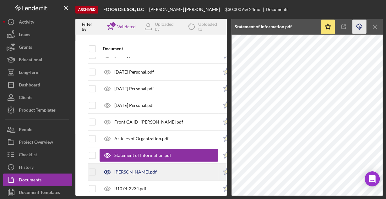
click at [155, 169] on div "LexisNexis_Patricia Ramirez.pdf" at bounding box center [135, 171] width 42 height 5
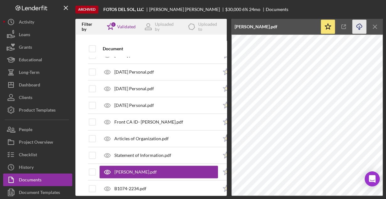
click at [359, 24] on icon "Icon/Download" at bounding box center [359, 27] width 14 height 14
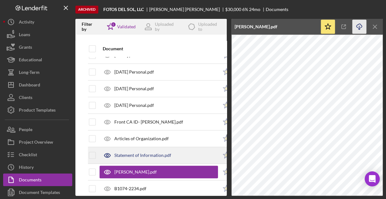
scroll to position [251, 0]
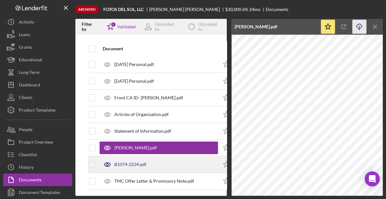
click at [129, 162] on div "B1074-2234.pdf" at bounding box center [130, 164] width 32 height 5
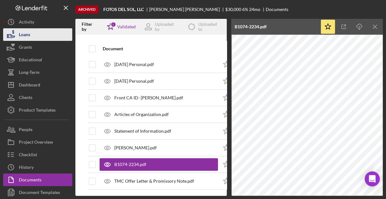
click at [33, 36] on button "Loans" at bounding box center [37, 34] width 69 height 13
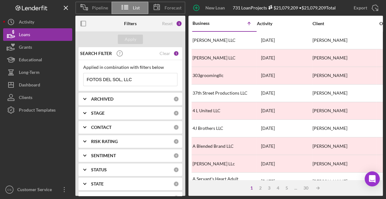
click at [153, 73] on input "FOTOS DEL SOL, LLC" at bounding box center [129, 79] width 93 height 13
paste input "Mariscos los dos plebes"
type input "Mariscos los dos plebes"
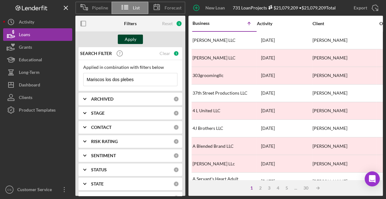
click at [130, 41] on div "Apply" at bounding box center [131, 39] width 12 height 9
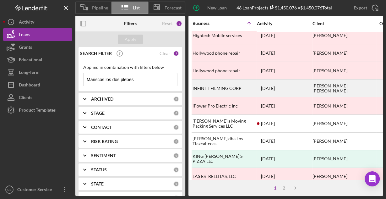
scroll to position [292, 0]
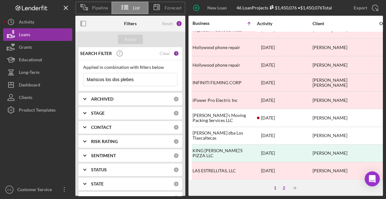
click at [282, 188] on div "2" at bounding box center [283, 187] width 9 height 5
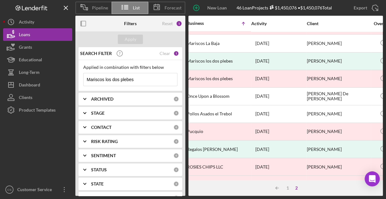
scroll to position [173, 0]
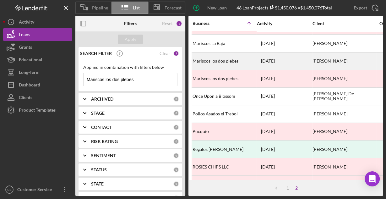
click at [211, 56] on div "Mariscos los dos plebes" at bounding box center [223, 61] width 63 height 17
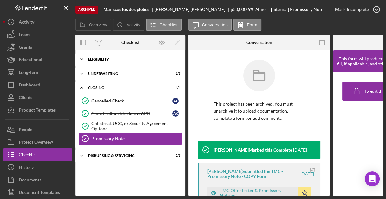
click at [104, 61] on div "Icon/Expander Eligibility 6 / 6" at bounding box center [130, 59] width 110 height 13
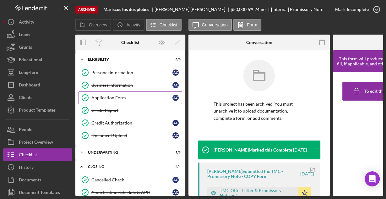
click at [103, 95] on div "Application Form" at bounding box center [131, 97] width 81 height 5
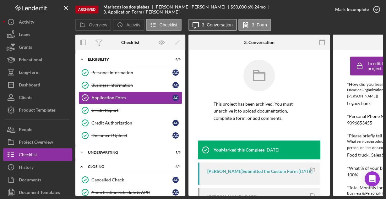
click at [208, 25] on label "3. Conversation" at bounding box center [217, 24] width 31 height 5
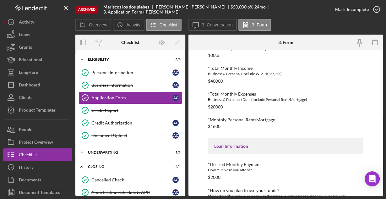
scroll to position [132, 0]
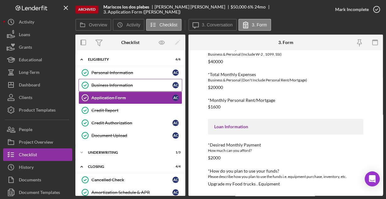
click at [108, 84] on div "Business Information" at bounding box center [131, 85] width 81 height 5
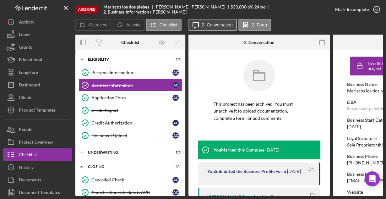
click at [206, 23] on label "2. Conversation" at bounding box center [217, 24] width 31 height 5
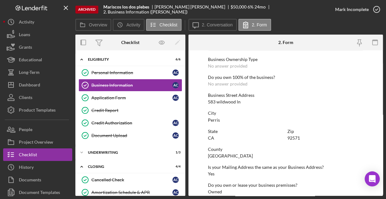
scroll to position [328, 0]
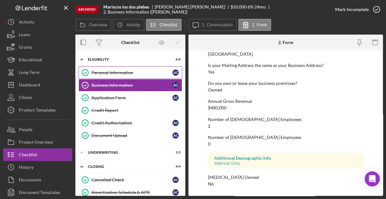
click at [110, 73] on div "Personal Information" at bounding box center [131, 72] width 81 height 5
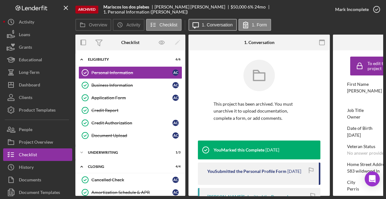
click at [214, 21] on button "Icon/Message 1. Conversation" at bounding box center [212, 25] width 48 height 12
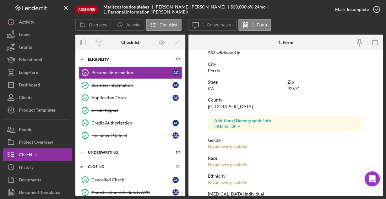
scroll to position [148, 0]
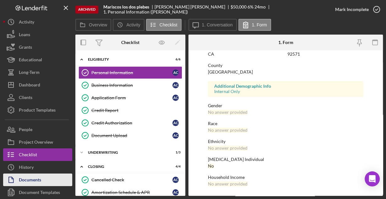
click at [35, 181] on div "Documents" at bounding box center [30, 180] width 22 height 14
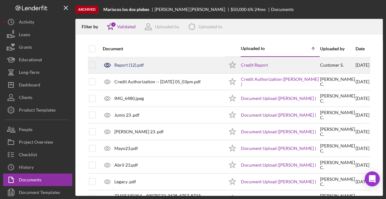
click at [123, 68] on div "Report (12).pdf" at bounding box center [161, 65] width 124 height 16
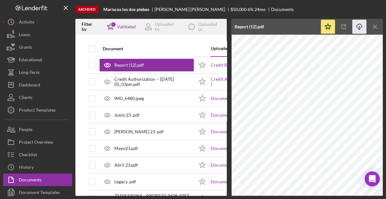
click at [357, 30] on icon "Icon/Download" at bounding box center [359, 27] width 14 height 14
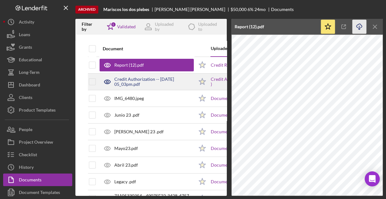
click at [145, 82] on div "Credit Authorization -- 2023-10-19 05_03pm.pdf" at bounding box center [153, 82] width 79 height 10
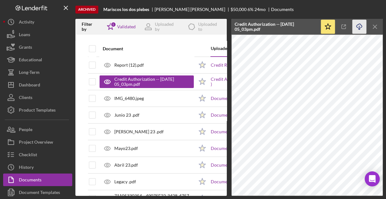
click at [359, 28] on icon "Icon/Download" at bounding box center [359, 27] width 14 height 14
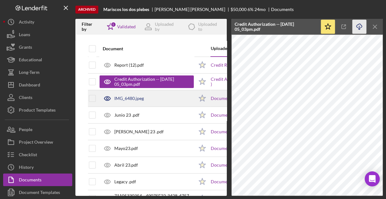
click at [135, 99] on div "IMG_6480.jpeg" at bounding box center [128, 98] width 29 height 5
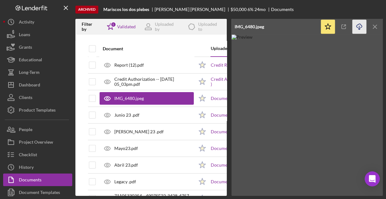
click at [358, 24] on icon "button" at bounding box center [358, 25] width 5 height 3
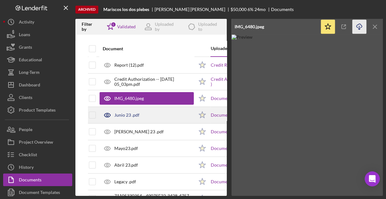
click at [146, 117] on div "Junio 23 .pdf" at bounding box center [146, 115] width 94 height 16
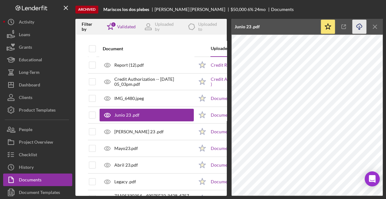
click at [362, 26] on icon "Icon/Download" at bounding box center [359, 27] width 14 height 14
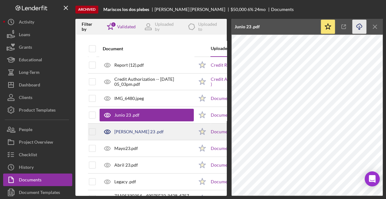
click at [161, 134] on div "Julio 23 .pdf" at bounding box center [146, 132] width 94 height 16
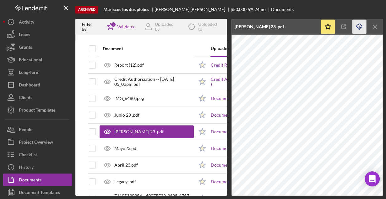
click at [356, 26] on icon "Icon/Download" at bounding box center [359, 27] width 14 height 14
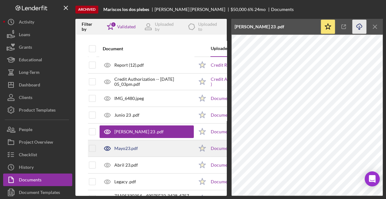
click at [143, 145] on div "Mayo23.pdf" at bounding box center [146, 148] width 94 height 16
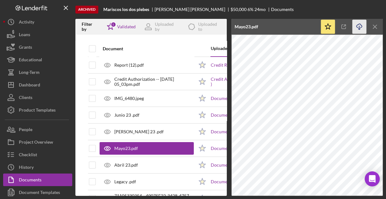
click at [361, 28] on icon "Icon/Download" at bounding box center [359, 27] width 14 height 14
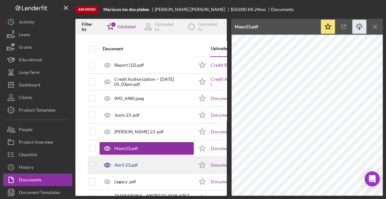
click at [146, 167] on div "Abril 23.pdf" at bounding box center [146, 165] width 94 height 16
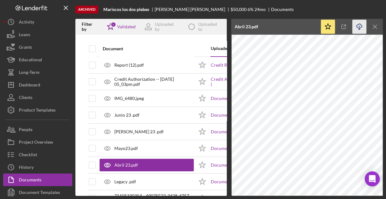
click at [357, 26] on icon "Icon/Download" at bounding box center [359, 27] width 14 height 14
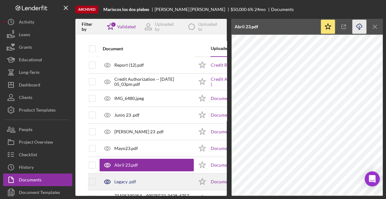
click at [153, 180] on div "Legacy .pdf" at bounding box center [146, 181] width 94 height 16
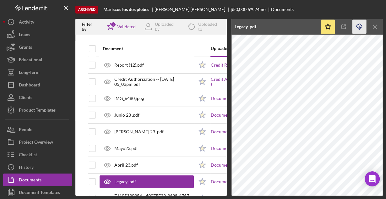
click at [359, 26] on line "button" at bounding box center [359, 27] width 0 height 3
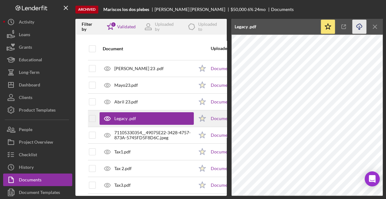
scroll to position [75, 0]
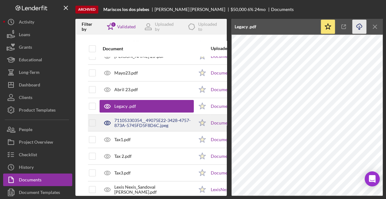
click at [149, 118] on div "71105330354__49075E22-3428-4757-873A-5745FD5F8D6C.jpeg" at bounding box center [153, 123] width 79 height 10
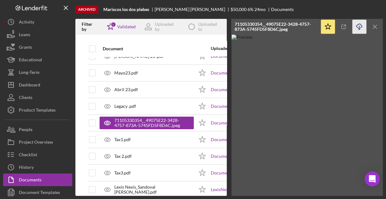
click at [357, 26] on icon "Icon/Download" at bounding box center [359, 27] width 14 height 14
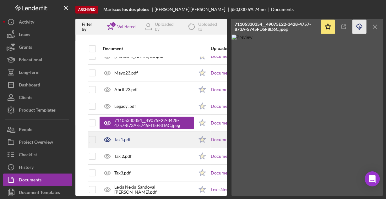
click at [123, 139] on div "Tax1.pdf" at bounding box center [122, 139] width 16 height 5
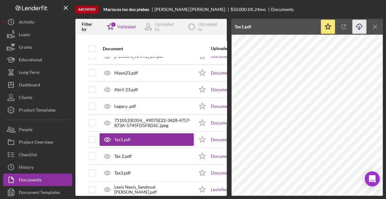
click at [358, 30] on icon "Icon/Download" at bounding box center [359, 27] width 14 height 14
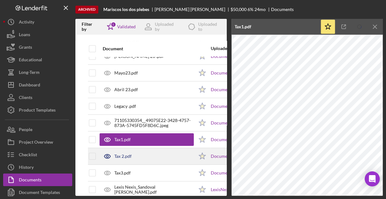
click at [148, 158] on div "Tax 2.pdf" at bounding box center [146, 156] width 94 height 16
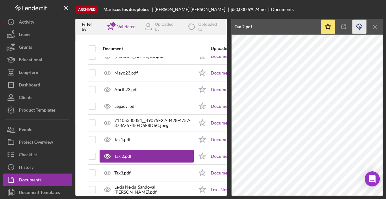
click at [358, 26] on icon "Icon/Download" at bounding box center [359, 27] width 14 height 14
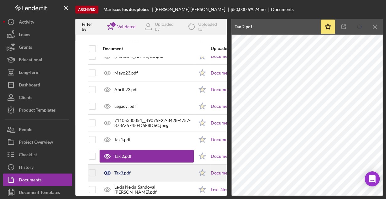
click at [145, 171] on div "Tax3.pdf" at bounding box center [146, 173] width 94 height 16
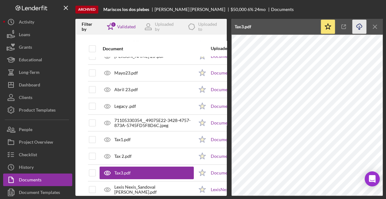
click at [360, 26] on icon "Icon/Download" at bounding box center [359, 27] width 14 height 14
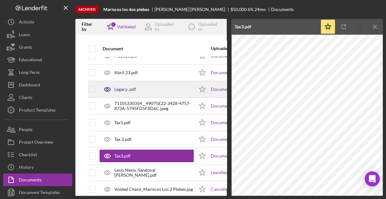
scroll to position [125, 0]
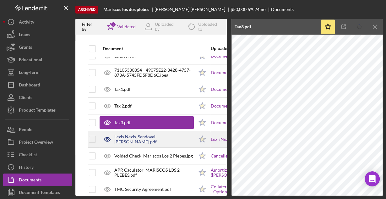
click at [126, 136] on div "Lexis Nexis_Sandoval Anibal Perris.pdf" at bounding box center [153, 139] width 79 height 10
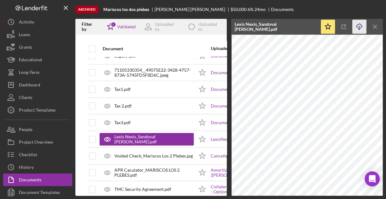
click at [359, 25] on icon "Icon/Download" at bounding box center [359, 27] width 14 height 14
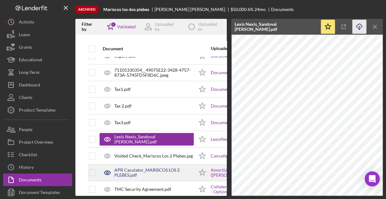
click at [151, 172] on div "APR Caculator_MARISCOS LOS 2 PLEBES.pdf" at bounding box center [153, 172] width 79 height 10
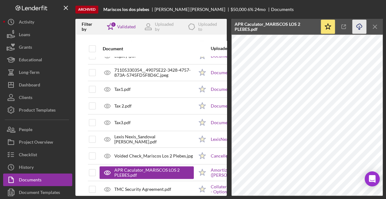
click at [357, 26] on icon "Icon/Download" at bounding box center [359, 27] width 14 height 14
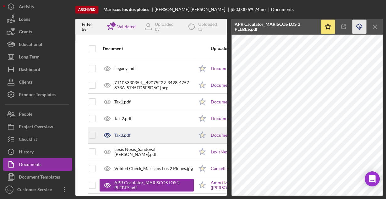
scroll to position [102, 0]
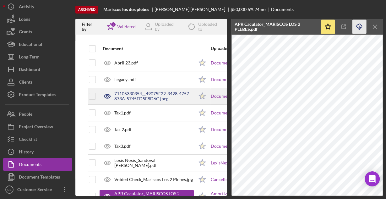
click at [136, 93] on div "71105330354__49075E22-3428-4757-873A-5745FD5F8D6C.jpeg" at bounding box center [153, 96] width 79 height 10
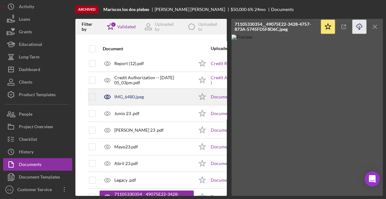
scroll to position [0, 0]
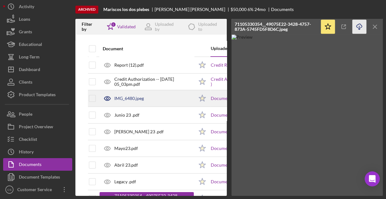
click at [131, 94] on div "IMG_6480.jpeg" at bounding box center [146, 98] width 94 height 16
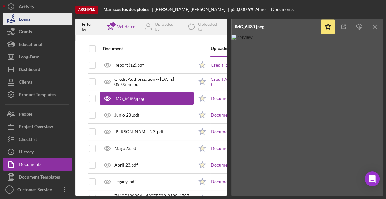
click at [28, 21] on div "Loans" at bounding box center [24, 20] width 11 height 14
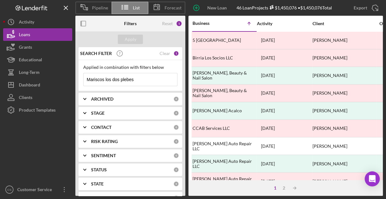
click at [141, 77] on input "Mariscos los dos plebes" at bounding box center [129, 79] width 93 height 13
paste input "DBA Rosita's Beauty Salon"
type input "DBA Rosita's Beauty Salon"
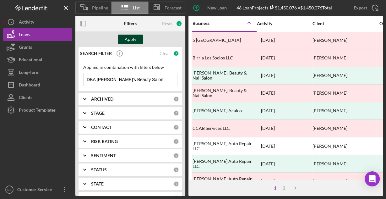
click at [125, 39] on div "Apply" at bounding box center [131, 39] width 12 height 9
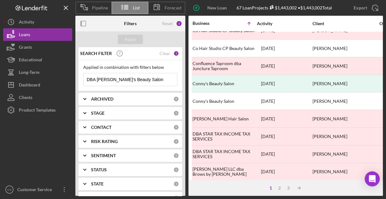
scroll to position [292, 0]
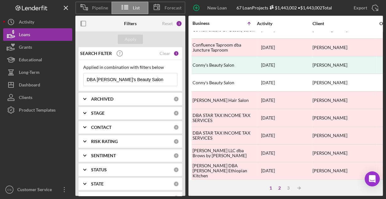
click at [279, 189] on div "2" at bounding box center [279, 187] width 9 height 5
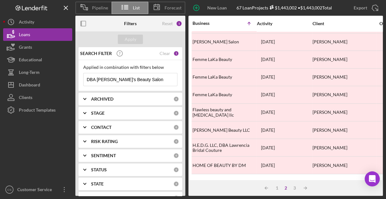
scroll to position [0, 0]
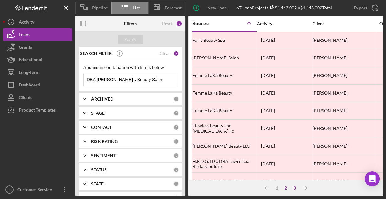
click at [295, 187] on div "3" at bounding box center [294, 187] width 9 height 5
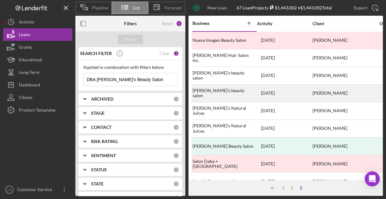
click at [222, 93] on div "Rosita’s beauty salon" at bounding box center [223, 93] width 63 height 17
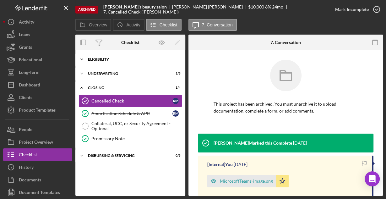
click at [95, 61] on div "Eligibility" at bounding box center [132, 59] width 89 height 4
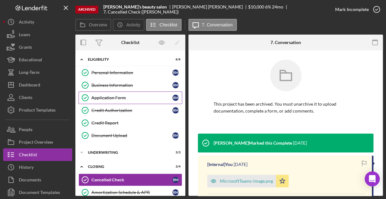
click at [112, 94] on link "Application Form Application Form R M" at bounding box center [130, 97] width 104 height 13
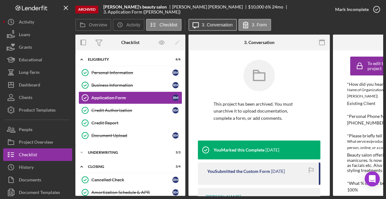
click at [214, 20] on button "Icon/Message 3. Conversation" at bounding box center [212, 25] width 48 height 12
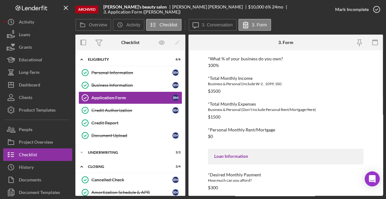
scroll to position [147, 0]
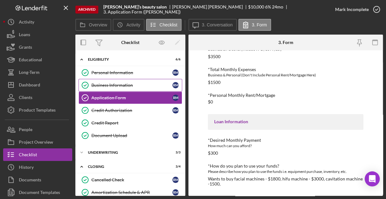
click at [104, 84] on div "Business Information" at bounding box center [131, 85] width 81 height 5
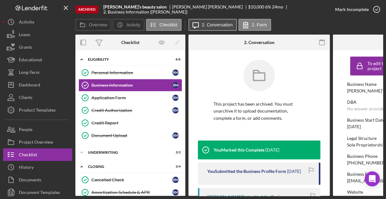
click at [209, 25] on label "2. Conversation" at bounding box center [217, 24] width 31 height 5
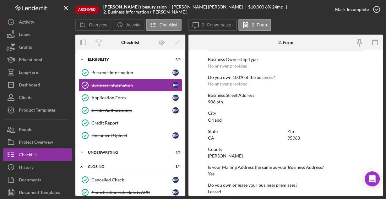
scroll to position [328, 0]
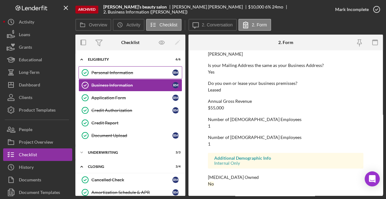
click at [112, 69] on link "Personal Information Personal Information R M" at bounding box center [130, 72] width 104 height 13
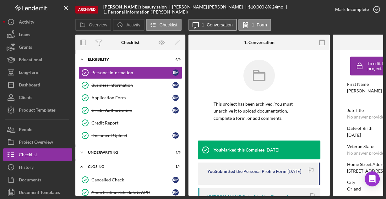
click at [219, 24] on label "1. Conversation" at bounding box center [217, 24] width 31 height 5
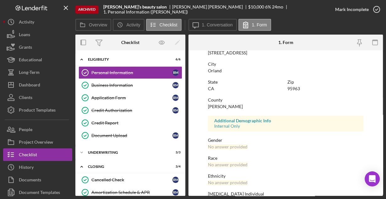
scroll to position [148, 0]
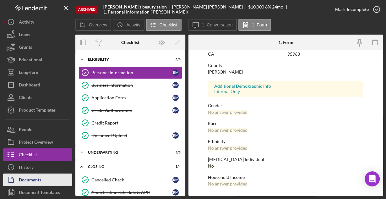
click at [43, 177] on button "Documents" at bounding box center [37, 179] width 69 height 13
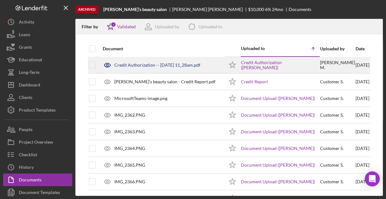
click at [148, 66] on div "Credit Authorization -- 2023-10-18 11_28am.pdf" at bounding box center [157, 64] width 86 height 5
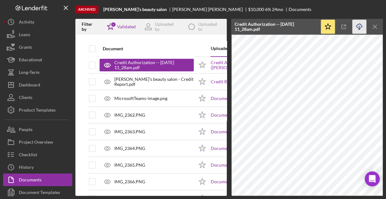
click at [360, 27] on icon "button" at bounding box center [358, 25] width 5 height 3
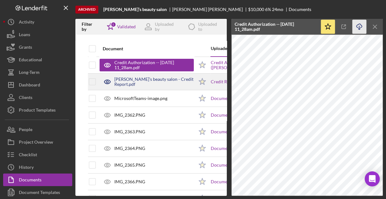
click at [177, 82] on div "Rosita’s beauty salon - Credit Report.pdf" at bounding box center [153, 82] width 79 height 10
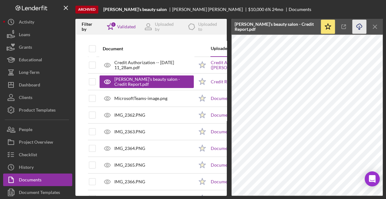
click at [359, 29] on icon "Icon/Download" at bounding box center [359, 27] width 14 height 14
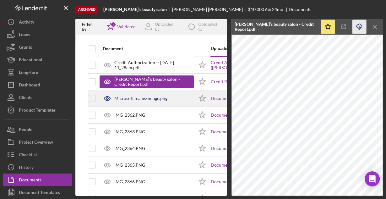
click at [122, 96] on div "MicrosoftTeams-image.png" at bounding box center [140, 98] width 53 height 5
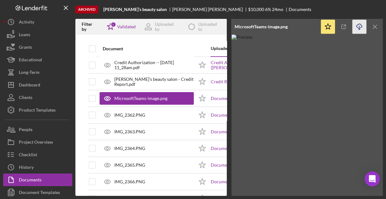
click at [356, 26] on icon "button" at bounding box center [358, 25] width 5 height 3
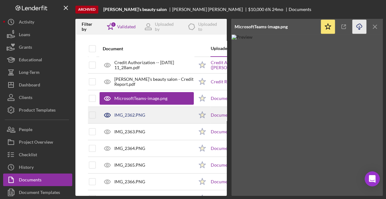
click at [128, 113] on div "IMG_2362.PNG" at bounding box center [129, 114] width 31 height 5
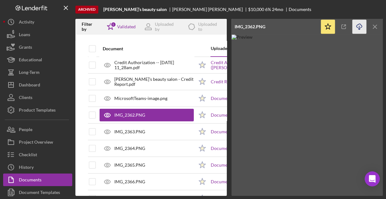
click at [359, 26] on icon "Icon/Download" at bounding box center [359, 27] width 14 height 14
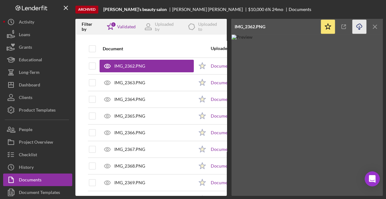
scroll to position [40, 0]
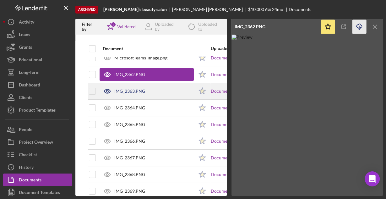
click at [125, 90] on div "IMG_2363.PNG" at bounding box center [129, 90] width 31 height 5
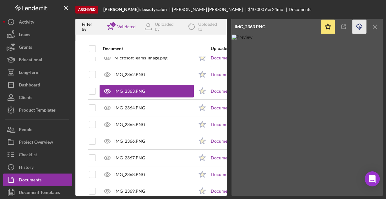
click at [357, 25] on icon "Icon/Download" at bounding box center [359, 27] width 14 height 14
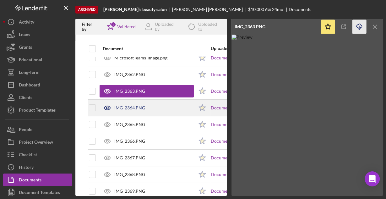
click at [141, 106] on div "IMG_2364.PNG" at bounding box center [129, 107] width 31 height 5
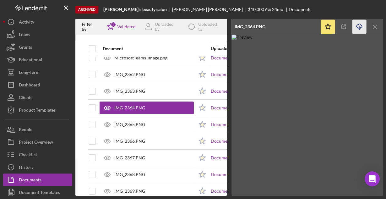
click at [356, 24] on icon "Icon/Download" at bounding box center [359, 27] width 14 height 14
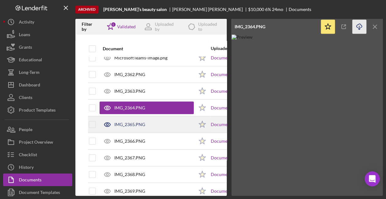
click at [136, 122] on div "IMG_2365.PNG" at bounding box center [129, 124] width 31 height 5
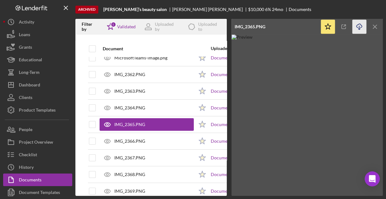
click at [357, 25] on icon "Icon/Download" at bounding box center [359, 27] width 14 height 14
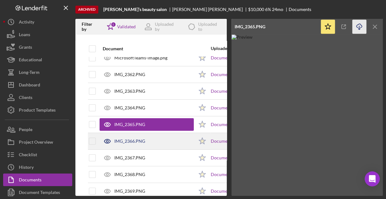
click at [123, 139] on div "IMG_2366.PNG" at bounding box center [129, 140] width 31 height 5
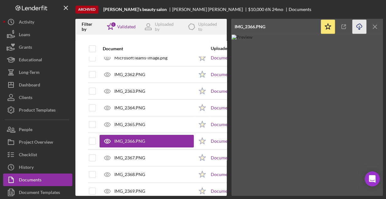
click at [357, 26] on icon "Icon/Download" at bounding box center [359, 27] width 14 height 14
click at [244, 93] on img at bounding box center [306, 115] width 151 height 161
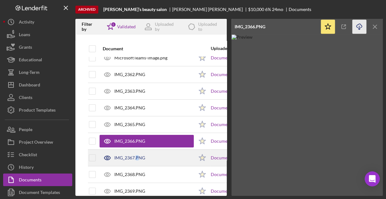
click at [137, 157] on div "IMG_2367.PNG" at bounding box center [129, 157] width 31 height 5
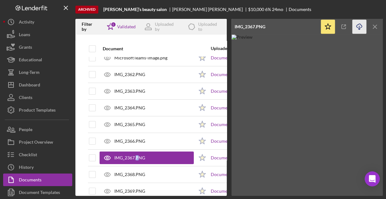
click at [357, 25] on icon "Icon/Download" at bounding box center [359, 27] width 14 height 14
click at [254, 43] on img at bounding box center [306, 115] width 151 height 161
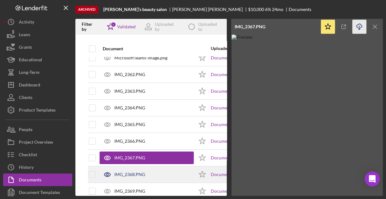
click at [132, 174] on div "IMG_2368.PNG" at bounding box center [129, 174] width 31 height 5
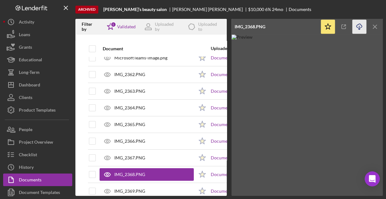
click at [359, 26] on line "button" at bounding box center [359, 27] width 0 height 3
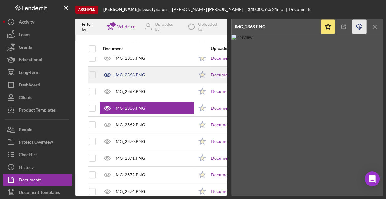
scroll to position [116, 0]
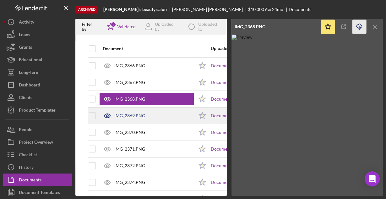
click at [129, 111] on div "IMG_2369.PNG" at bounding box center [146, 116] width 94 height 16
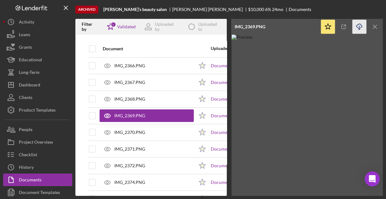
click at [358, 24] on icon "Icon/Download" at bounding box center [359, 27] width 14 height 14
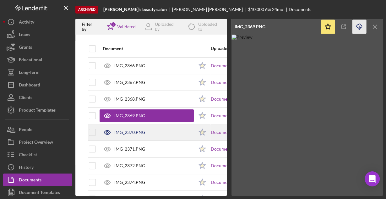
click at [137, 133] on div "IMG_2370.PNG" at bounding box center [129, 132] width 31 height 5
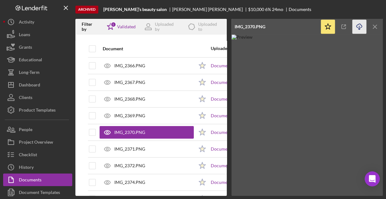
click at [357, 26] on icon "Icon/Download" at bounding box center [359, 27] width 14 height 14
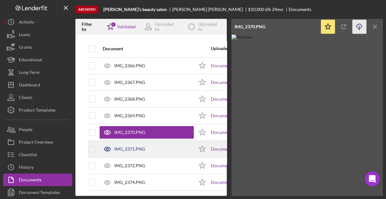
click at [135, 146] on div "IMG_2371.PNG" at bounding box center [129, 148] width 31 height 5
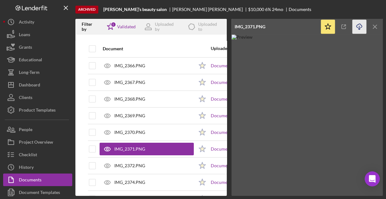
click at [357, 26] on icon "Icon/Download" at bounding box center [359, 27] width 14 height 14
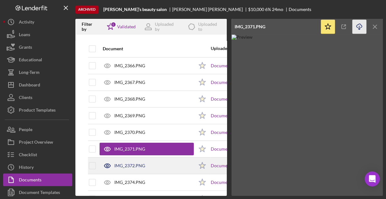
click at [134, 164] on div "IMG_2372.PNG" at bounding box center [129, 165] width 31 height 5
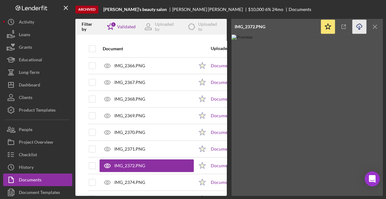
click at [356, 26] on icon "Icon/Download" at bounding box center [359, 27] width 14 height 14
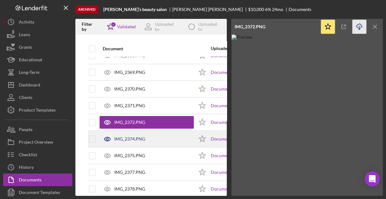
scroll to position [166, 0]
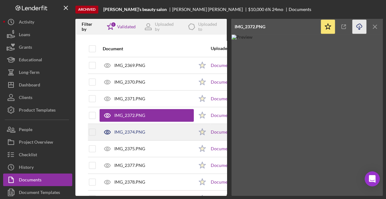
click at [147, 133] on div "IMG_2374.PNG" at bounding box center [146, 132] width 94 height 16
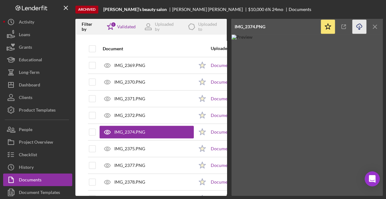
click at [357, 26] on icon "Icon/Download" at bounding box center [359, 27] width 14 height 14
click at [366, 112] on img at bounding box center [306, 115] width 151 height 161
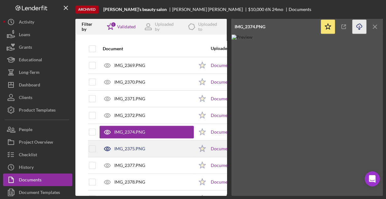
click at [134, 147] on div "IMG_2375.PNG" at bounding box center [129, 148] width 31 height 5
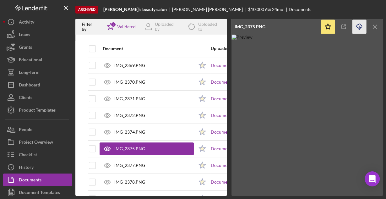
click at [358, 25] on icon "Icon/Download" at bounding box center [359, 27] width 14 height 14
click at [360, 51] on img at bounding box center [306, 115] width 151 height 161
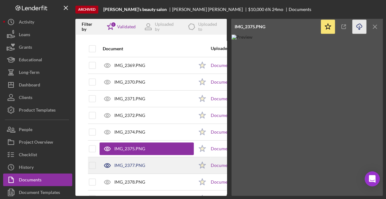
click at [138, 164] on div "IMG_2377.PNG" at bounding box center [129, 165] width 31 height 5
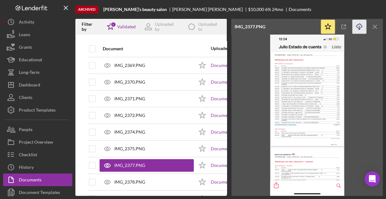
click at [358, 26] on icon "Icon/Download" at bounding box center [359, 27] width 14 height 14
click at [365, 55] on img at bounding box center [306, 115] width 151 height 161
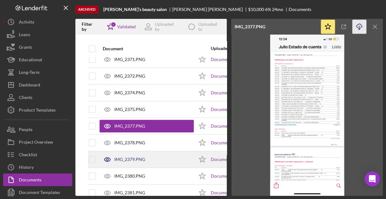
scroll to position [216, 0]
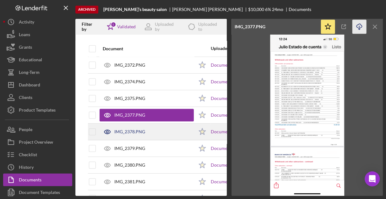
click at [138, 129] on div "IMG_2378.PNG" at bounding box center [129, 131] width 31 height 5
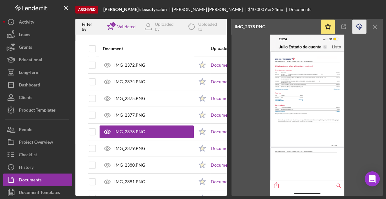
click at [359, 26] on line "button" at bounding box center [359, 27] width 0 height 3
click at [244, 80] on img at bounding box center [306, 115] width 151 height 161
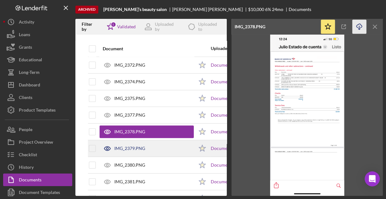
click at [166, 149] on div "IMG_2379.PNG" at bounding box center [146, 148] width 94 height 16
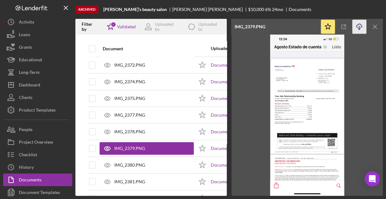
click at [356, 25] on icon "button" at bounding box center [358, 25] width 5 height 3
click at [364, 61] on img at bounding box center [306, 115] width 151 height 161
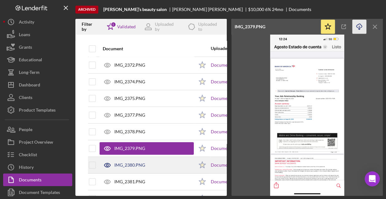
click at [133, 162] on div "IMG_2380.PNG" at bounding box center [129, 164] width 31 height 5
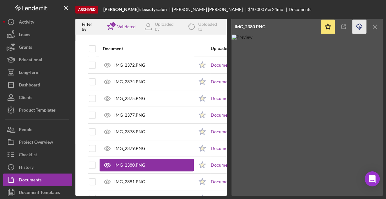
click at [357, 24] on icon "button" at bounding box center [358, 25] width 5 height 3
click at [360, 59] on img at bounding box center [306, 115] width 151 height 161
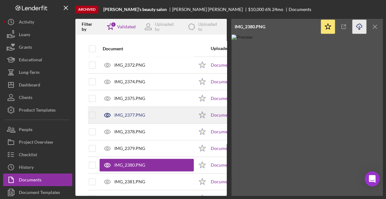
scroll to position [241, 0]
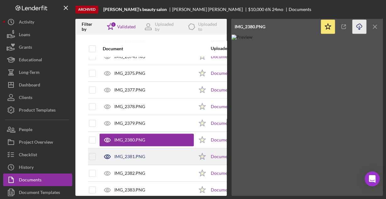
click at [124, 154] on div "IMG_2381.PNG" at bounding box center [129, 156] width 31 height 5
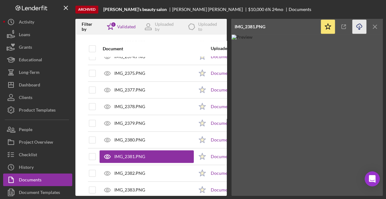
click at [360, 24] on icon "Icon/Download" at bounding box center [359, 27] width 14 height 14
click at [246, 81] on img at bounding box center [306, 115] width 151 height 161
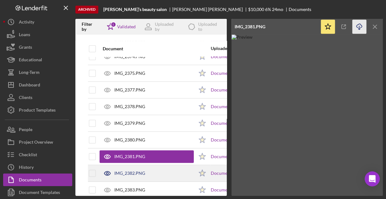
click at [144, 170] on div "IMG_2382.PNG" at bounding box center [129, 172] width 31 height 5
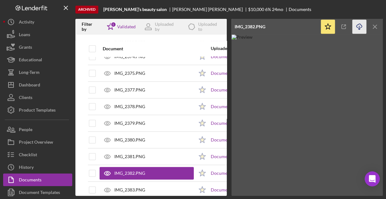
click at [356, 26] on icon "Icon/Download" at bounding box center [359, 27] width 14 height 14
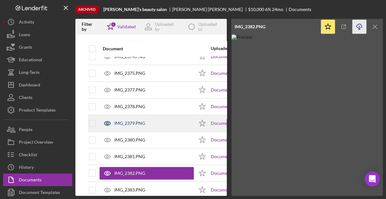
scroll to position [266, 0]
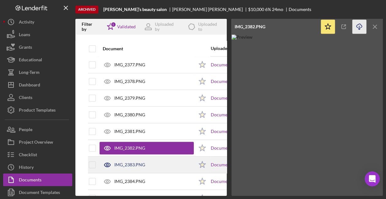
click at [133, 158] on div "IMG_2383.PNG" at bounding box center [146, 165] width 94 height 16
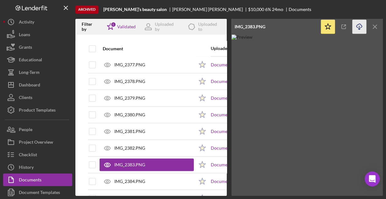
click at [359, 24] on icon "Icon/Download" at bounding box center [359, 27] width 14 height 14
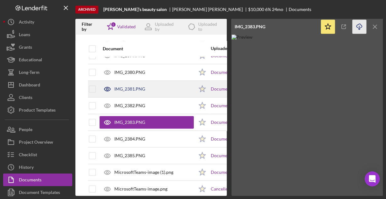
scroll to position [317, 0]
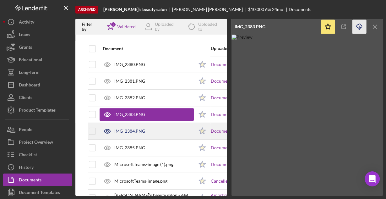
click at [140, 128] on div "IMG_2384.PNG" at bounding box center [129, 130] width 31 height 5
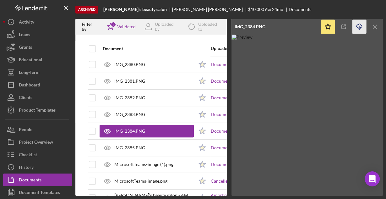
click at [356, 25] on icon "button" at bounding box center [358, 25] width 5 height 3
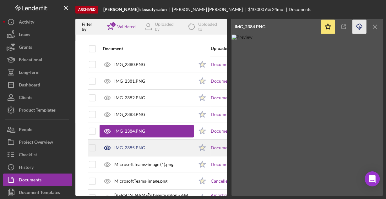
click at [134, 145] on div "IMG_2385.PNG" at bounding box center [129, 147] width 31 height 5
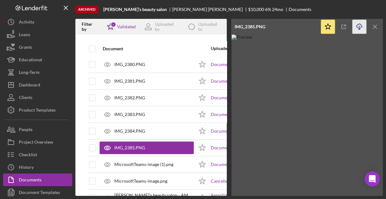
click at [357, 25] on icon "Icon/Download" at bounding box center [359, 27] width 14 height 14
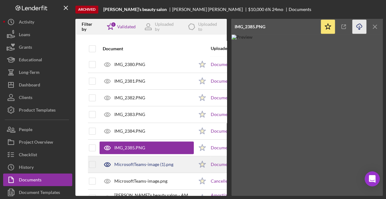
click at [126, 162] on div "MicrosoftTeams-image (1).png" at bounding box center [143, 164] width 59 height 5
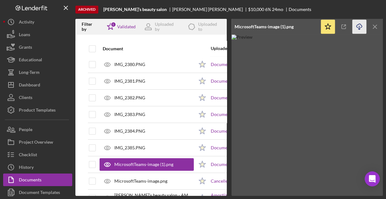
click at [359, 28] on line "button" at bounding box center [359, 27] width 0 height 3
click at [376, 7] on div "Archived Rosita’s beauty salon Rosa Marquez $10,000 6 % 24 mo Documents" at bounding box center [228, 9] width 307 height 19
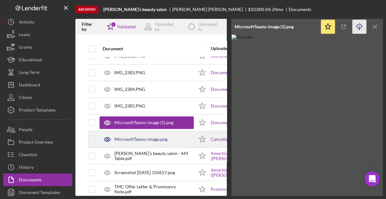
scroll to position [367, 0]
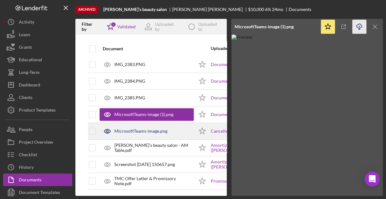
click at [147, 128] on div "MicrosoftTeams-image.png" at bounding box center [140, 130] width 53 height 5
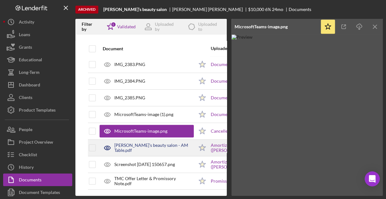
click at [153, 145] on div "Rosita’s beauty salon - AM Table.pdf" at bounding box center [153, 147] width 79 height 10
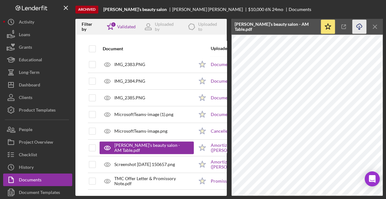
click at [359, 25] on icon "Icon/Download" at bounding box center [359, 27] width 14 height 14
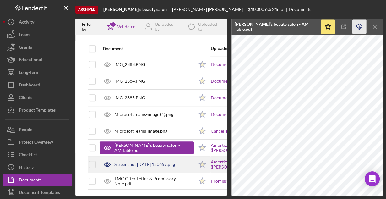
click at [153, 163] on div "Screenshot 2023-11-01 150657.png" at bounding box center [144, 164] width 61 height 5
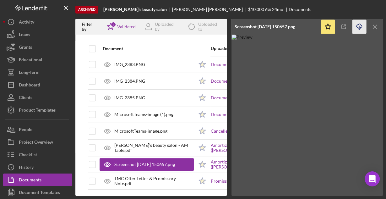
click at [360, 26] on icon "Icon/Download" at bounding box center [359, 27] width 14 height 14
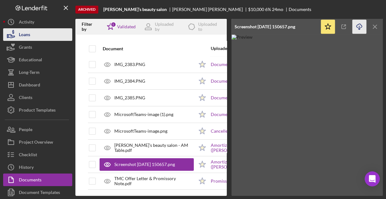
click at [42, 34] on button "Loans" at bounding box center [37, 34] width 69 height 13
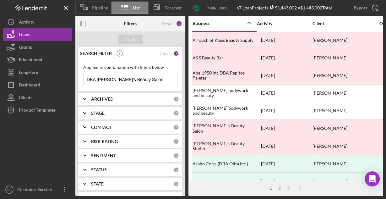
click at [98, 76] on input "DBA Rosita's Beauty Salon" at bounding box center [129, 79] width 93 height 13
click at [99, 77] on input "DBA Rosita's Beauty Salon" at bounding box center [129, 79] width 93 height 13
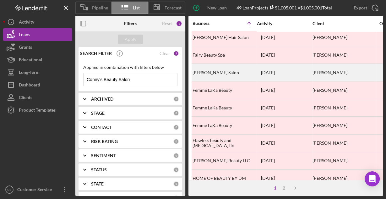
scroll to position [292, 0]
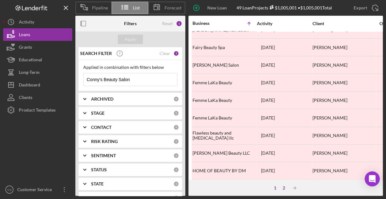
click at [284, 188] on div "2" at bounding box center [283, 187] width 9 height 5
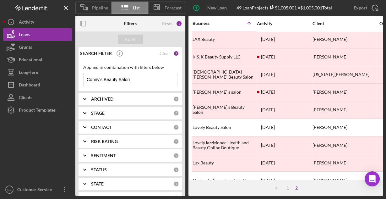
scroll to position [0, 0]
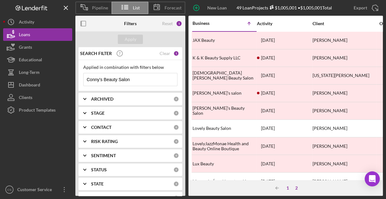
click at [287, 189] on div "1" at bounding box center [287, 187] width 9 height 5
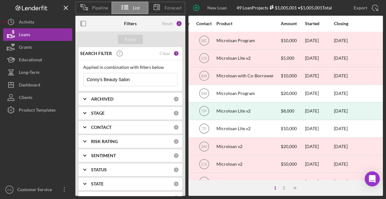
scroll to position [176, 213]
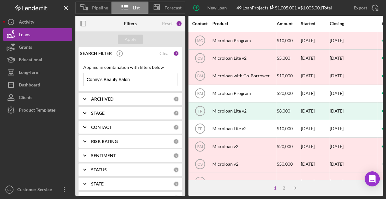
click at [150, 80] on input "Conny's Beauty Salon" at bounding box center [129, 79] width 93 height 13
paste input "Likely Inc."
type input "Likely Inc"
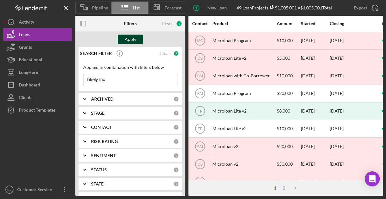
click at [127, 35] on div "Apply" at bounding box center [131, 39] width 12 height 9
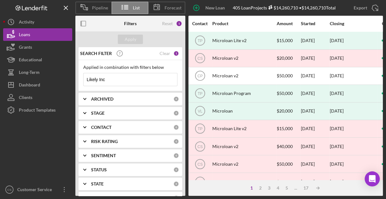
click at [127, 76] on input "Likely Inc" at bounding box center [129, 79] width 93 height 13
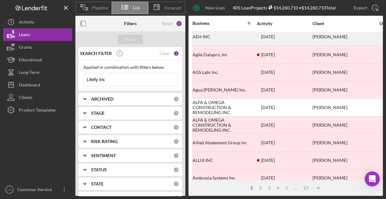
scroll to position [292, 0]
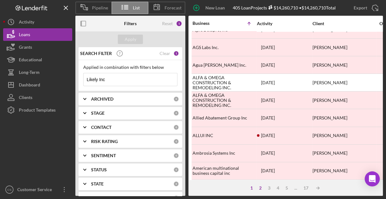
click at [260, 188] on div "2" at bounding box center [260, 187] width 9 height 5
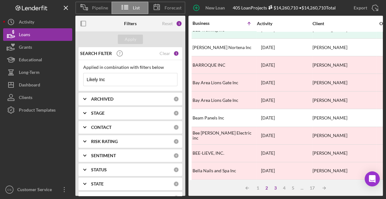
click at [273, 189] on div "3" at bounding box center [275, 187] width 9 height 5
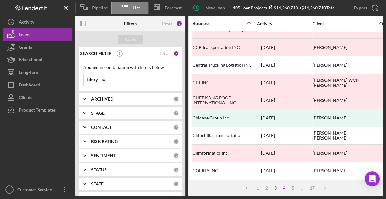
click at [283, 187] on div "4" at bounding box center [284, 187] width 9 height 5
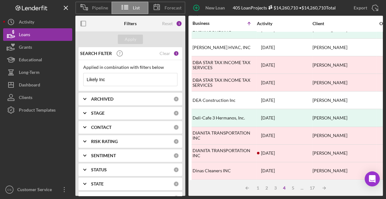
click at [297, 189] on div "..." at bounding box center [301, 187] width 9 height 5
click at [294, 189] on div "5" at bounding box center [292, 187] width 9 height 5
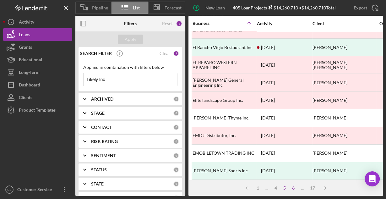
click at [291, 188] on div "6" at bounding box center [293, 187] width 9 height 5
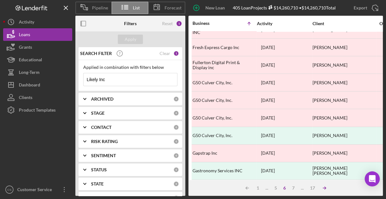
click at [323, 188] on line at bounding box center [324, 188] width 3 height 0
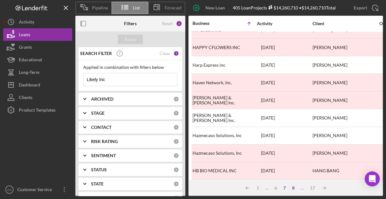
click at [292, 187] on div "8" at bounding box center [293, 187] width 9 height 5
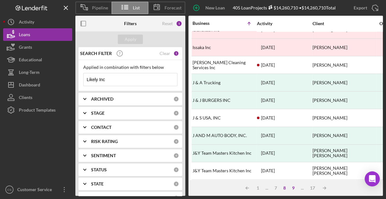
click at [292, 188] on div "9" at bounding box center [293, 187] width 9 height 5
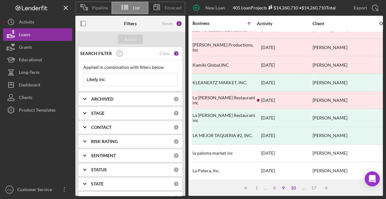
click at [292, 188] on div "10" at bounding box center [292, 187] width 11 height 5
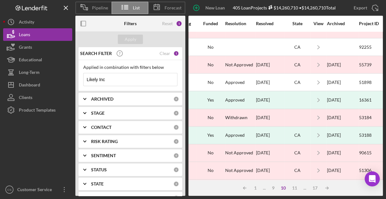
scroll to position [116, 556]
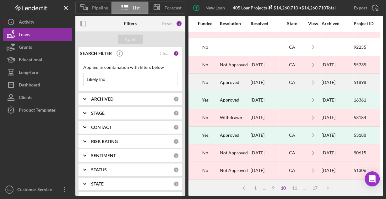
click at [279, 80] on div "CA" at bounding box center [291, 82] width 25 height 5
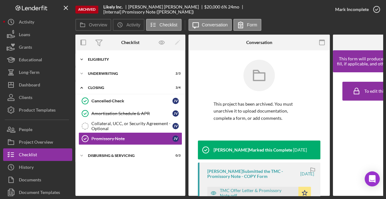
click at [95, 56] on div "Icon/Expander Eligibility 6 / 6" at bounding box center [130, 59] width 110 height 13
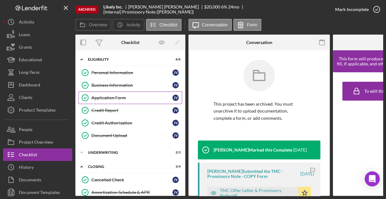
click at [101, 95] on div "Application Form" at bounding box center [131, 97] width 81 height 5
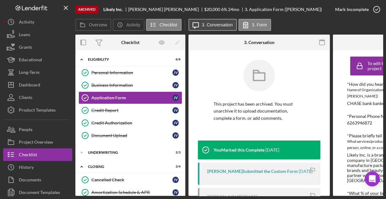
click at [213, 25] on label "3. Conversation" at bounding box center [217, 24] width 31 height 5
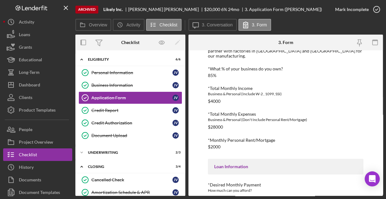
scroll to position [152, 0]
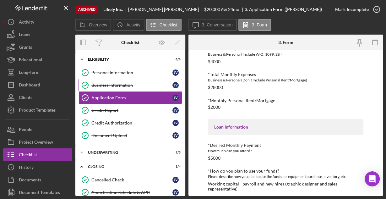
click at [112, 84] on div "Business Information" at bounding box center [131, 85] width 81 height 5
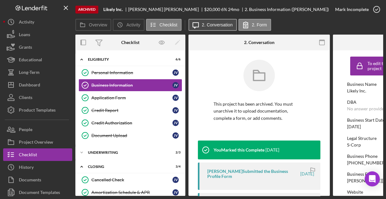
click at [215, 27] on label "2. Conversation" at bounding box center [217, 24] width 31 height 5
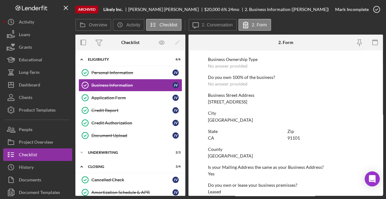
scroll to position [328, 0]
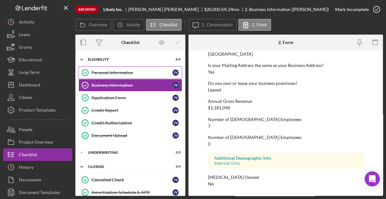
click at [106, 70] on div "Personal Information" at bounding box center [131, 72] width 81 height 5
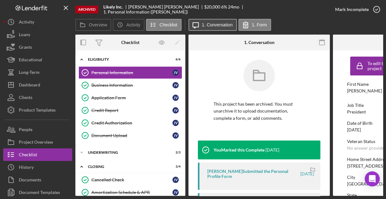
click at [212, 24] on label "1. Conversation" at bounding box center [217, 24] width 31 height 5
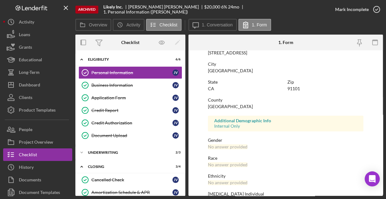
scroll to position [148, 0]
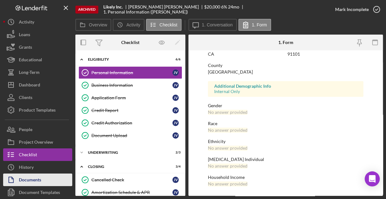
click at [32, 177] on div "Documents" at bounding box center [30, 180] width 22 height 14
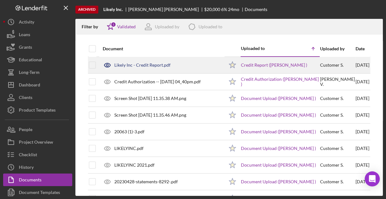
click at [123, 64] on div "Likely Inc - Credit Report.pdf" at bounding box center [142, 64] width 56 height 5
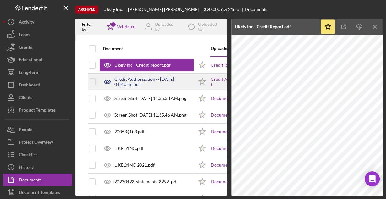
click at [131, 81] on div "Credit Authorization -- 2023-10-10 04_40pm.pdf" at bounding box center [153, 82] width 79 height 10
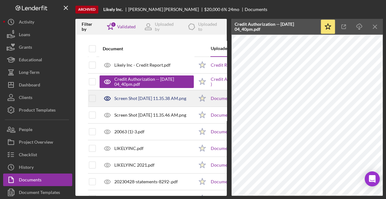
click at [132, 98] on div "Screen Shot 2023-10-09 at 11.35.38 AM.png" at bounding box center [150, 98] width 72 height 5
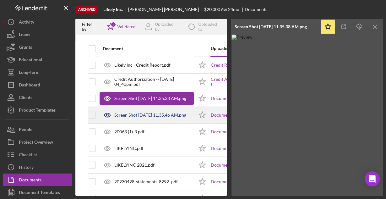
click at [138, 111] on div "Screen Shot 2023-10-09 at 11.35.46 AM.png" at bounding box center [146, 115] width 94 height 16
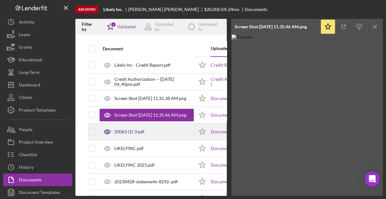
click at [146, 131] on div "20063 (1)-3.pdf" at bounding box center [146, 132] width 94 height 16
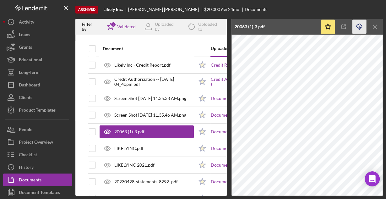
click at [359, 24] on icon "button" at bounding box center [358, 25] width 5 height 3
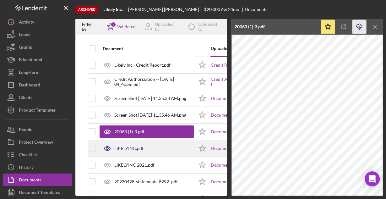
click at [130, 150] on div "LIKELYINC.pdf" at bounding box center [128, 148] width 29 height 5
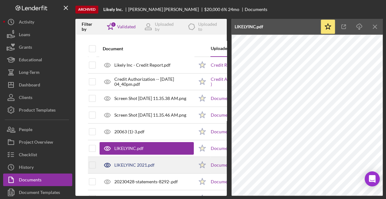
click at [123, 163] on div "LIKELYINC 2021.pdf" at bounding box center [134, 164] width 40 height 5
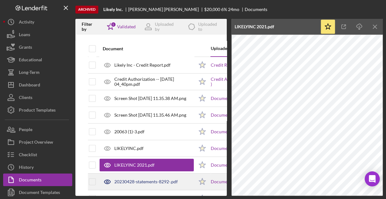
click at [131, 174] on div "20230428-statements-8292-.pdf" at bounding box center [146, 181] width 94 height 16
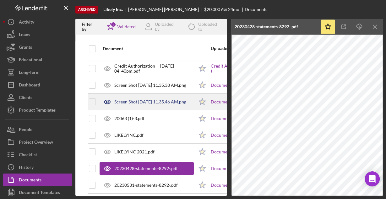
scroll to position [25, 0]
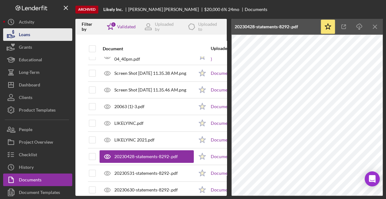
click at [25, 35] on div "Loans" at bounding box center [24, 35] width 11 height 14
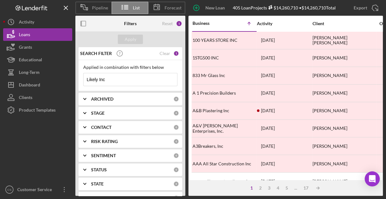
click at [121, 78] on input "Likely Inc" at bounding box center [129, 79] width 93 height 13
click at [121, 79] on input "Likely Inc" at bounding box center [129, 79] width 93 height 13
paste input "Soul Force Enterprise, LLC"
type input "Soul Force Enterprise, LLC"
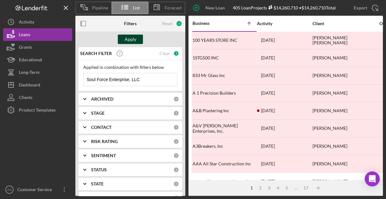
click at [126, 37] on div "Apply" at bounding box center [131, 39] width 12 height 9
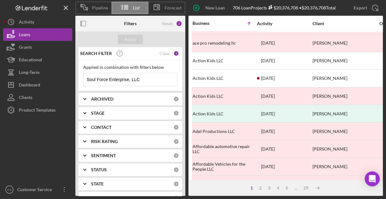
scroll to position [292, 0]
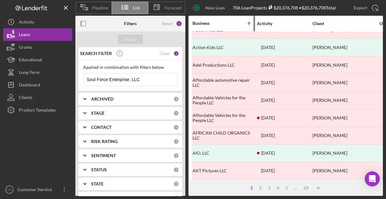
click at [203, 23] on div "Business" at bounding box center [207, 23] width 31 height 5
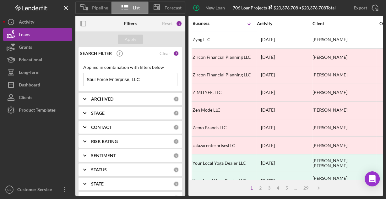
scroll to position [0, 0]
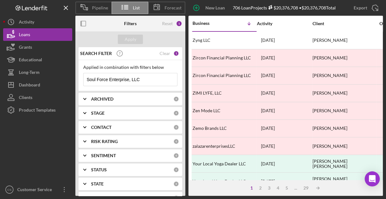
click at [261, 190] on div "1 2 3 4 5 ... 29 Icon/Table Sort Arrow" at bounding box center [285, 188] width 194 height 16
click at [260, 187] on div "2" at bounding box center [260, 187] width 9 height 5
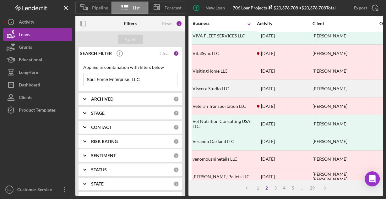
scroll to position [292, 0]
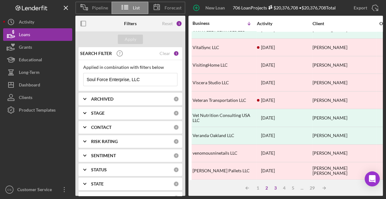
click at [275, 187] on div "3" at bounding box center [275, 187] width 9 height 5
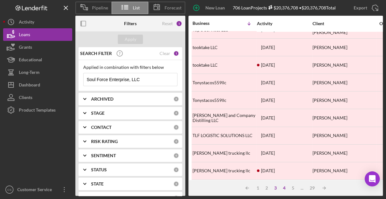
click at [283, 188] on div "4" at bounding box center [284, 187] width 9 height 5
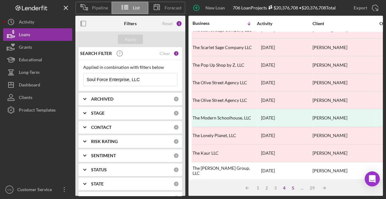
click at [295, 189] on div "5" at bounding box center [292, 187] width 9 height 5
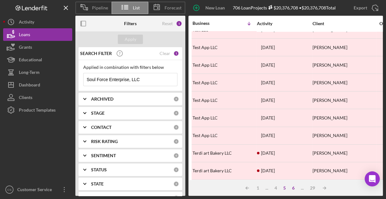
click at [293, 187] on div "6" at bounding box center [293, 187] width 9 height 5
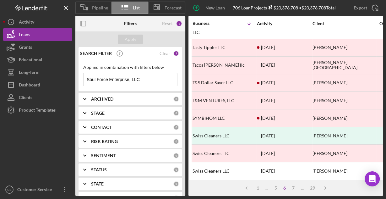
scroll to position [41, 0]
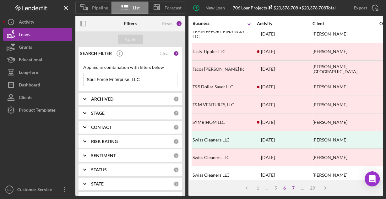
click at [294, 188] on div "7" at bounding box center [293, 187] width 9 height 5
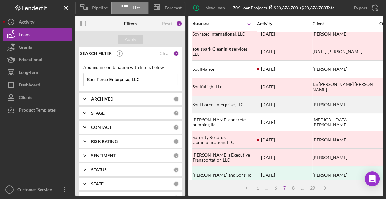
click at [222, 106] on div "Soul Force Enterprise, LLC" at bounding box center [223, 104] width 63 height 17
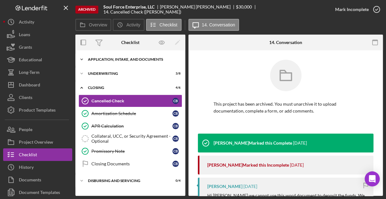
click at [83, 58] on icon "Icon/Expander" at bounding box center [81, 59] width 13 height 13
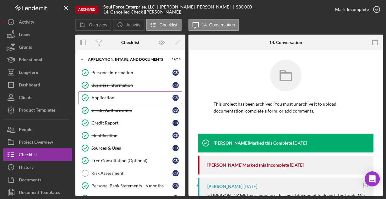
click at [109, 99] on div "Application" at bounding box center [131, 97] width 81 height 5
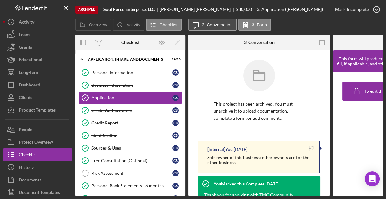
click at [224, 28] on button "Icon/Message 3. Conversation" at bounding box center [212, 25] width 48 height 12
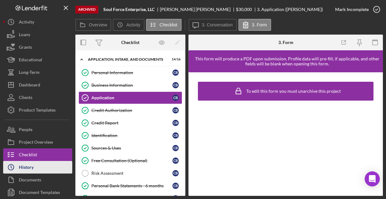
click at [28, 167] on div "History" at bounding box center [26, 168] width 15 height 14
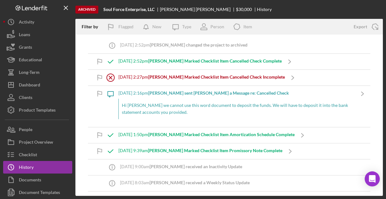
click at [90, 13] on div "Archived" at bounding box center [86, 10] width 23 height 8
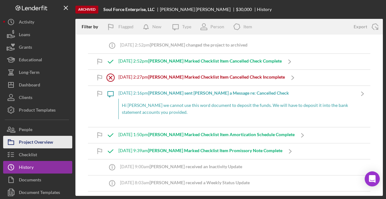
click at [30, 145] on div "Project Overview" at bounding box center [36, 143] width 34 height 14
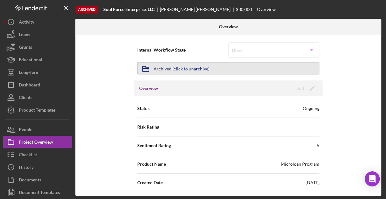
click at [175, 71] on div "Archived (click to unarchive)" at bounding box center [181, 67] width 56 height 11
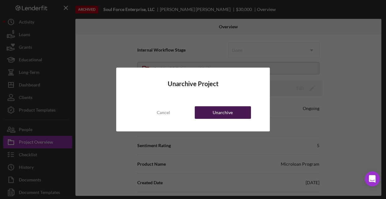
click at [212, 110] on button "Unarchive" at bounding box center [223, 112] width 56 height 13
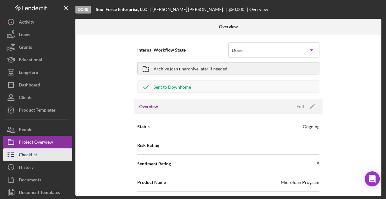
click at [36, 159] on div "Checklist" at bounding box center [28, 155] width 18 height 14
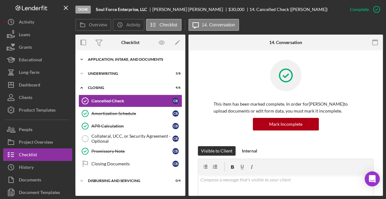
click at [105, 57] on div "Icon/Expander Application, Intake, and Documents 14 / 16" at bounding box center [130, 59] width 110 height 13
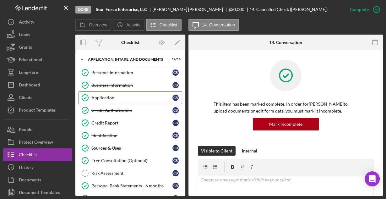
click at [104, 95] on div "Application" at bounding box center [131, 97] width 81 height 5
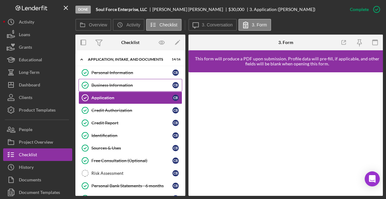
click at [103, 83] on div "Business Information" at bounding box center [131, 85] width 81 height 5
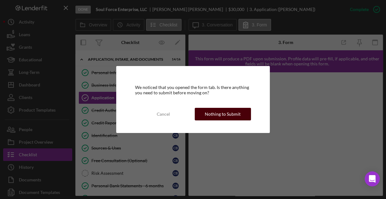
click at [201, 113] on button "Nothing to Submit" at bounding box center [223, 114] width 56 height 13
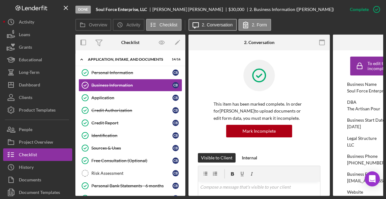
click at [212, 24] on label "2. Conversation" at bounding box center [217, 24] width 31 height 5
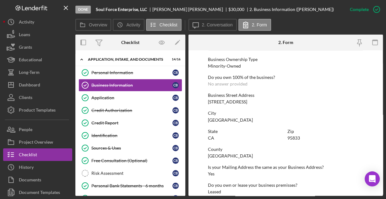
scroll to position [328, 0]
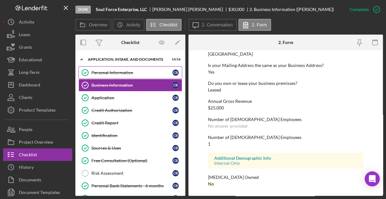
click at [115, 70] on div "Personal Information" at bounding box center [131, 72] width 81 height 5
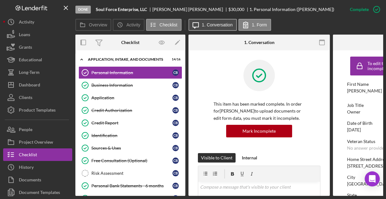
click at [214, 27] on label "1. Conversation" at bounding box center [217, 24] width 31 height 5
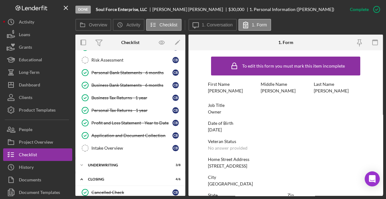
scroll to position [194, 0]
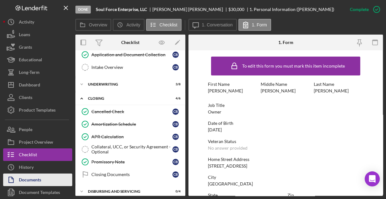
click at [36, 177] on div "Documents" at bounding box center [30, 180] width 22 height 14
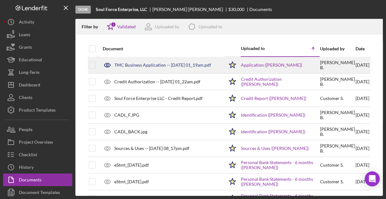
click at [148, 64] on div "TMC Business Application -- 2023-05-18 01_19am.pdf" at bounding box center [162, 64] width 97 height 5
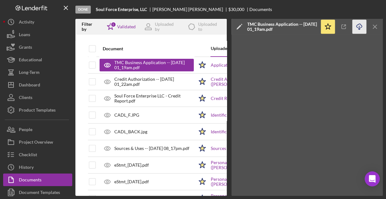
click at [361, 27] on icon "Icon/Download" at bounding box center [359, 27] width 14 height 14
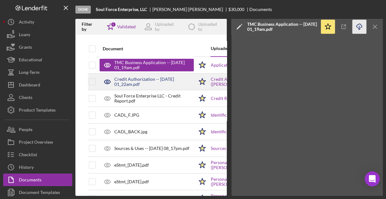
click at [166, 83] on div "Credit Authorization -- 2023-05-18 01_22am.pdf" at bounding box center [153, 82] width 79 height 10
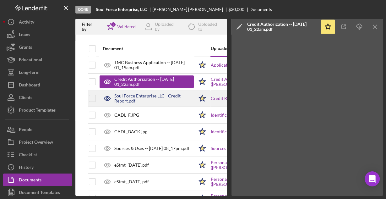
click at [129, 93] on div "Soul Force Enterprise LLC - Credit Report.pdf" at bounding box center [153, 98] width 79 height 10
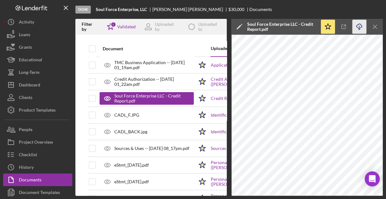
click at [354, 25] on icon "Icon/Download" at bounding box center [359, 27] width 14 height 14
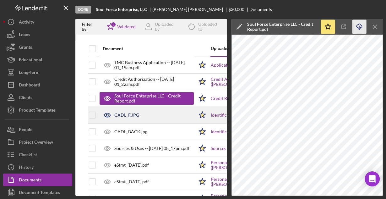
click at [152, 114] on div "CADL_F.JPG" at bounding box center [146, 115] width 94 height 16
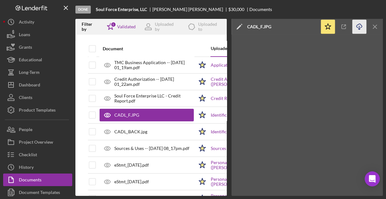
click at [354, 25] on icon "Icon/Download" at bounding box center [359, 27] width 14 height 14
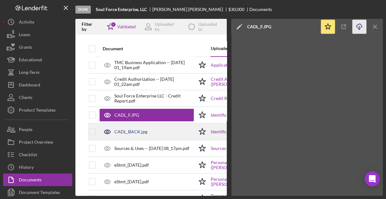
click at [133, 129] on div "CADL_BACK.jpg" at bounding box center [130, 131] width 33 height 5
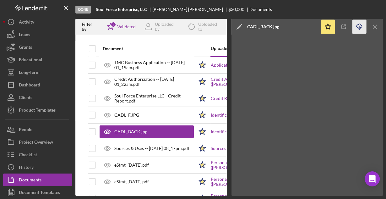
drag, startPoint x: 359, startPoint y: 25, endPoint x: 365, endPoint y: 23, distance: 7.2
click at [359, 25] on icon "Icon/Download" at bounding box center [359, 27] width 14 height 14
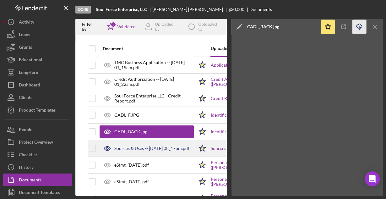
click at [134, 146] on div "Sources & Uses -- 2023-10-05 08_17pm.pdf" at bounding box center [151, 148] width 75 height 5
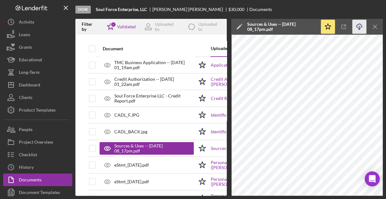
click at [358, 25] on icon "Icon/Download" at bounding box center [359, 27] width 14 height 14
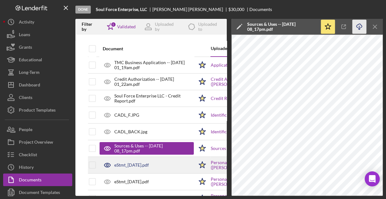
click at [149, 164] on div "eStmt_2022-12-13.pdf" at bounding box center [131, 164] width 35 height 5
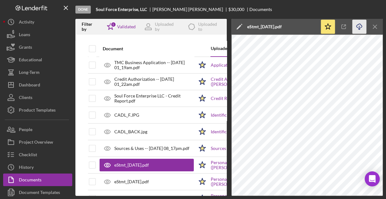
click at [358, 26] on icon "Icon/Download" at bounding box center [359, 27] width 14 height 14
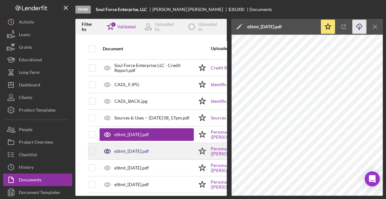
scroll to position [50, 0]
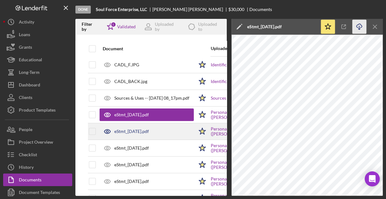
click at [149, 129] on div "eStmt_2023-01-12.pdf" at bounding box center [131, 131] width 35 height 5
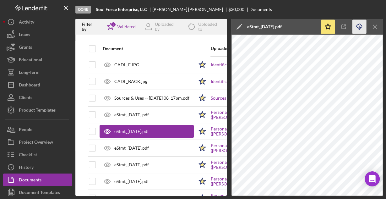
click at [357, 27] on icon "Icon/Download" at bounding box center [359, 27] width 14 height 14
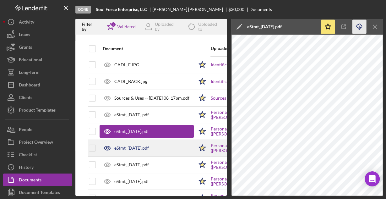
click at [149, 147] on div "eStmt_2023-02-09.pdf" at bounding box center [131, 147] width 35 height 5
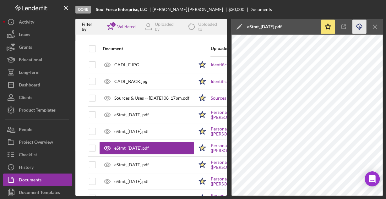
click at [360, 25] on icon "Icon/Download" at bounding box center [359, 27] width 14 height 14
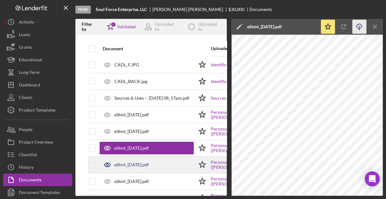
click at [164, 166] on div "eStmt_2023-03-15.pdf" at bounding box center [146, 165] width 94 height 16
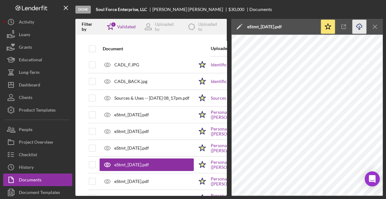
click at [361, 26] on icon "button" at bounding box center [358, 25] width 5 height 3
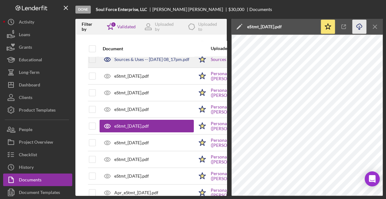
scroll to position [100, 0]
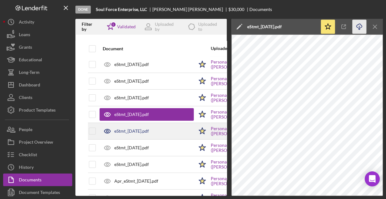
click at [147, 128] on div "eStmt_2023-04-12.pdf" at bounding box center [131, 130] width 35 height 5
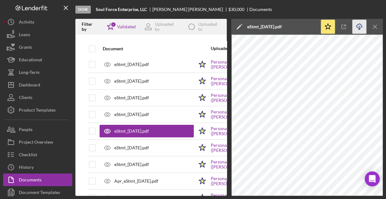
click at [359, 24] on icon "button" at bounding box center [358, 25] width 5 height 3
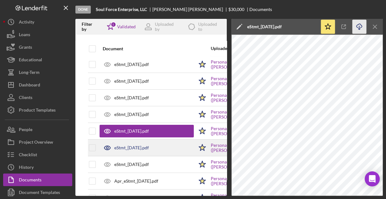
click at [141, 147] on div "eStmt_2023-05-12.pdf" at bounding box center [131, 147] width 35 height 5
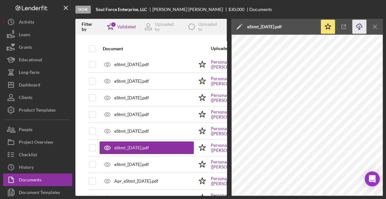
click at [355, 27] on icon "Icon/Download" at bounding box center [359, 27] width 14 height 14
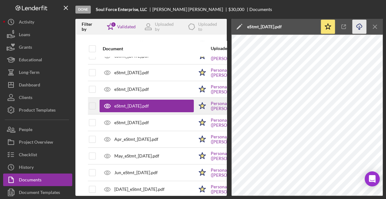
scroll to position [151, 0]
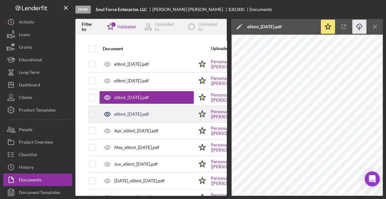
click at [144, 111] on div "eStmt_2023-06-13.pdf" at bounding box center [131, 113] width 35 height 5
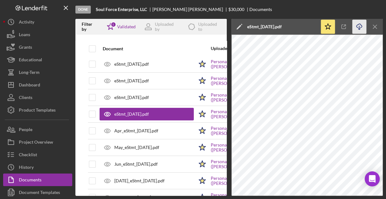
click at [357, 23] on icon "Icon/Download" at bounding box center [359, 27] width 14 height 14
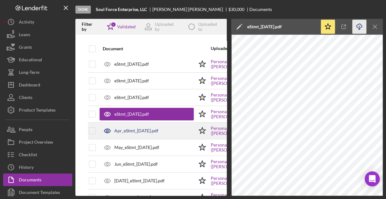
click at [159, 126] on div "Apr_eStmt_2023-04-12.pdf" at bounding box center [146, 131] width 94 height 16
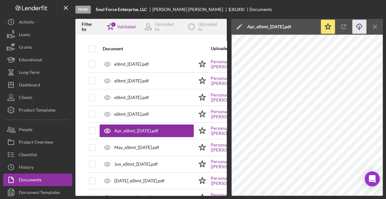
click at [360, 24] on icon "Icon/Download" at bounding box center [359, 27] width 14 height 14
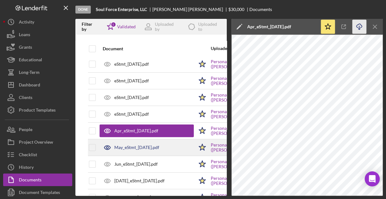
click at [142, 145] on div "May_eStmt_2023-05-12.pdf" at bounding box center [136, 147] width 45 height 5
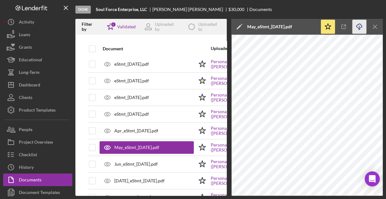
click at [359, 29] on icon "Icon/Download" at bounding box center [359, 27] width 14 height 14
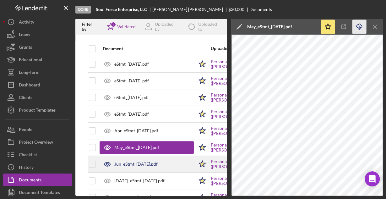
click at [154, 161] on div "Jun_eStmt_2023-06-13.pdf" at bounding box center [135, 163] width 43 height 5
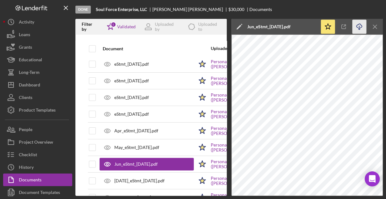
click at [356, 29] on icon "Icon/Download" at bounding box center [359, 27] width 14 height 14
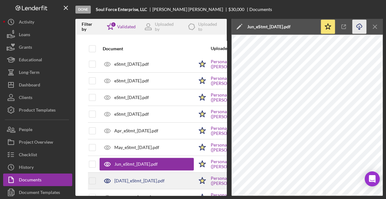
click at [139, 178] on div "Jul_eStmt_2023-07-13.pdf" at bounding box center [139, 180] width 50 height 5
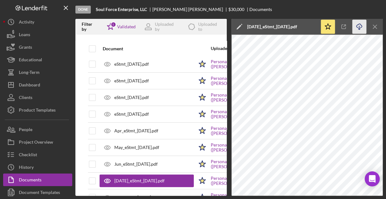
click at [357, 26] on icon "Icon/Download" at bounding box center [359, 27] width 14 height 14
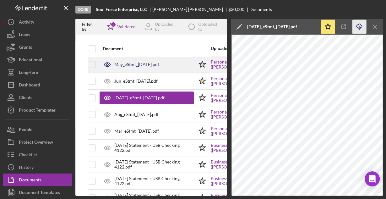
scroll to position [251, 0]
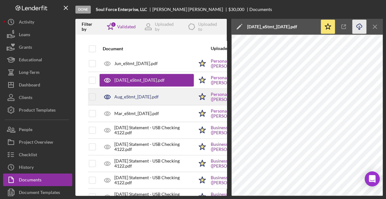
click at [145, 96] on div "Aug_eStmt_2023-08-15.pdf" at bounding box center [136, 96] width 44 height 5
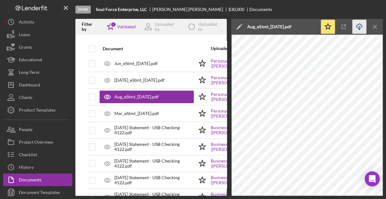
click at [359, 27] on icon "Icon/Download" at bounding box center [359, 27] width 14 height 14
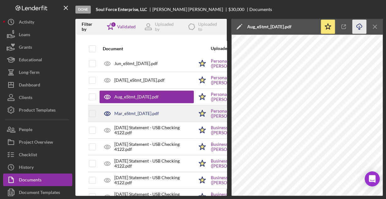
click at [158, 108] on div "Mar_eStmt_2023-03-15.pdf" at bounding box center [146, 113] width 94 height 16
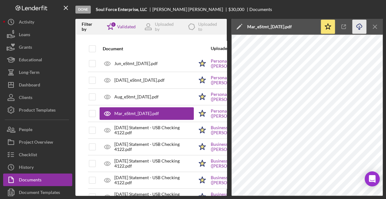
click at [360, 26] on icon "Icon/Download" at bounding box center [359, 27] width 14 height 14
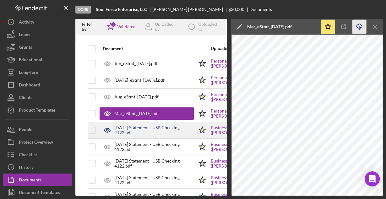
click at [148, 131] on div "2022-12-30 Statement - USB Checking 4122.pdf" at bounding box center [153, 130] width 79 height 10
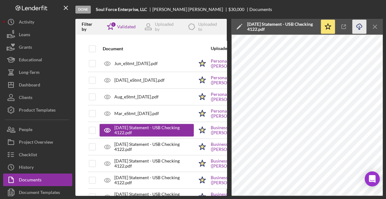
click at [357, 26] on icon "Icon/Download" at bounding box center [359, 27] width 14 height 14
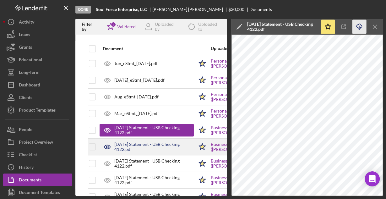
click at [154, 147] on div "2023-01-31 Statement - USB Checking 4122.pdf" at bounding box center [153, 146] width 79 height 10
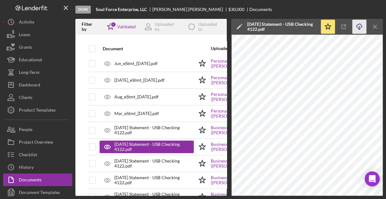
click at [358, 28] on icon "Icon/Download" at bounding box center [359, 27] width 14 height 14
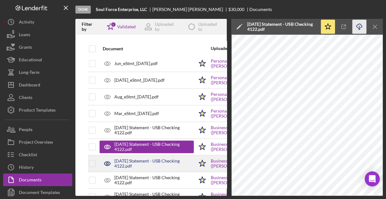
click at [168, 161] on div "2023-02-28 Statement - USB Checking 4122.pdf" at bounding box center [153, 163] width 79 height 10
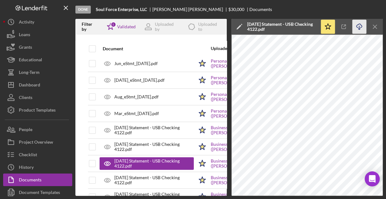
click at [357, 26] on icon "Icon/Download" at bounding box center [359, 27] width 14 height 14
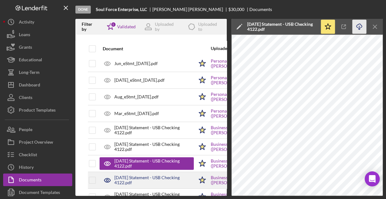
click at [163, 175] on div "2023-03-31 Statement - USB Checking 4122.pdf" at bounding box center [153, 180] width 79 height 10
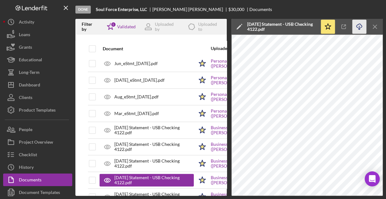
click at [358, 26] on icon "Icon/Download" at bounding box center [359, 27] width 14 height 14
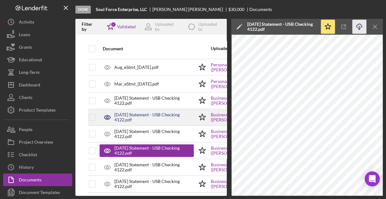
scroll to position [326, 0]
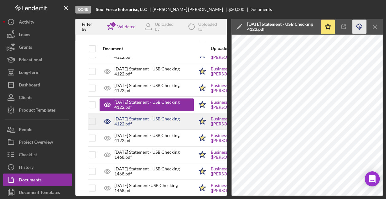
click at [148, 119] on div "2023-04-28 Statement - USB Checking 4122.pdf" at bounding box center [153, 121] width 79 height 10
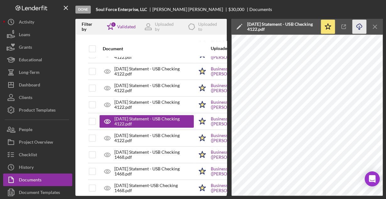
click at [356, 25] on icon "Icon/Download" at bounding box center [359, 27] width 14 height 14
click at [360, 28] on icon "Icon/Download" at bounding box center [359, 27] width 14 height 14
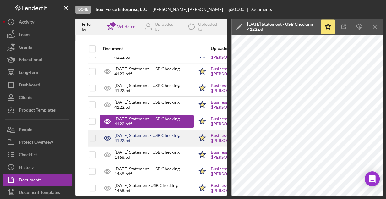
click at [131, 136] on div "2023-05-26 Statement - USB Checking 4122.pdf" at bounding box center [153, 138] width 79 height 10
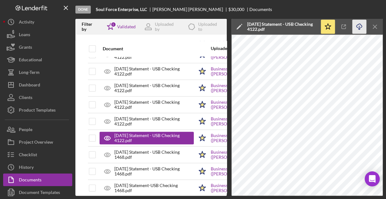
click at [360, 27] on icon "button" at bounding box center [358, 25] width 5 height 3
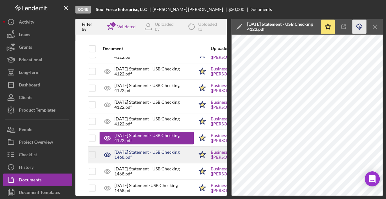
click at [157, 151] on div "2023-01-31 Statement - USB Checking 1468.pdf" at bounding box center [153, 154] width 79 height 10
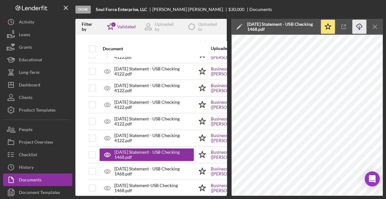
click at [359, 28] on line "button" at bounding box center [359, 27] width 0 height 3
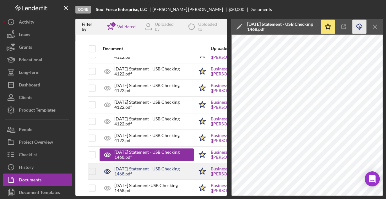
click at [175, 166] on div "2023-02-28 Statement - USB Checking 1468.pdf" at bounding box center [153, 171] width 79 height 10
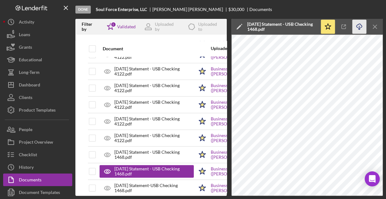
click at [357, 25] on icon "Icon/Download" at bounding box center [359, 27] width 14 height 14
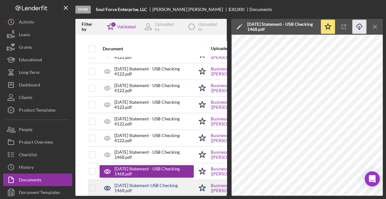
click at [159, 183] on div "2023-03-31 Statement-USB Checking 1468.pdf" at bounding box center [153, 188] width 79 height 10
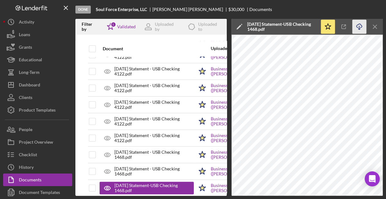
click at [357, 24] on icon "Icon/Download" at bounding box center [359, 27] width 14 height 14
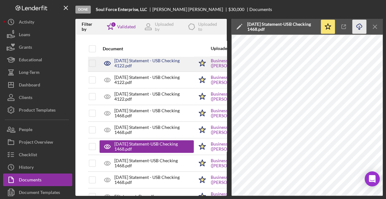
scroll to position [376, 0]
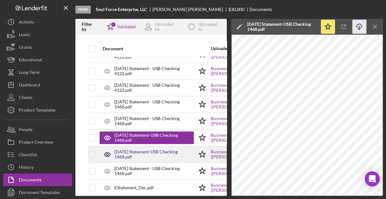
click at [168, 149] on div "2023-04-30 Statement-USB Checking 1468.pdf" at bounding box center [153, 154] width 79 height 10
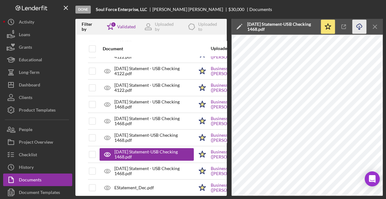
click at [361, 27] on icon "button" at bounding box center [358, 25] width 5 height 3
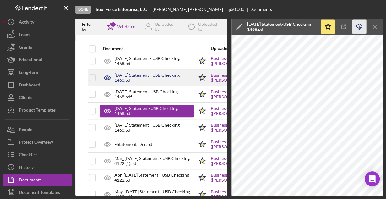
scroll to position [427, 0]
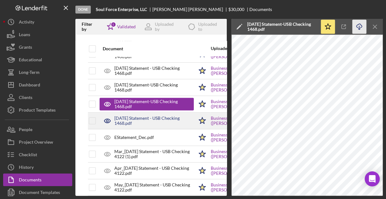
click at [162, 115] on div "2023-05-26 Statement - USB Checking 1468.pdf" at bounding box center [153, 120] width 79 height 10
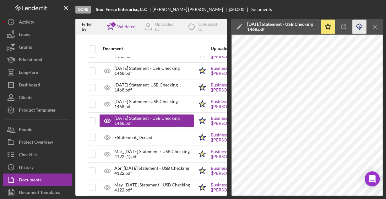
click at [358, 26] on icon "Icon/Download" at bounding box center [359, 27] width 14 height 14
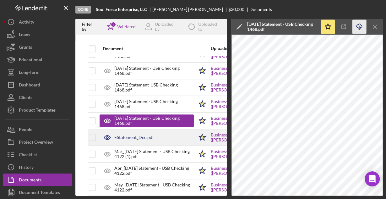
click at [146, 135] on div "EStatement_Dec.pdf" at bounding box center [134, 137] width 40 height 5
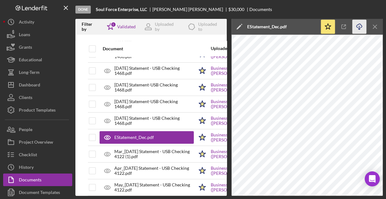
click at [357, 27] on icon "Icon/Download" at bounding box center [359, 27] width 14 height 14
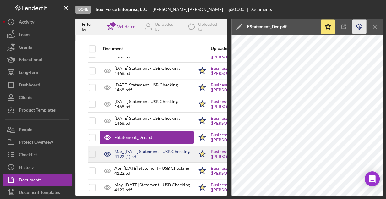
click at [164, 152] on div "Mar_2023-03-31 Statement - USB Checking 4122 (1).pdf" at bounding box center [153, 154] width 79 height 10
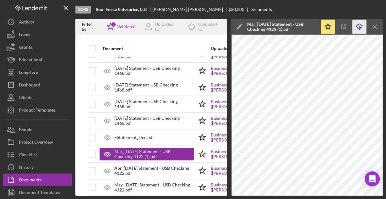
click at [359, 24] on icon "Icon/Download" at bounding box center [359, 27] width 14 height 14
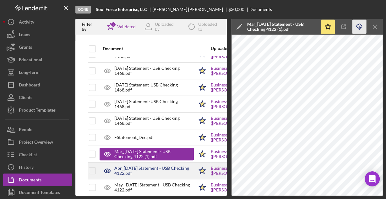
click at [162, 165] on div "Apr_2023-04-28 Statement - USB Checking 4122.pdf" at bounding box center [153, 170] width 79 height 10
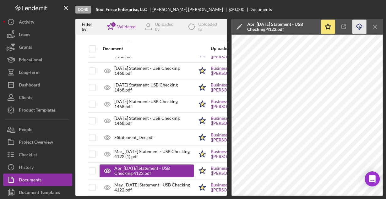
click at [358, 25] on icon "Icon/Download" at bounding box center [359, 27] width 14 height 14
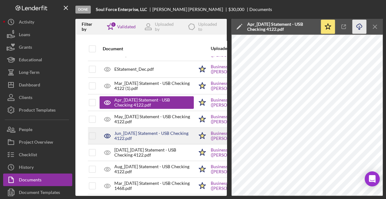
scroll to position [502, 0]
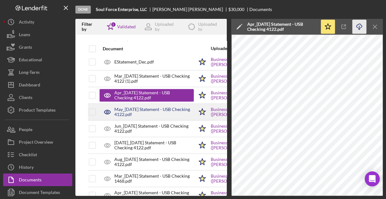
click at [167, 109] on div "May_2023-05-26 Statement - USB Checking 4122.pdf" at bounding box center [153, 112] width 79 height 10
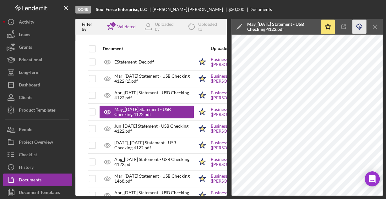
click at [359, 24] on icon "Icon/Download" at bounding box center [359, 27] width 14 height 14
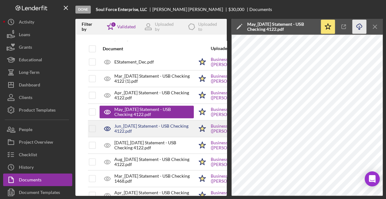
click at [171, 123] on div "Jun_2023-06-30 Statement - USB Checking 4122.pdf" at bounding box center [153, 128] width 79 height 10
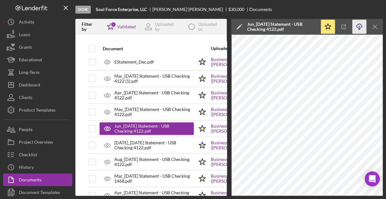
click at [357, 24] on icon "Icon/Download" at bounding box center [359, 27] width 14 height 14
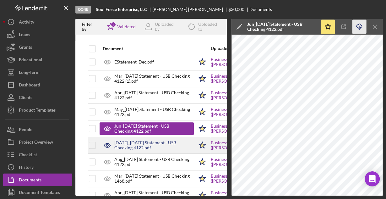
click at [157, 140] on div "Jul_2023-07-31 Statement - USB Checking 4122.pdf" at bounding box center [153, 145] width 79 height 10
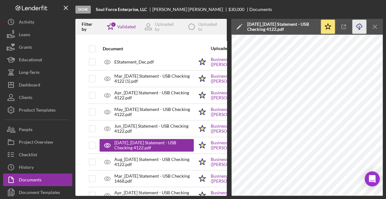
click at [359, 25] on icon "Icon/Download" at bounding box center [359, 27] width 14 height 14
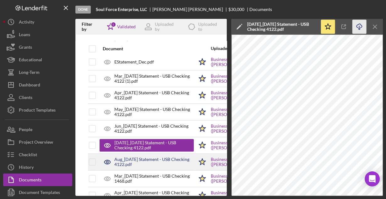
click at [171, 157] on div "Aug_2023-08-31 Statement - USB Checking 4122.pdf" at bounding box center [153, 162] width 79 height 10
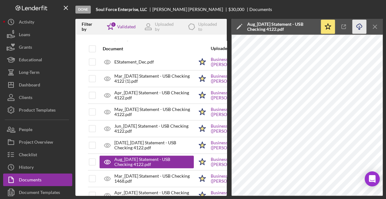
click at [357, 26] on icon "Icon/Download" at bounding box center [359, 27] width 14 height 14
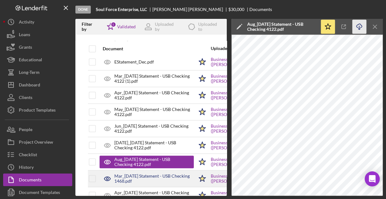
click at [168, 173] on div "Mar_2023-03-31 Statement - USB Checking 1468.pdf" at bounding box center [153, 178] width 79 height 10
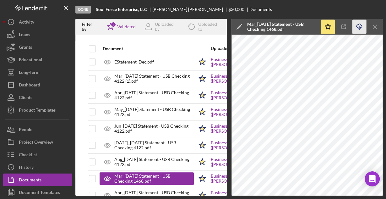
click at [359, 26] on line "button" at bounding box center [359, 27] width 0 height 3
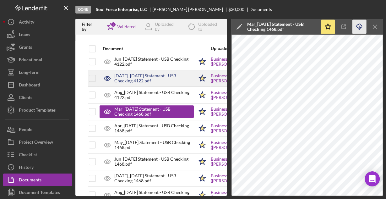
scroll to position [577, 0]
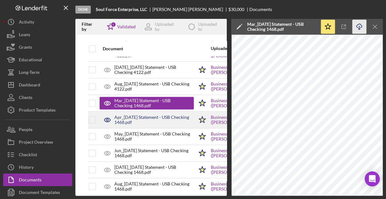
click at [168, 115] on div "Apr_2023-04-28 Statement - USB Checking 1468.pdf" at bounding box center [153, 120] width 79 height 10
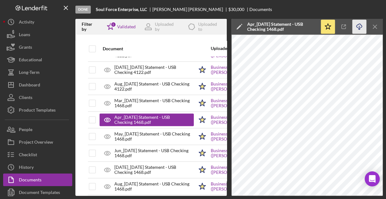
click at [360, 24] on icon "Icon/Download" at bounding box center [359, 27] width 14 height 14
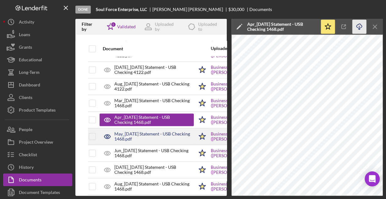
click at [164, 131] on div "May_2023-05-26 Statement - USB Checking 1468.pdf" at bounding box center [153, 136] width 79 height 10
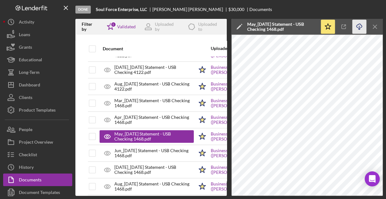
click at [357, 26] on icon "Icon/Download" at bounding box center [359, 27] width 14 height 14
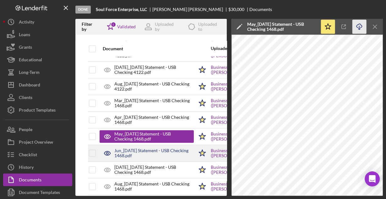
click at [133, 145] on div "Jun_2023-06-30 Statement - USB Checking 1468.pdf" at bounding box center [146, 153] width 94 height 16
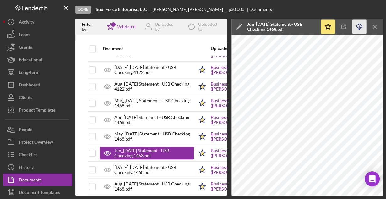
click at [358, 24] on icon "button" at bounding box center [358, 25] width 5 height 3
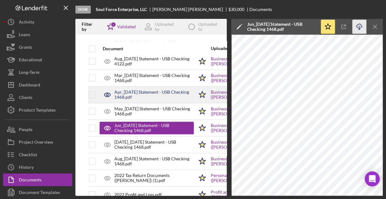
scroll to position [627, 0]
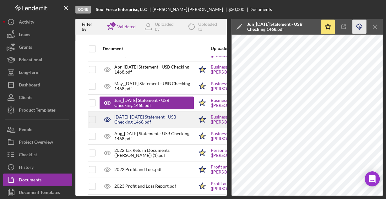
click at [163, 117] on div "Jul_2023-07-31 Statement - USB Checking 1468.pdf" at bounding box center [153, 119] width 79 height 10
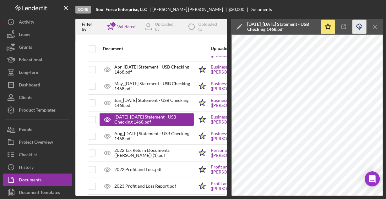
click at [357, 26] on icon "Icon/Download" at bounding box center [359, 27] width 14 height 14
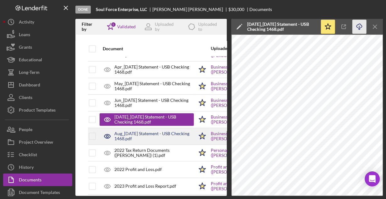
click at [127, 131] on div "Aug_2023-08-31 Statement - USB Checking 1468.pdf" at bounding box center [153, 136] width 79 height 10
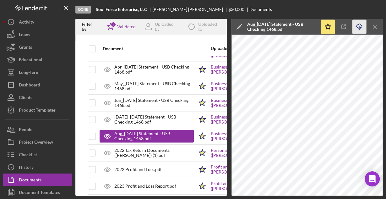
click at [360, 26] on icon "Icon/Download" at bounding box center [359, 27] width 14 height 14
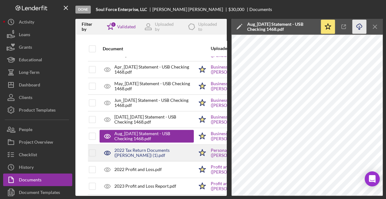
click at [160, 147] on div "2022 Tax Return Documents (BROOKS CYNTHIA E) (1).pdf" at bounding box center [153, 152] width 79 height 10
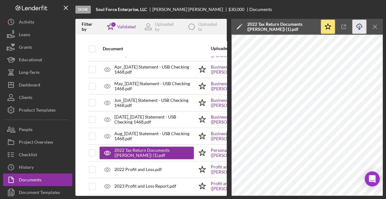
click at [360, 27] on icon "Icon/Download" at bounding box center [359, 27] width 14 height 14
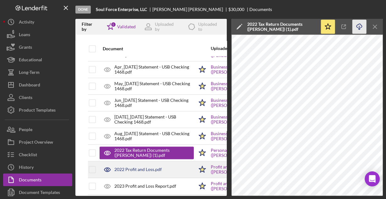
click at [165, 165] on div "2022 Profit and Loss.pdf" at bounding box center [146, 169] width 94 height 16
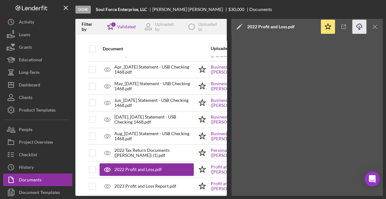
click at [357, 28] on icon "Icon/Download" at bounding box center [359, 27] width 14 height 14
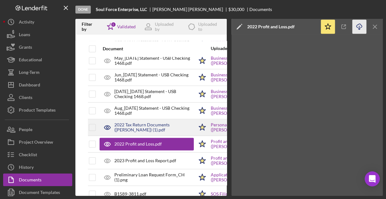
scroll to position [678, 0]
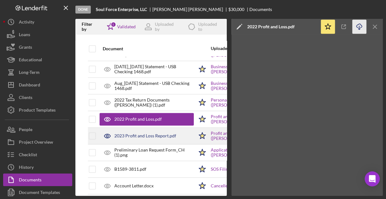
click at [155, 133] on div "2023 Profit and Loss Report.pdf" at bounding box center [145, 135] width 62 height 5
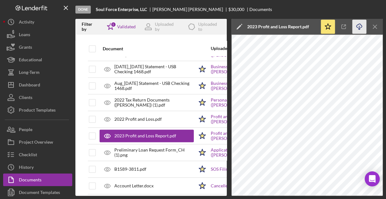
click at [360, 27] on icon "Icon/Download" at bounding box center [359, 27] width 14 height 14
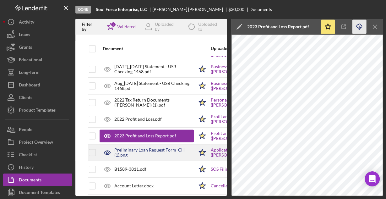
click at [154, 147] on div "Preliminary Loan Request Form_CH (1).png" at bounding box center [153, 152] width 79 height 10
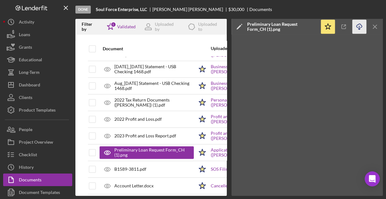
click at [359, 27] on line "button" at bounding box center [359, 27] width 0 height 3
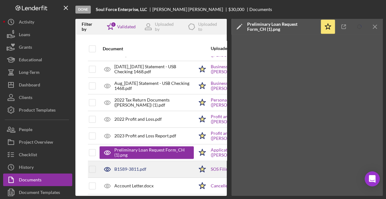
click at [159, 163] on div "B1589-3811.pdf" at bounding box center [146, 169] width 94 height 16
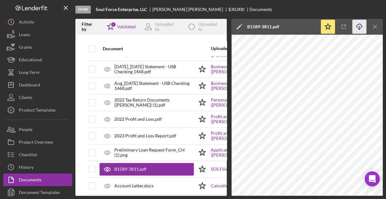
click at [358, 27] on icon "Icon/Download" at bounding box center [359, 27] width 14 height 14
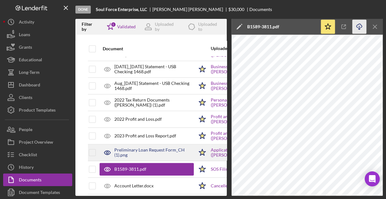
scroll to position [703, 0]
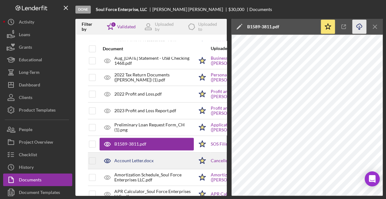
click at [128, 152] on div "Account Letter.docx" at bounding box center [146, 160] width 94 height 16
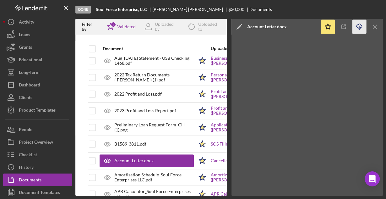
click at [358, 27] on icon "Icon/Download" at bounding box center [359, 27] width 14 height 14
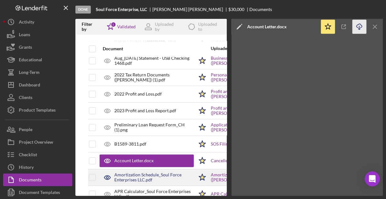
click at [147, 172] on div "Amortization Schedule_Soul Force Enterprises LLC.pdf" at bounding box center [153, 177] width 79 height 10
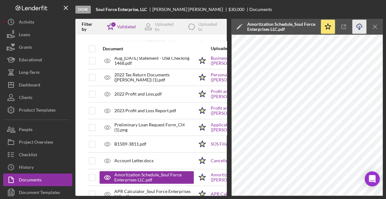
click at [357, 27] on icon "button" at bounding box center [358, 25] width 5 height 3
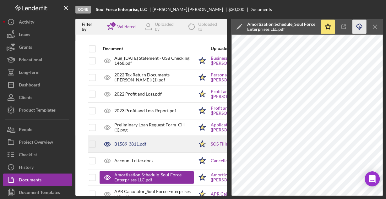
click at [140, 141] on div "B1589-3811.pdf" at bounding box center [130, 143] width 32 height 5
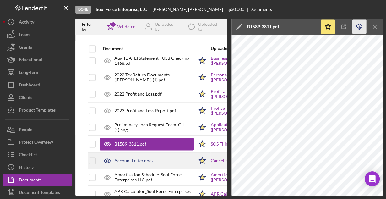
click at [133, 152] on div "Account Letter.docx" at bounding box center [146, 160] width 94 height 16
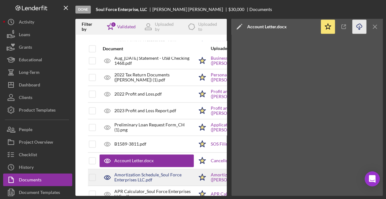
click at [135, 172] on div "Amortization Schedule_Soul Force Enterprises LLC.pdf" at bounding box center [153, 177] width 79 height 10
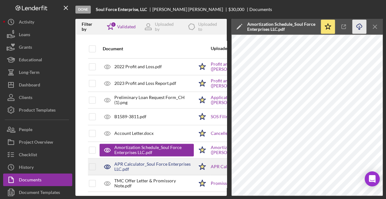
scroll to position [730, 0]
click at [131, 161] on div "APR Calculator_Soul Force Enterprises LLC.pdf" at bounding box center [153, 166] width 79 height 10
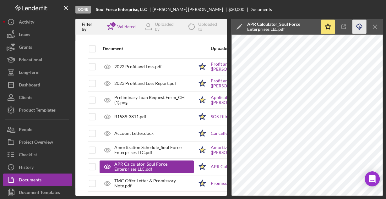
click at [360, 28] on icon "Icon/Download" at bounding box center [359, 27] width 14 height 14
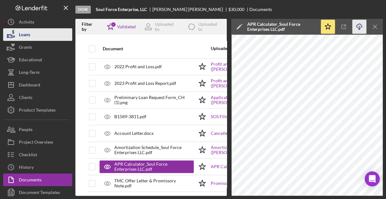
click at [26, 35] on div "Loans" at bounding box center [24, 35] width 11 height 14
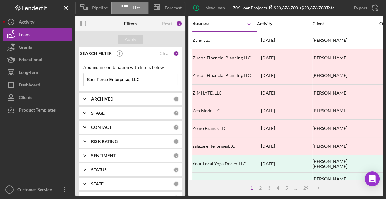
click at [142, 79] on input "Soul Force Enterprise, LLC" at bounding box center [129, 79] width 93 height 13
click at [142, 79] on input "M" at bounding box center [129, 79] width 93 height 13
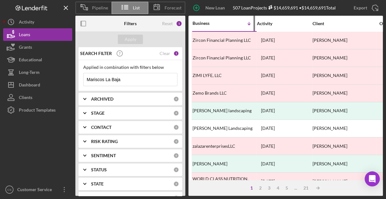
type input "Mariscos La Baja"
click at [200, 21] on div "Business" at bounding box center [207, 23] width 31 height 5
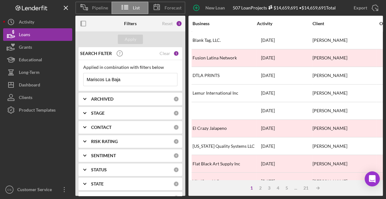
click at [107, 97] on b "ARCHIVED" at bounding box center [102, 98] width 22 height 5
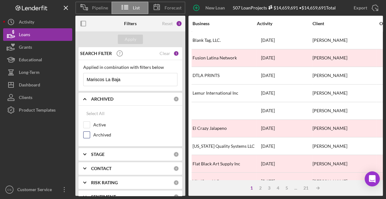
click at [86, 135] on input "Archived" at bounding box center [86, 134] width 6 height 6
checkbox input "true"
click at [134, 35] on div "Apply" at bounding box center [131, 39] width 12 height 9
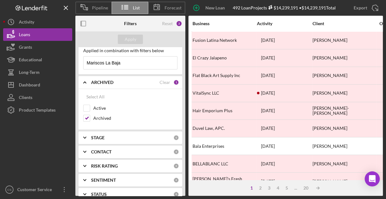
scroll to position [25, 0]
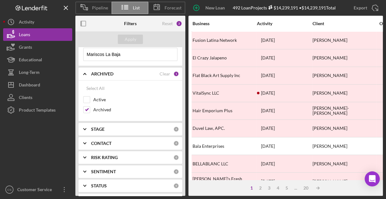
click at [140, 132] on div "STAGE 0" at bounding box center [135, 129] width 88 height 13
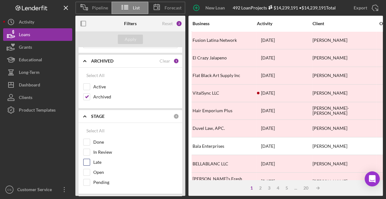
scroll to position [50, 0]
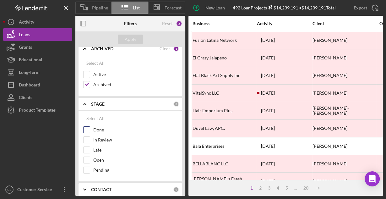
click at [96, 127] on label "Done" at bounding box center [135, 129] width 84 height 6
click at [90, 127] on input "Done" at bounding box center [86, 129] width 6 height 6
checkbox input "true"
click at [133, 41] on div "Apply" at bounding box center [131, 39] width 12 height 9
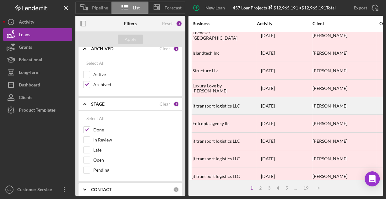
scroll to position [292, 0]
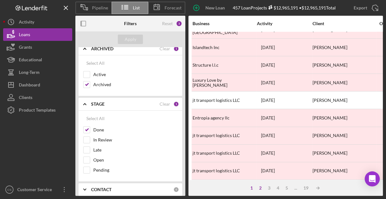
click at [259, 186] on div "2" at bounding box center [260, 187] width 9 height 5
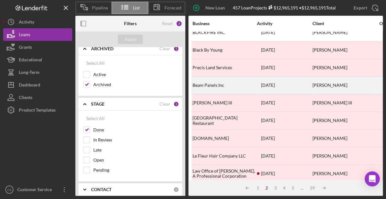
scroll to position [0, 0]
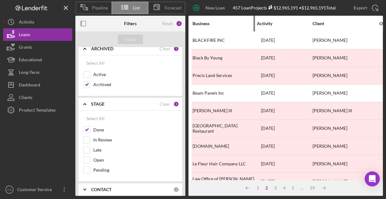
click at [201, 26] on div "Business" at bounding box center [223, 23] width 63 height 15
click at [202, 23] on div "Business" at bounding box center [223, 23] width 63 height 5
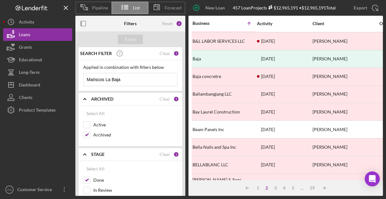
scroll to position [251, 0]
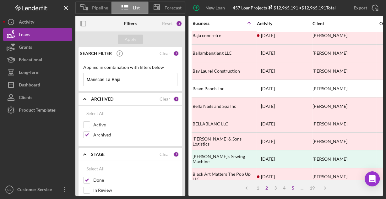
click at [291, 186] on div "5" at bounding box center [292, 187] width 9 height 5
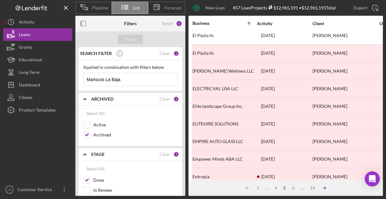
click at [324, 189] on icon "Icon/Table Sort Arrow" at bounding box center [324, 187] width 13 height 13
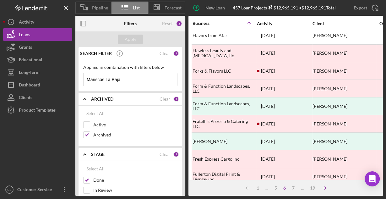
click at [325, 190] on icon "Icon/Table Sort Arrow" at bounding box center [324, 187] width 13 height 13
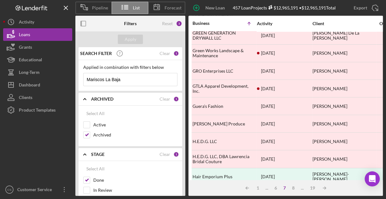
click at [324, 189] on polyline at bounding box center [324, 187] width 1 height 3
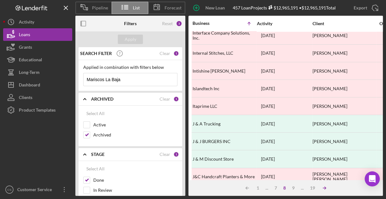
click at [324, 189] on polyline at bounding box center [324, 187] width 1 height 3
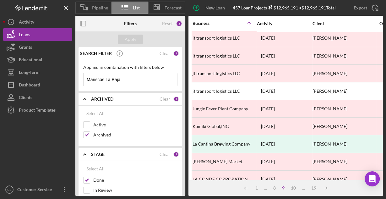
scroll to position [292, 0]
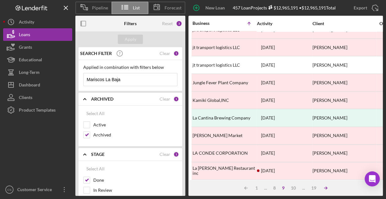
click at [325, 188] on icon "Icon/Table Sort Arrow" at bounding box center [325, 187] width 13 height 13
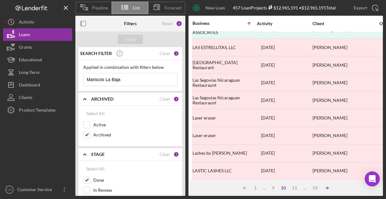
click at [325, 188] on icon "Icon/Table Sort Arrow" at bounding box center [326, 187] width 13 height 13
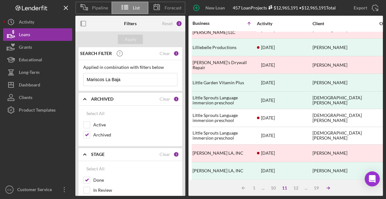
click at [325, 188] on icon "Icon/Table Sort Arrow" at bounding box center [328, 187] width 13 height 13
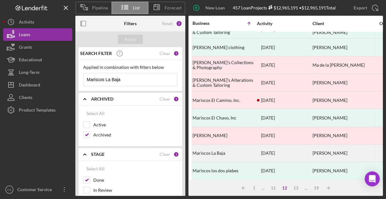
click at [216, 149] on div "Mariscos La Baja" at bounding box center [223, 153] width 63 height 17
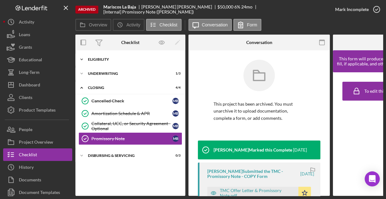
click at [99, 61] on div "Eligibility" at bounding box center [132, 59] width 89 height 4
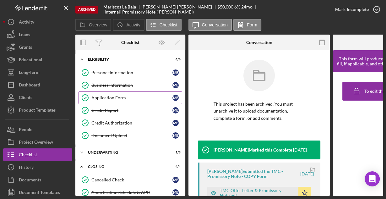
click at [94, 96] on div "Application Form" at bounding box center [131, 97] width 81 height 5
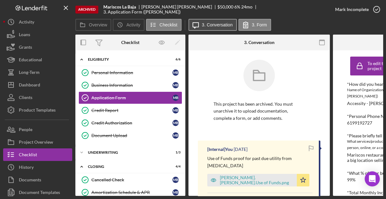
click at [212, 29] on button "Icon/Message 3. Conversation" at bounding box center [212, 25] width 48 height 12
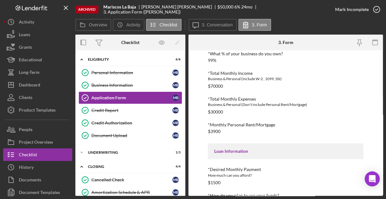
scroll to position [147, 0]
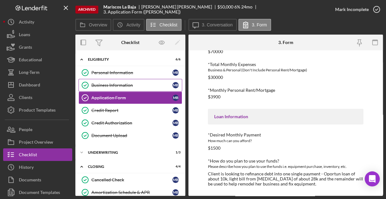
click at [113, 83] on div "Business Information" at bounding box center [131, 85] width 81 height 5
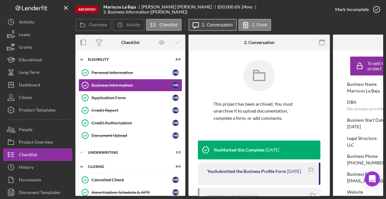
click at [216, 26] on label "2. Conversation" at bounding box center [217, 24] width 31 height 5
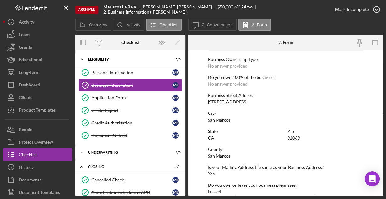
scroll to position [328, 0]
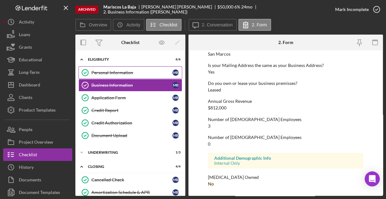
click at [114, 73] on div "Personal Information" at bounding box center [131, 72] width 81 height 5
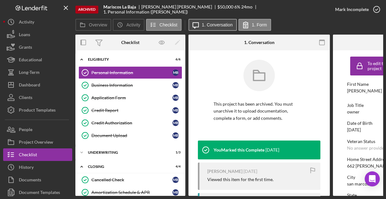
click at [213, 23] on label "1. Conversation" at bounding box center [217, 24] width 31 height 5
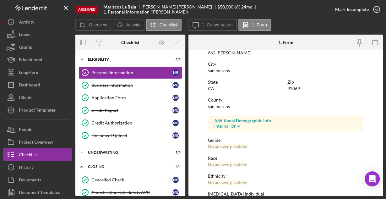
scroll to position [148, 0]
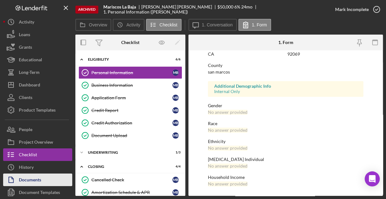
click at [24, 180] on div "Documents" at bounding box center [30, 180] width 22 height 14
